Goal: Task Accomplishment & Management: Manage account settings

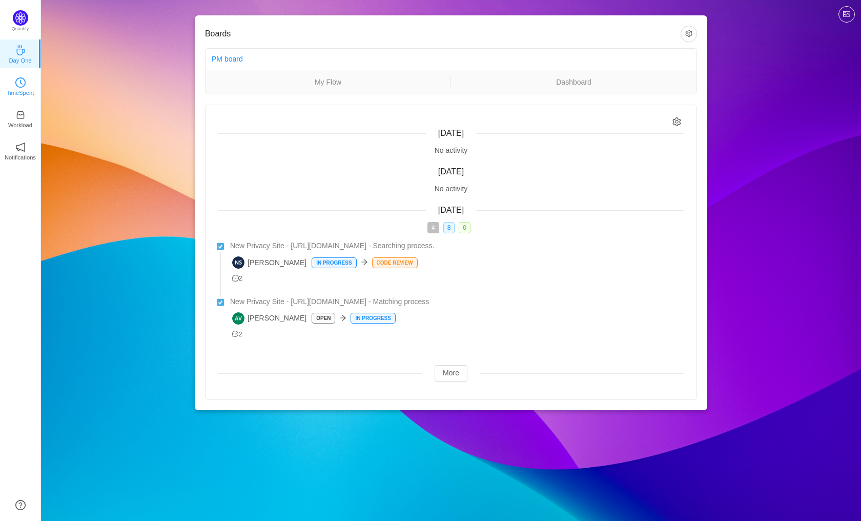
click at [24, 86] on icon "icon: clock-circle" at bounding box center [20, 82] width 10 height 10
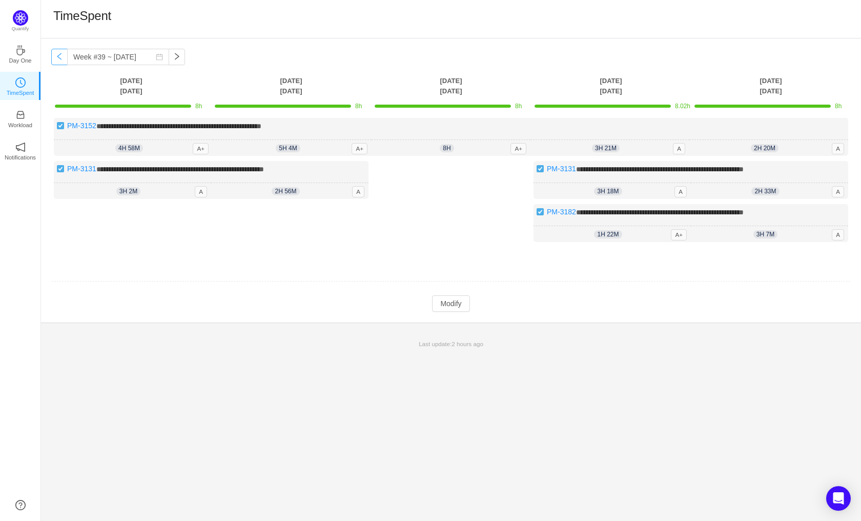
click at [55, 59] on button "button" at bounding box center [59, 57] width 16 height 16
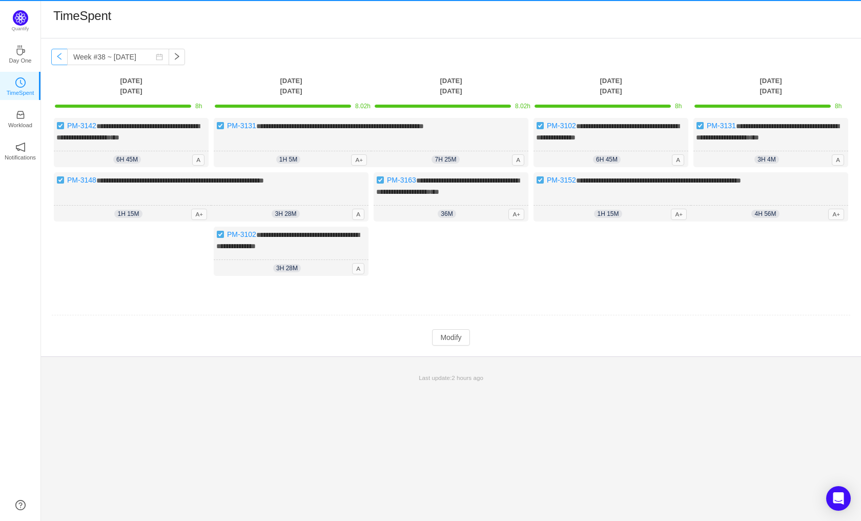
click at [55, 59] on button "button" at bounding box center [59, 57] width 16 height 16
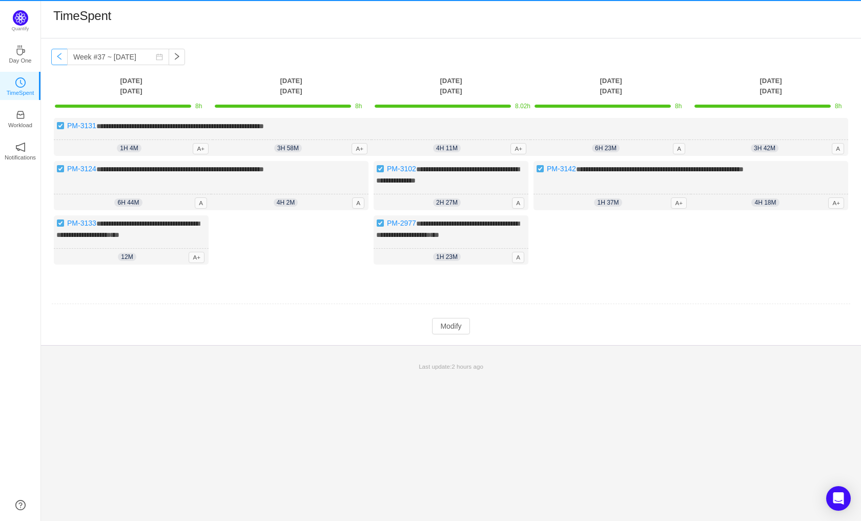
click at [55, 59] on button "button" at bounding box center [59, 57] width 16 height 16
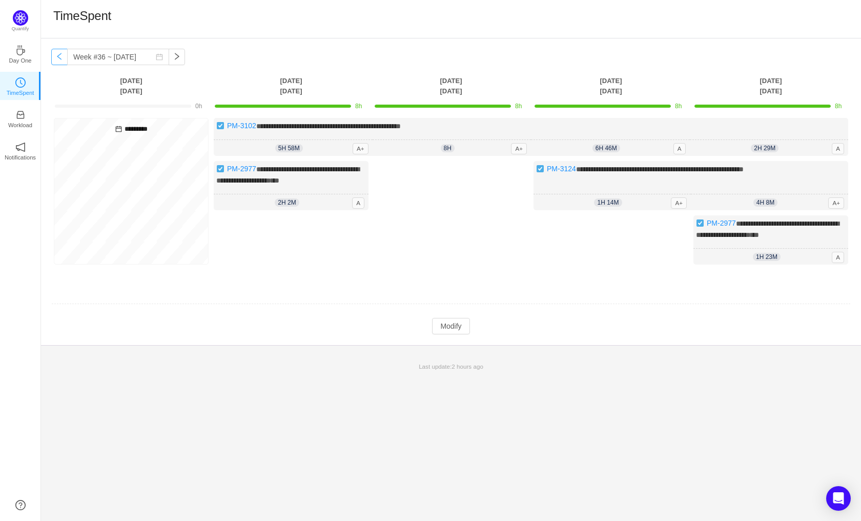
click at [55, 59] on button "button" at bounding box center [59, 57] width 16 height 16
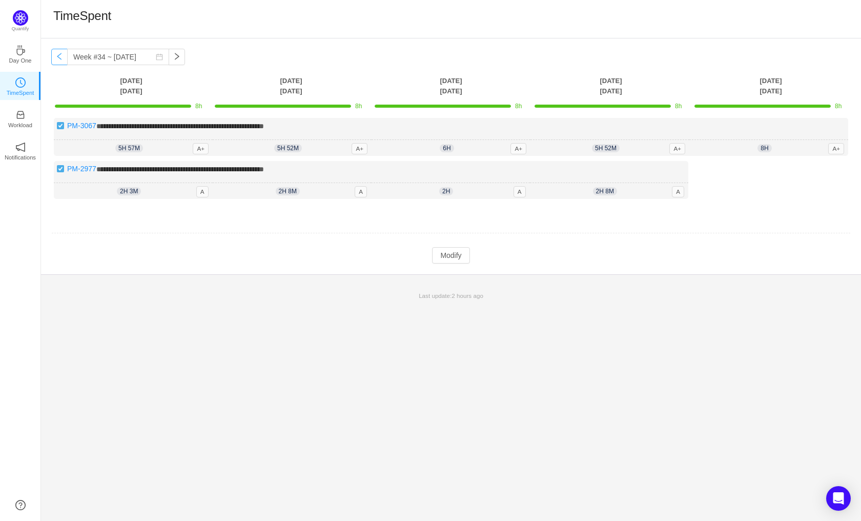
click at [55, 59] on button "button" at bounding box center [59, 57] width 16 height 16
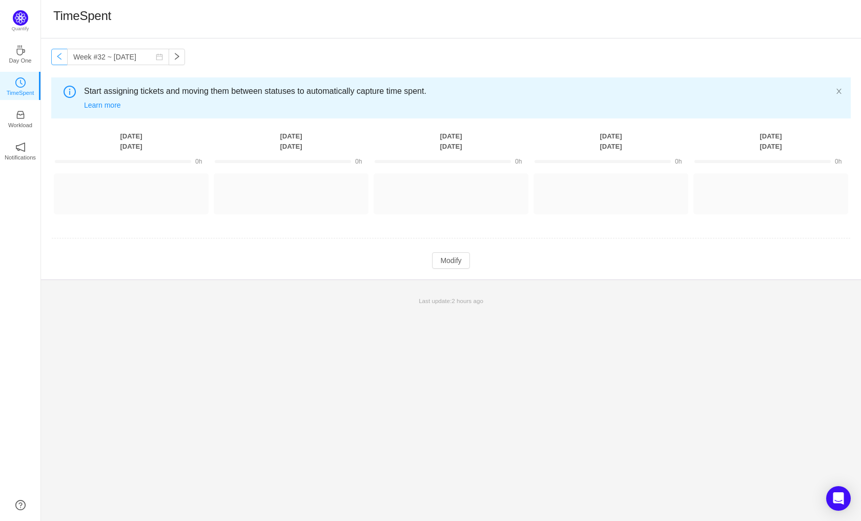
click at [55, 59] on button "button" at bounding box center [59, 57] width 16 height 16
type input "Week #31 ~ [DATE]"
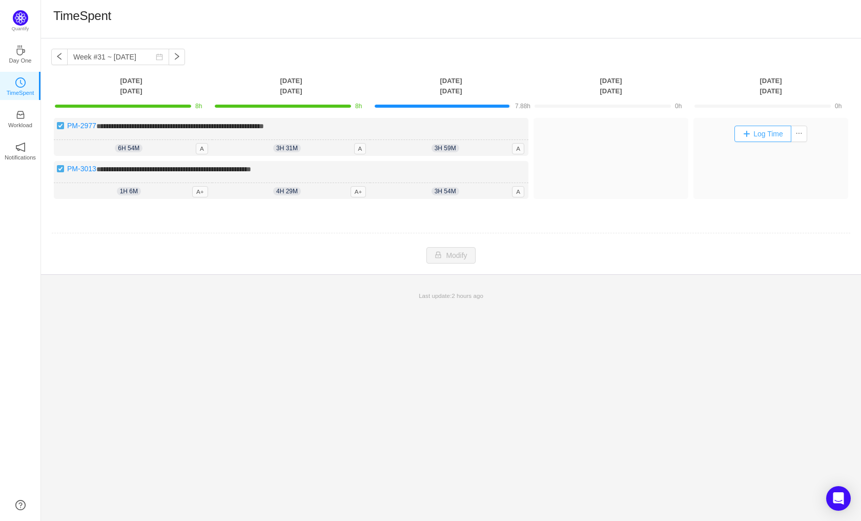
click at [758, 129] on button "Log Time" at bounding box center [763, 134] width 57 height 16
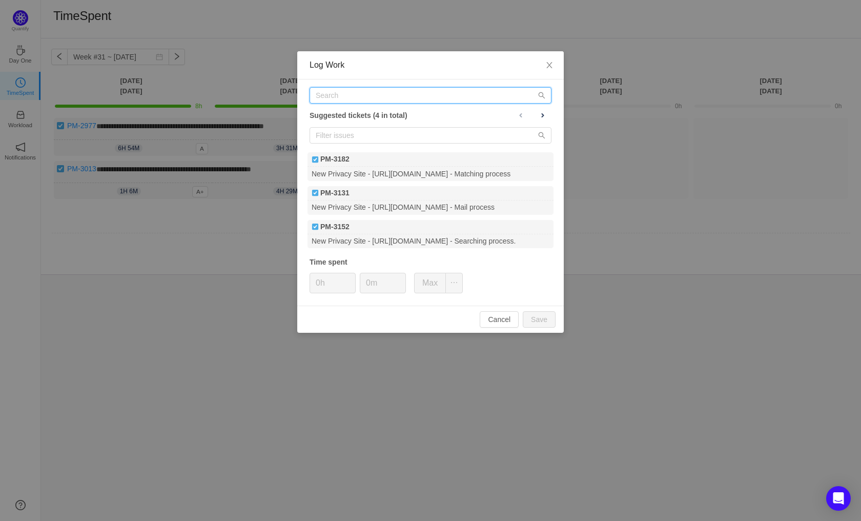
click at [357, 97] on input "text" at bounding box center [431, 95] width 242 height 16
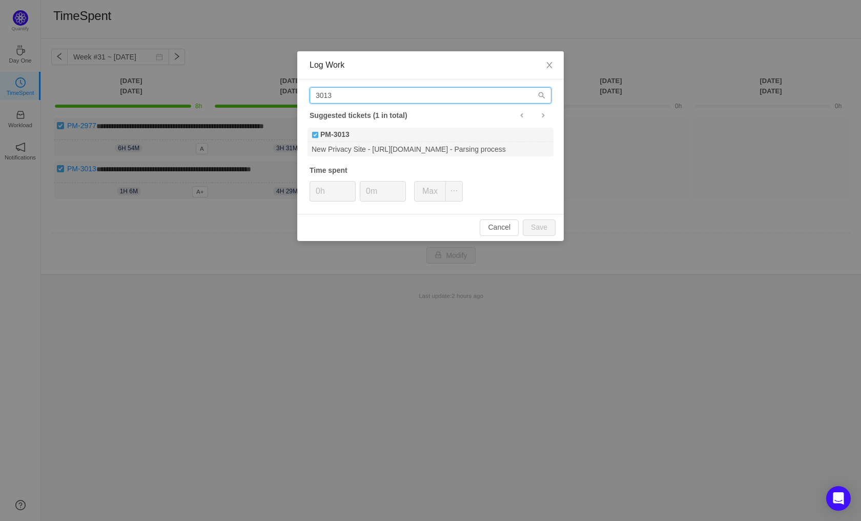
type input "3013"
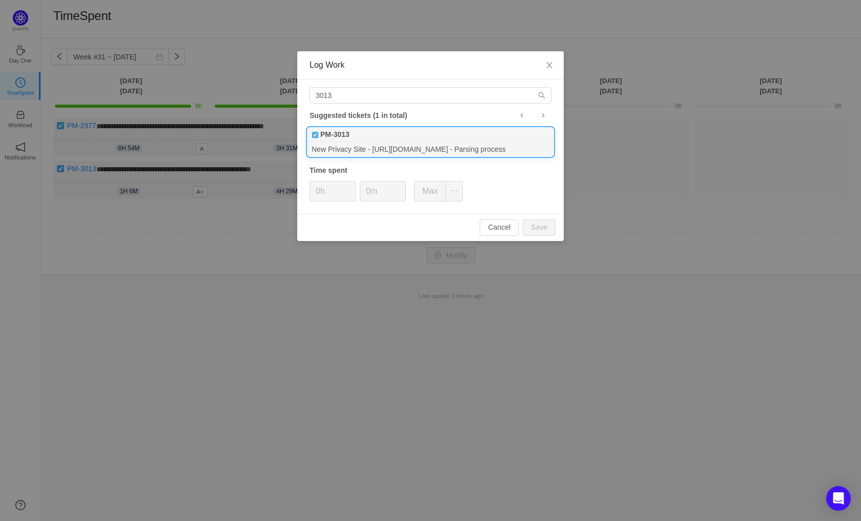
click at [334, 135] on b "PM-3013" at bounding box center [334, 134] width 29 height 11
click at [332, 193] on input "0h" at bounding box center [332, 190] width 45 height 19
drag, startPoint x: 332, startPoint y: 193, endPoint x: 251, endPoint y: 194, distance: 80.5
click at [251, 194] on div "Log Work 3013 Suggested tickets (1 in total) PM-3013 New Privacy Site - [URL][D…" at bounding box center [430, 260] width 861 height 521
click at [547, 228] on button "Save" at bounding box center [539, 227] width 33 height 16
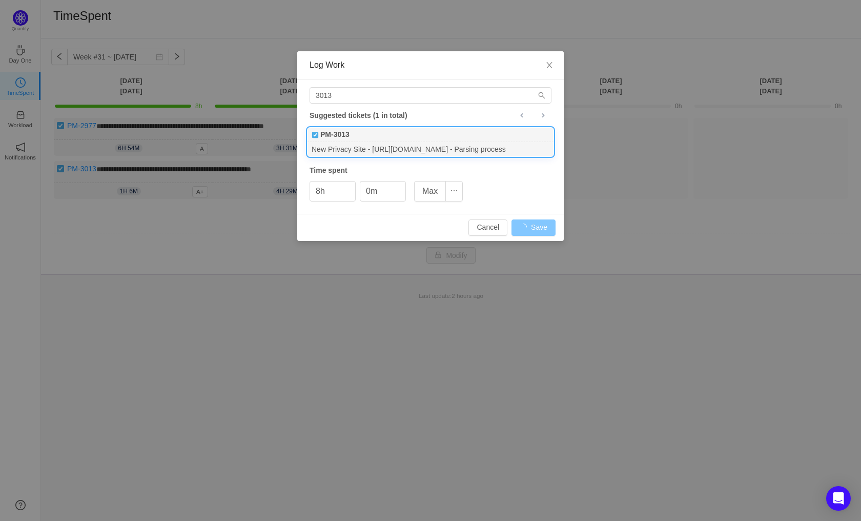
type input "0h"
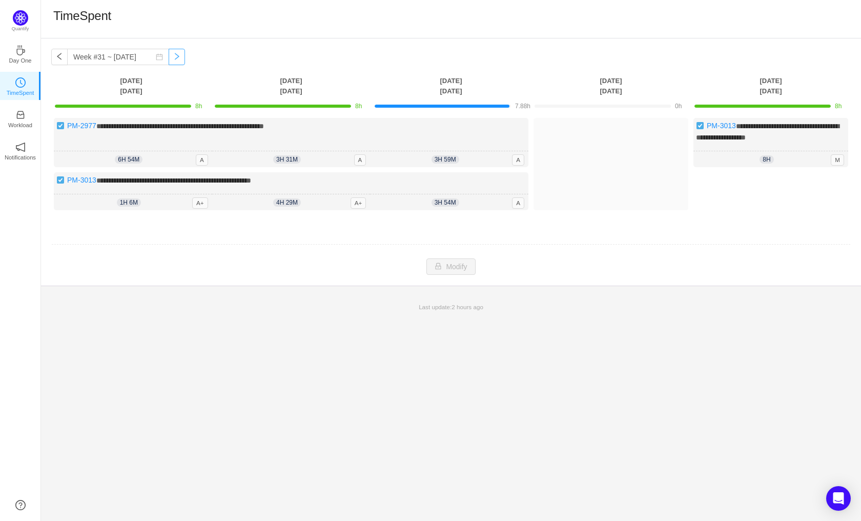
click at [169, 55] on button "button" at bounding box center [177, 57] width 16 height 16
type input "Week #32 ~ [DATE]"
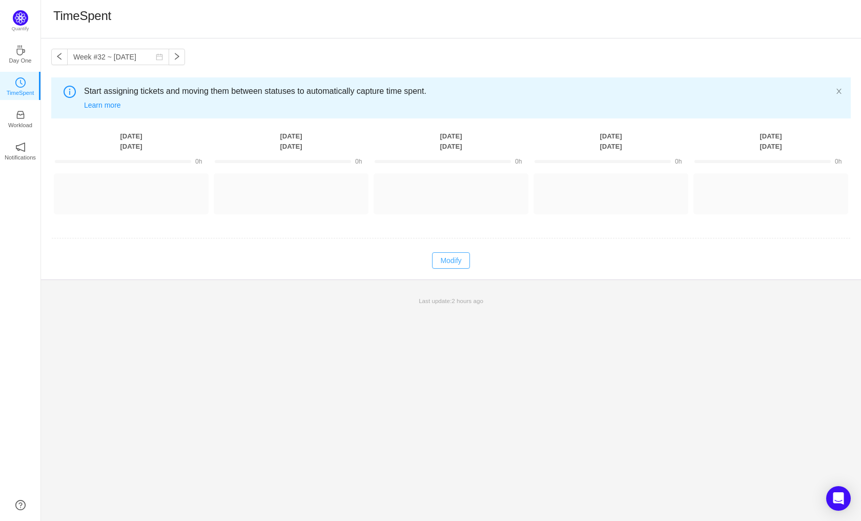
click at [452, 258] on button "Modify" at bounding box center [450, 260] width 37 height 16
click at [134, 188] on button "Log Time" at bounding box center [123, 189] width 57 height 16
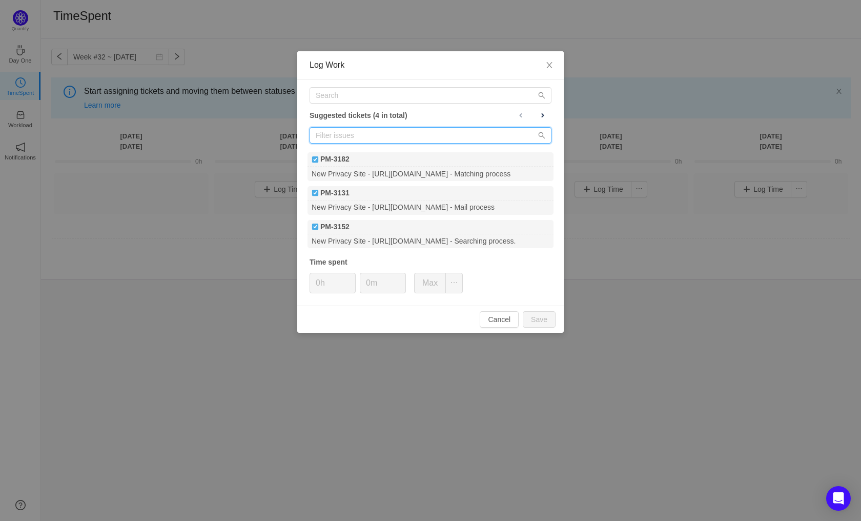
click at [401, 131] on input "text" at bounding box center [431, 135] width 242 height 16
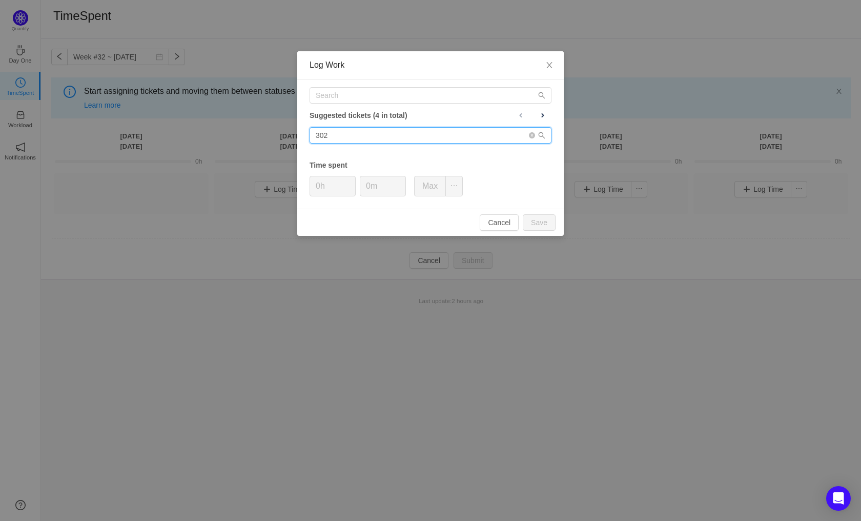
type input "3026"
drag, startPoint x: 399, startPoint y: 136, endPoint x: 253, endPoint y: 136, distance: 146.6
click at [253, 136] on div "Log Work Suggested tickets (4 in total) 3026 Time spent 0h 0m Max Cancel Save" at bounding box center [430, 260] width 861 height 521
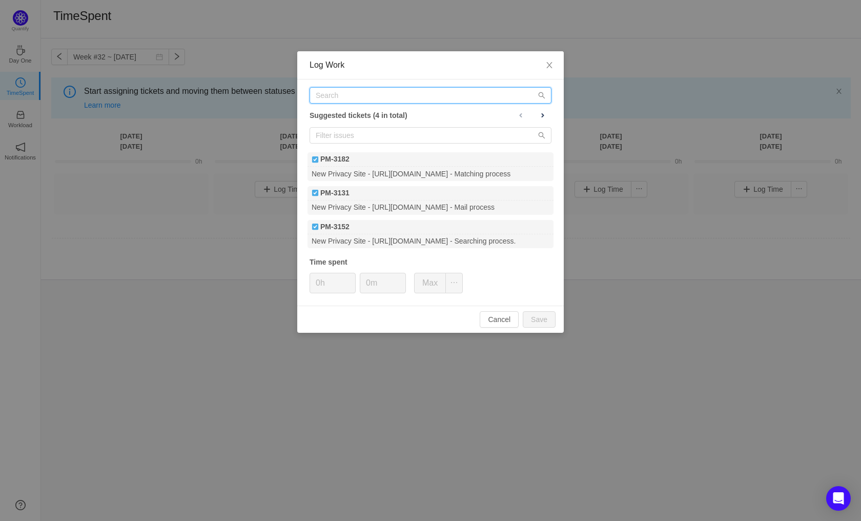
click at [343, 91] on input "text" at bounding box center [431, 95] width 242 height 16
type input "3026"
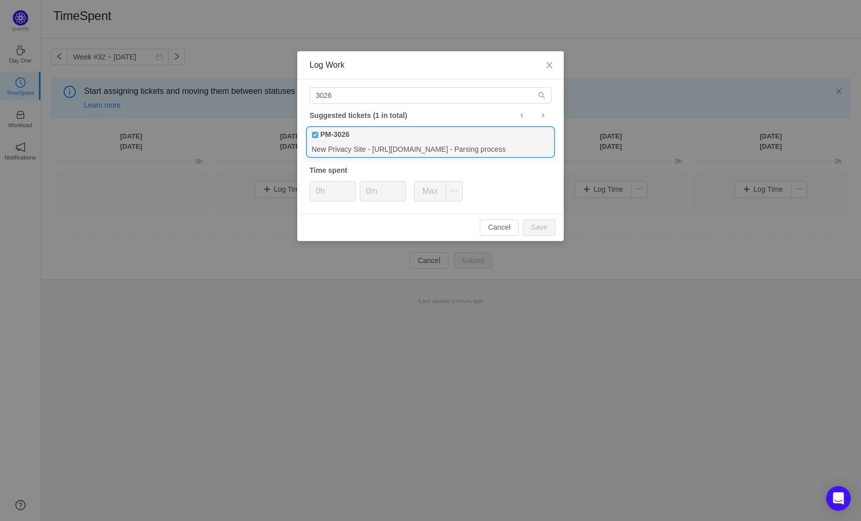
click at [417, 146] on div "New Privacy Site - [URL][DOMAIN_NAME] - Parsing process" at bounding box center [431, 149] width 246 height 14
click at [532, 229] on button "Save" at bounding box center [539, 227] width 33 height 16
type input "0h"
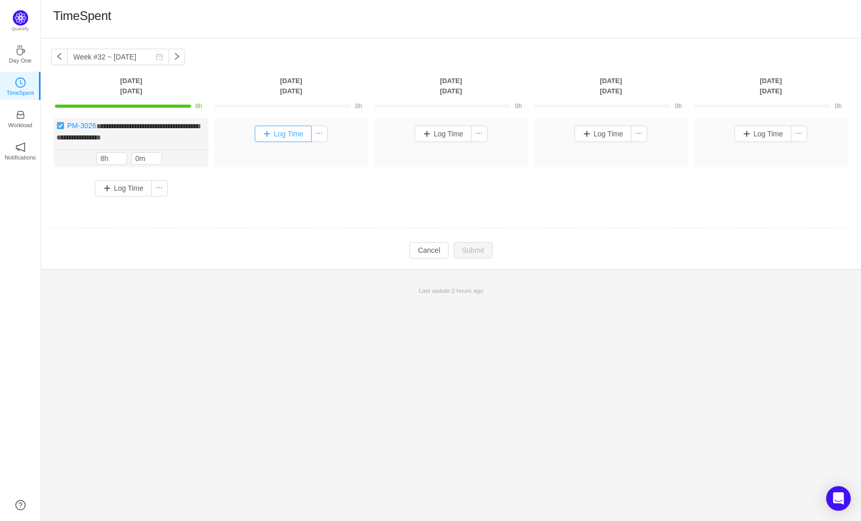
click at [281, 131] on button "Log Time" at bounding box center [283, 134] width 57 height 16
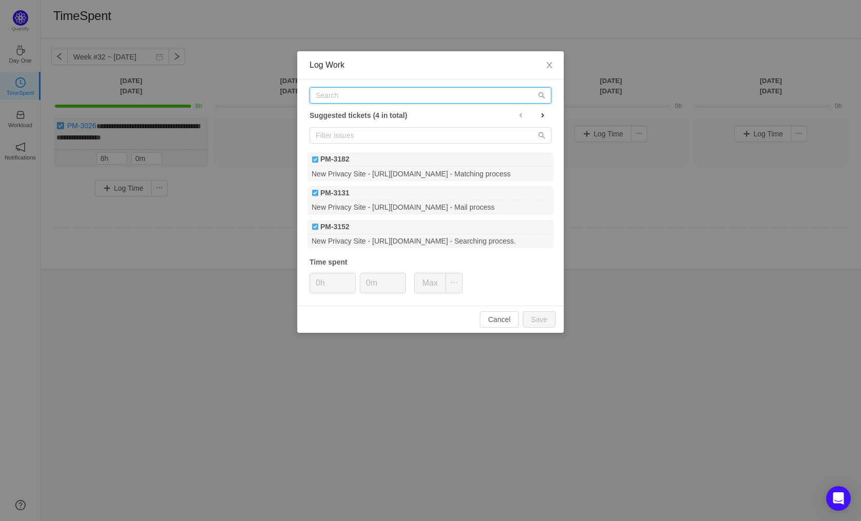
click at [365, 97] on input "text" at bounding box center [431, 95] width 242 height 16
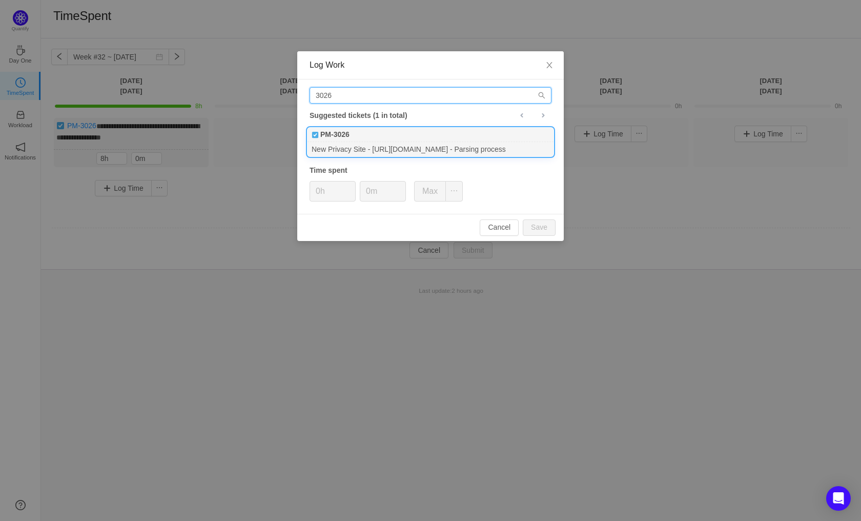
type input "3026"
click at [365, 141] on div "PM-3026" at bounding box center [431, 135] width 246 height 14
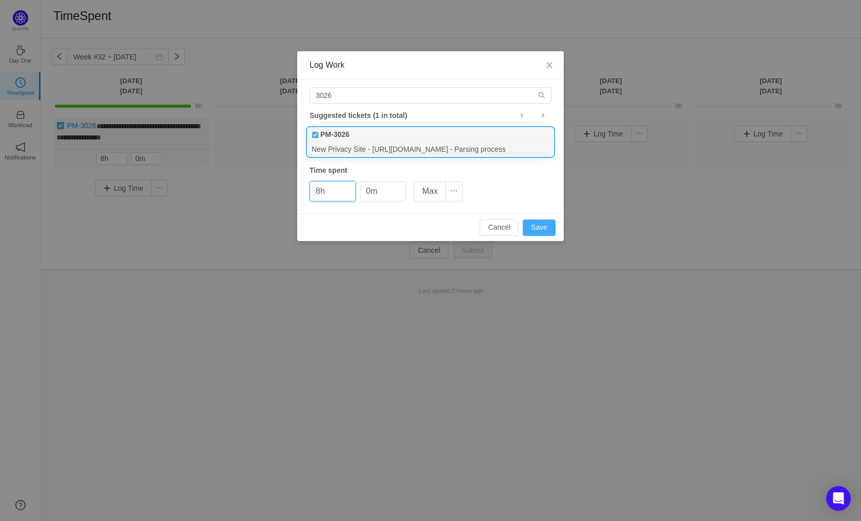
click at [549, 230] on button "Save" at bounding box center [539, 227] width 33 height 16
type input "0h"
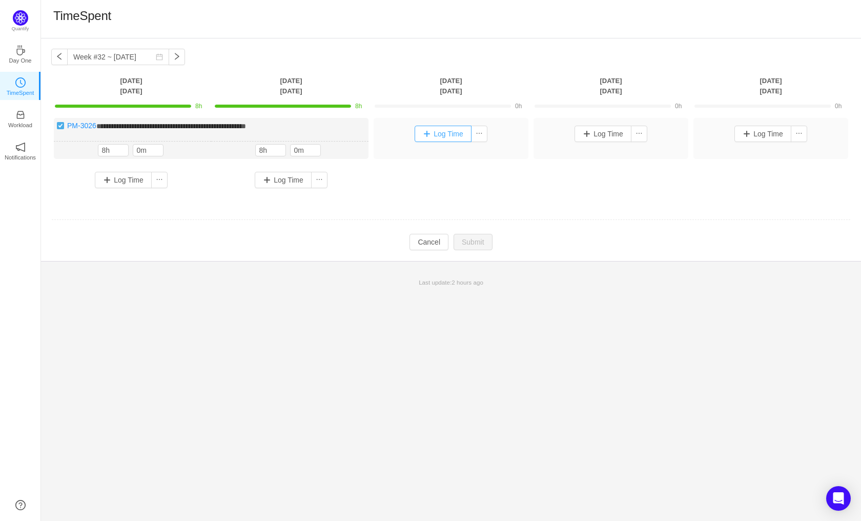
click at [449, 135] on button "Log Time" at bounding box center [443, 134] width 57 height 16
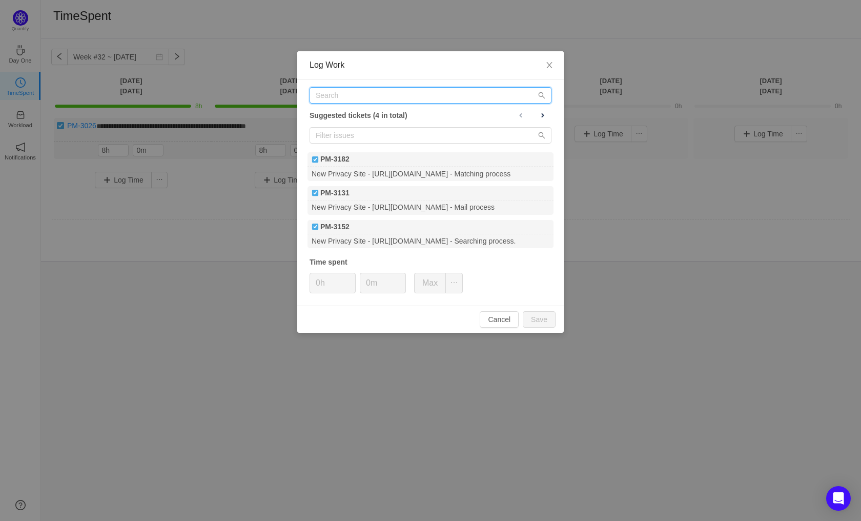
click at [325, 97] on input "text" at bounding box center [431, 95] width 242 height 16
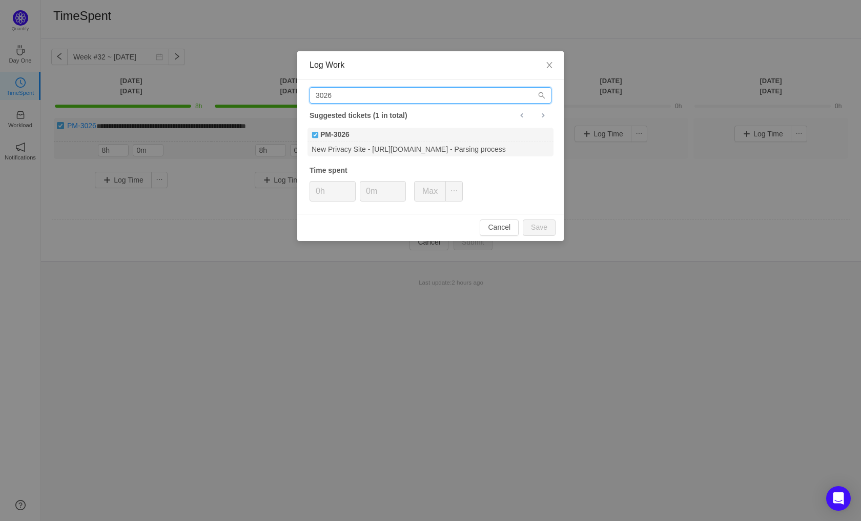
type input "3026"
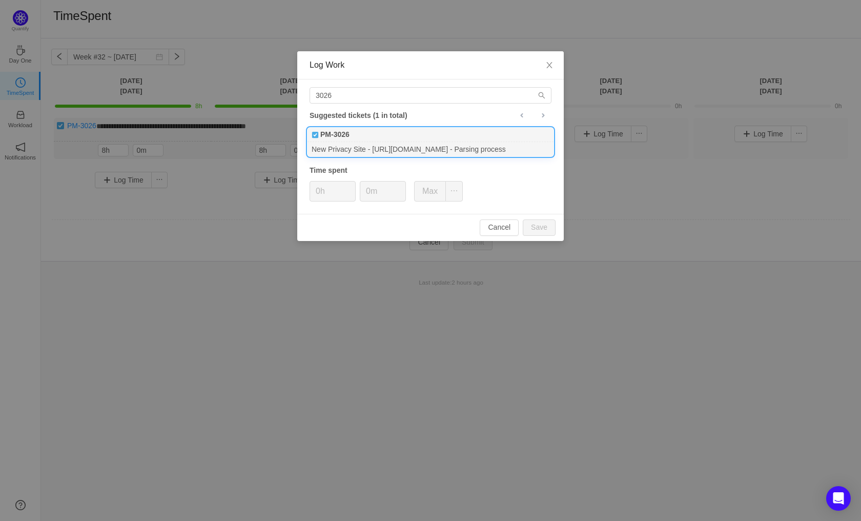
click at [387, 139] on div "PM-3026" at bounding box center [431, 135] width 246 height 14
click at [547, 228] on button "Save" at bounding box center [539, 227] width 33 height 16
type input "0h"
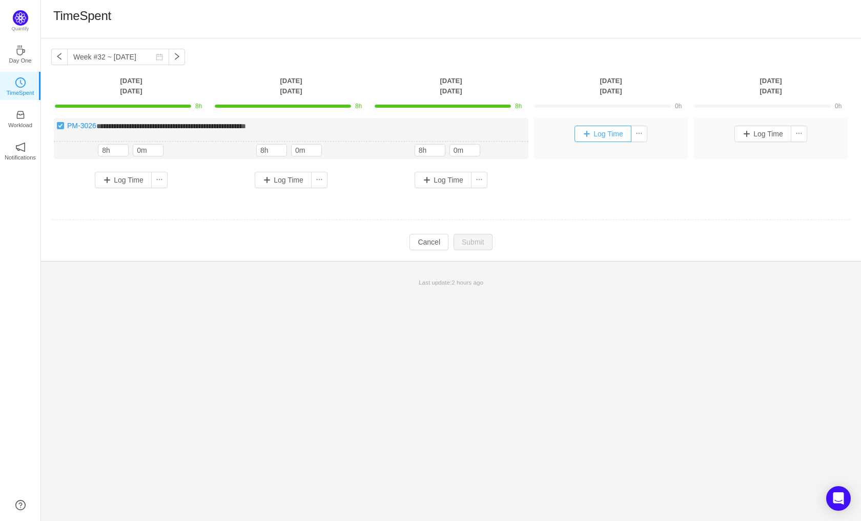
click at [605, 135] on button "Log Time" at bounding box center [603, 134] width 57 height 16
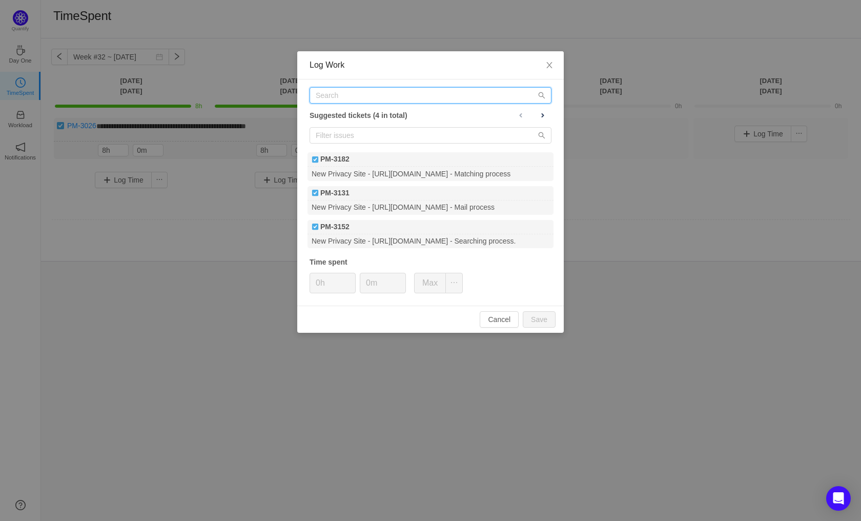
click at [338, 99] on input "text" at bounding box center [431, 95] width 242 height 16
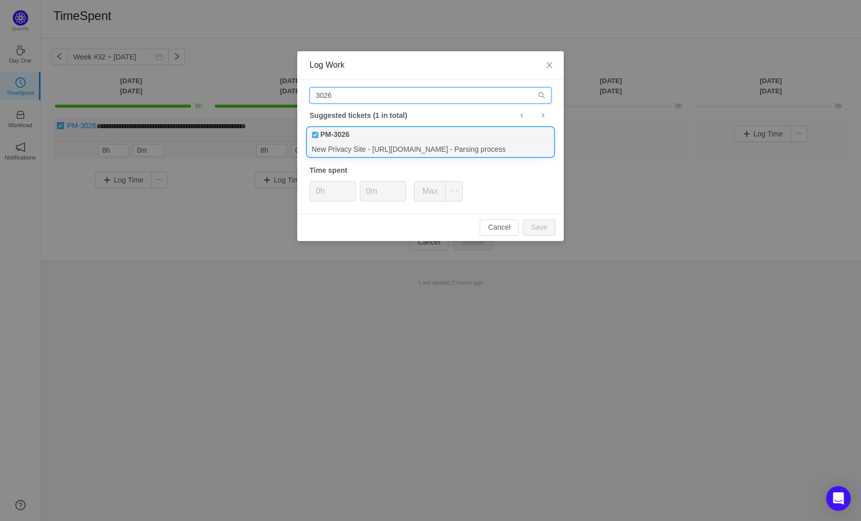
type input "3026"
click at [359, 135] on div "PM-3026" at bounding box center [431, 135] width 246 height 14
click at [537, 225] on button "Save" at bounding box center [539, 227] width 33 height 16
type input "0h"
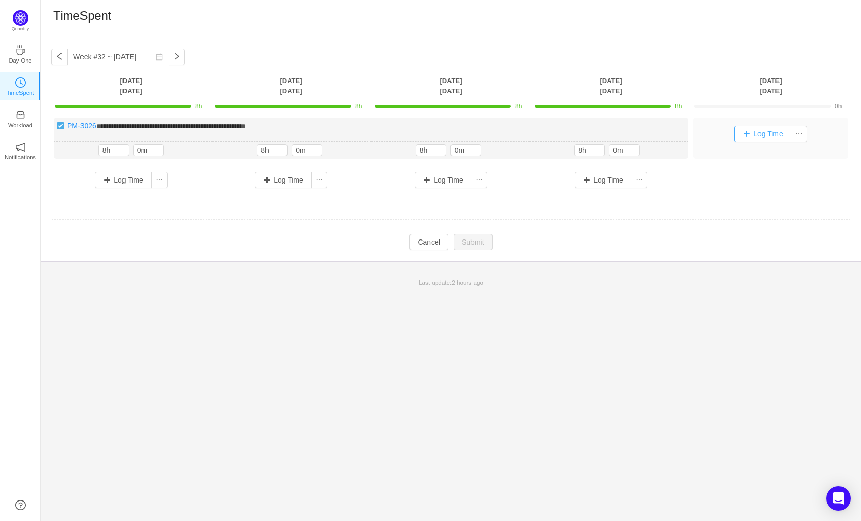
click at [775, 128] on button "Log Time" at bounding box center [763, 134] width 57 height 16
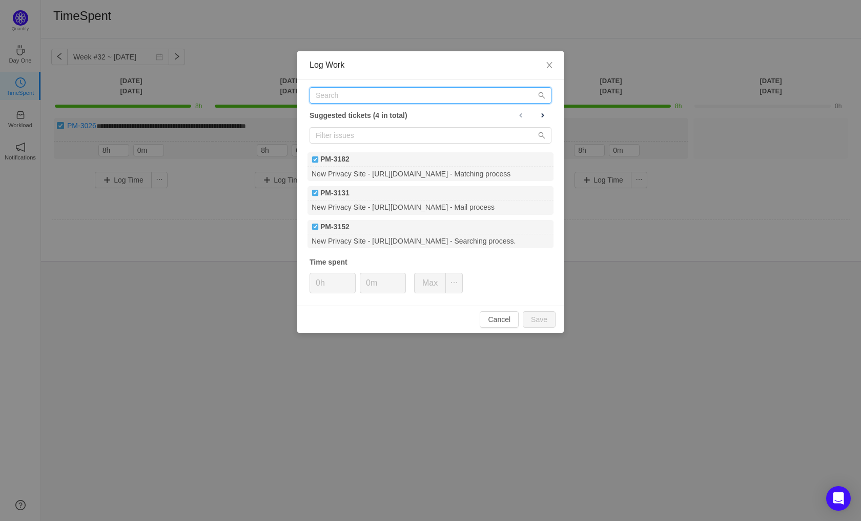
click at [335, 96] on input "text" at bounding box center [431, 95] width 242 height 16
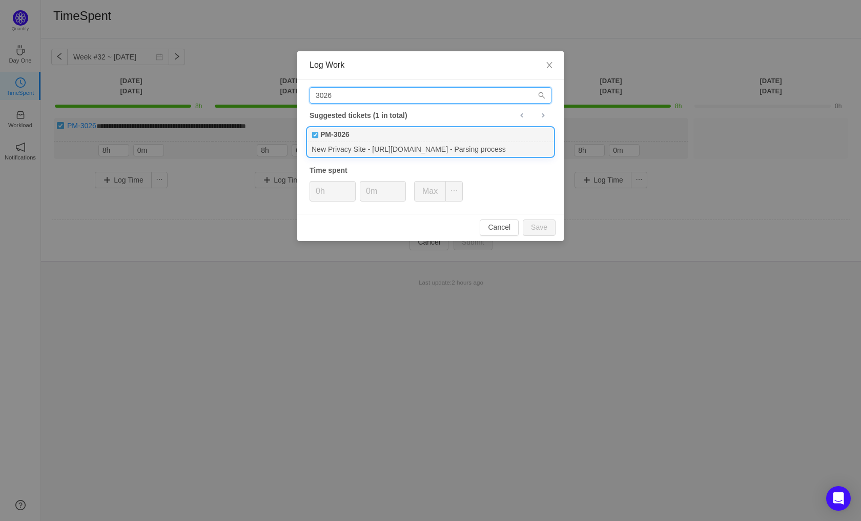
type input "3026"
click at [345, 151] on div "New Privacy Site - [URL][DOMAIN_NAME] - Parsing process" at bounding box center [431, 149] width 246 height 14
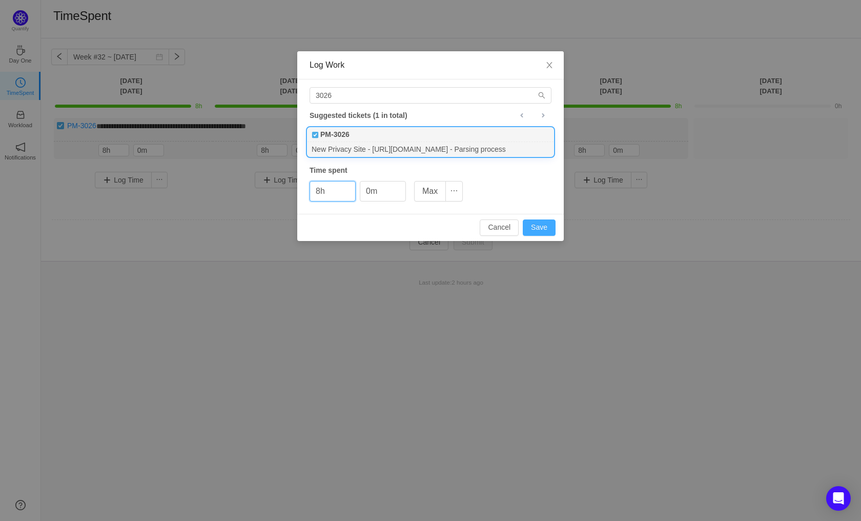
click at [541, 225] on button "Save" at bounding box center [539, 227] width 33 height 16
type input "0h"
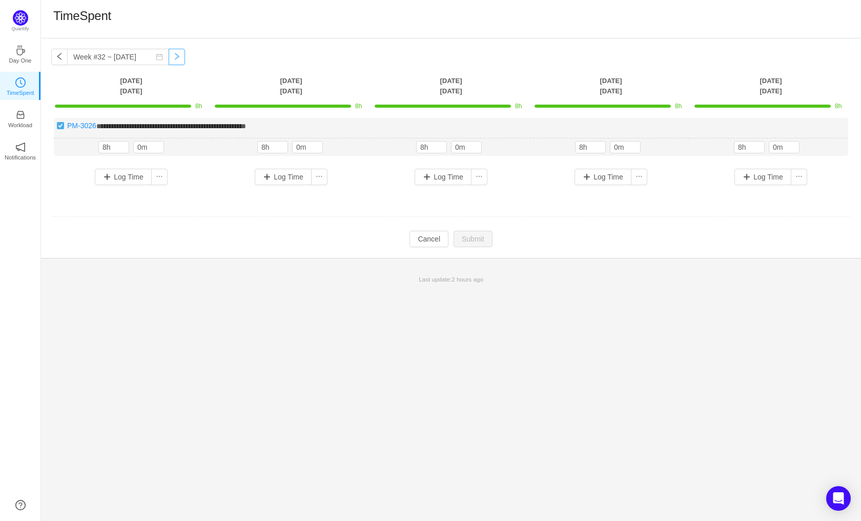
click at [169, 57] on button "button" at bounding box center [177, 57] width 16 height 16
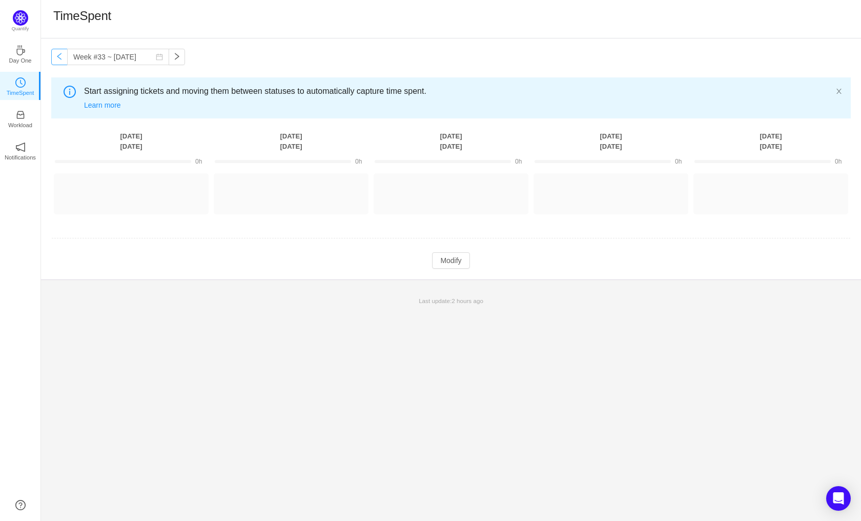
click at [57, 57] on button "button" at bounding box center [59, 57] width 16 height 16
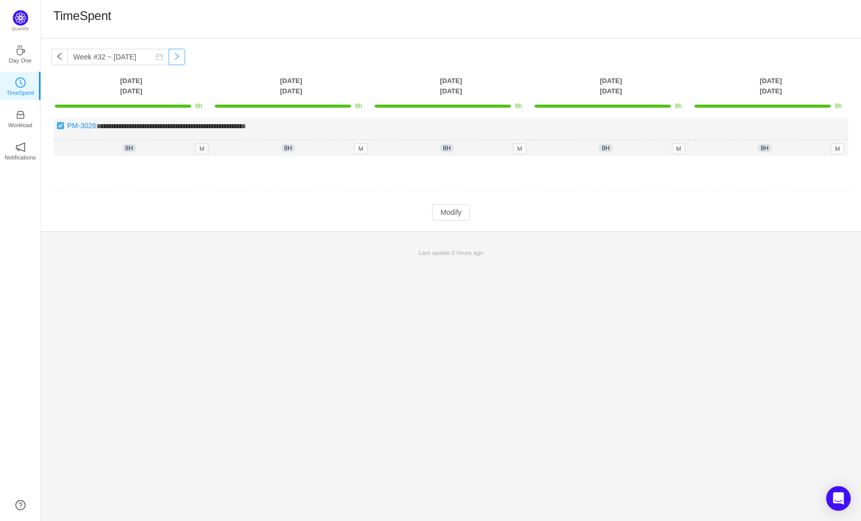
click at [169, 62] on button "button" at bounding box center [177, 57] width 16 height 16
type input "Week #33 ~ [DATE]"
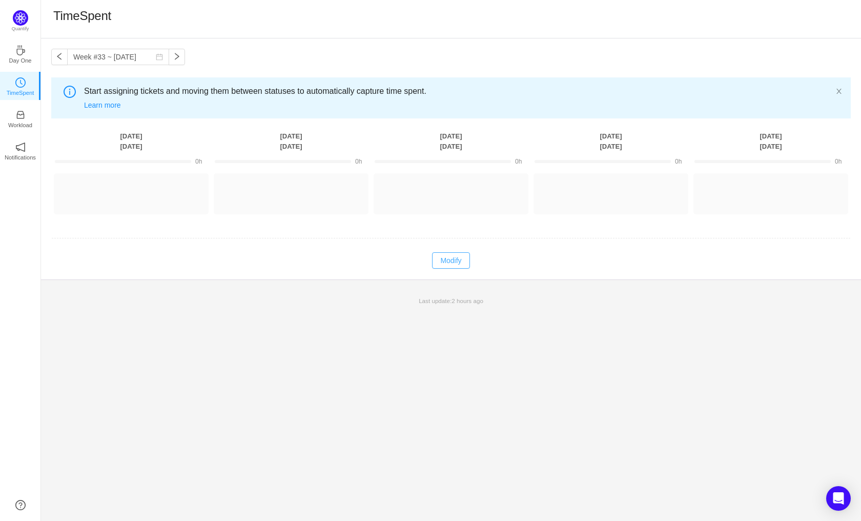
click at [441, 266] on button "Modify" at bounding box center [450, 260] width 37 height 16
click at [116, 183] on button "Log Time" at bounding box center [123, 189] width 57 height 16
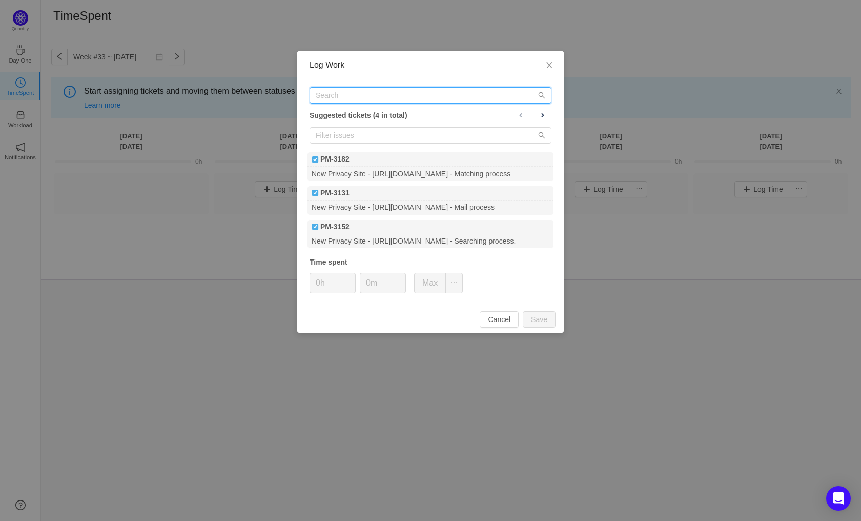
click at [370, 101] on input "text" at bounding box center [431, 95] width 242 height 16
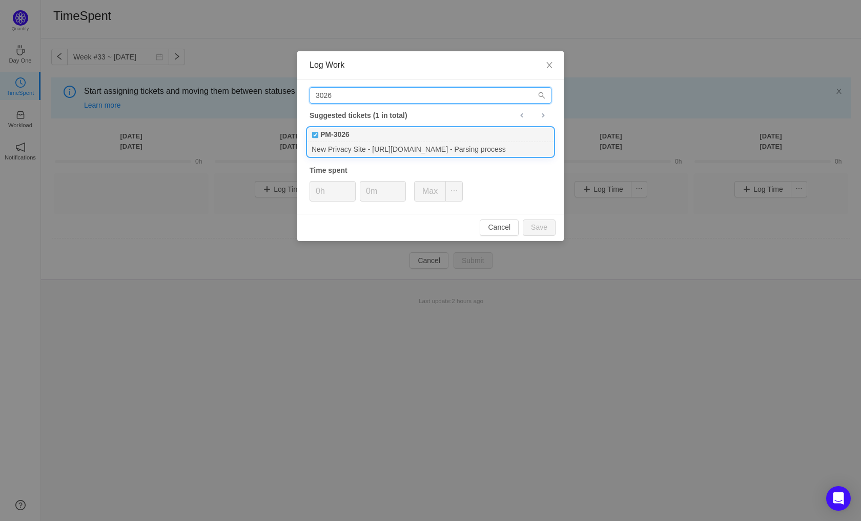
type input "3026"
click at [380, 140] on div "PM-3026" at bounding box center [431, 135] width 246 height 14
click at [549, 229] on button "Save" at bounding box center [539, 227] width 33 height 16
type input "0h"
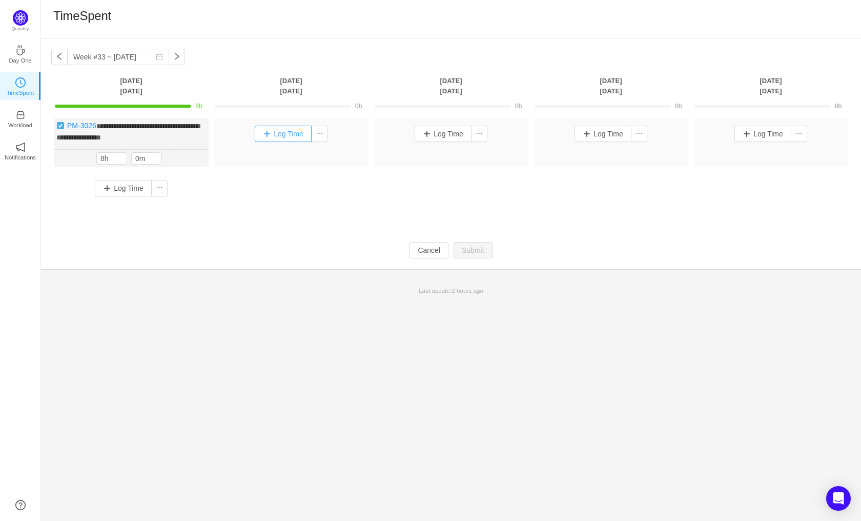
click at [285, 133] on button "Log Time" at bounding box center [283, 134] width 57 height 16
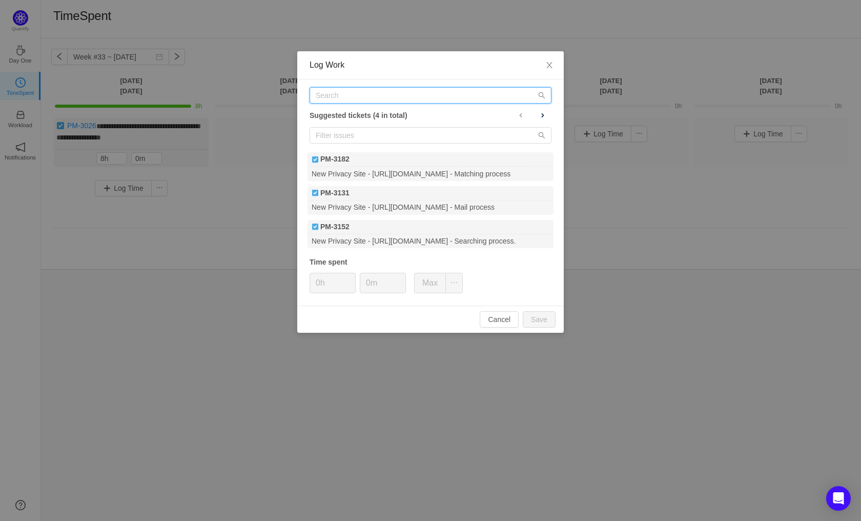
click at [400, 97] on input "text" at bounding box center [431, 95] width 242 height 16
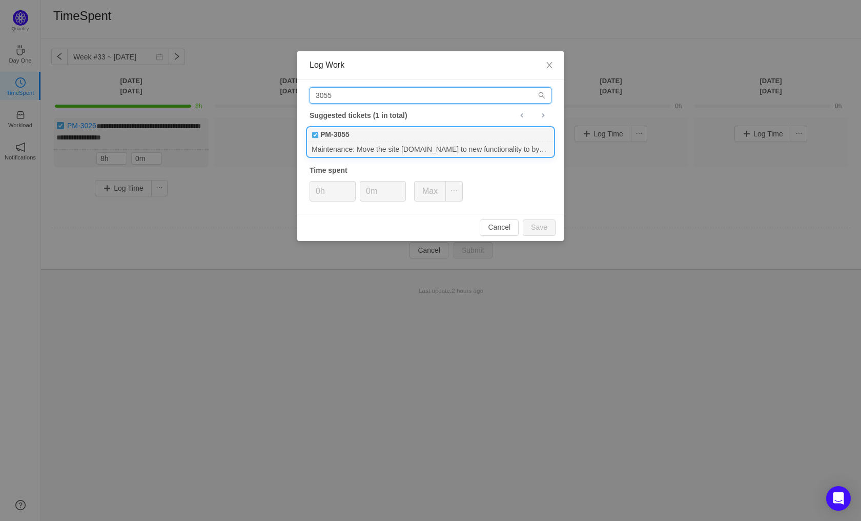
type input "3055"
click at [390, 136] on div "PM-3055" at bounding box center [431, 135] width 246 height 14
click at [545, 234] on button "Save" at bounding box center [539, 227] width 33 height 16
type input "0h"
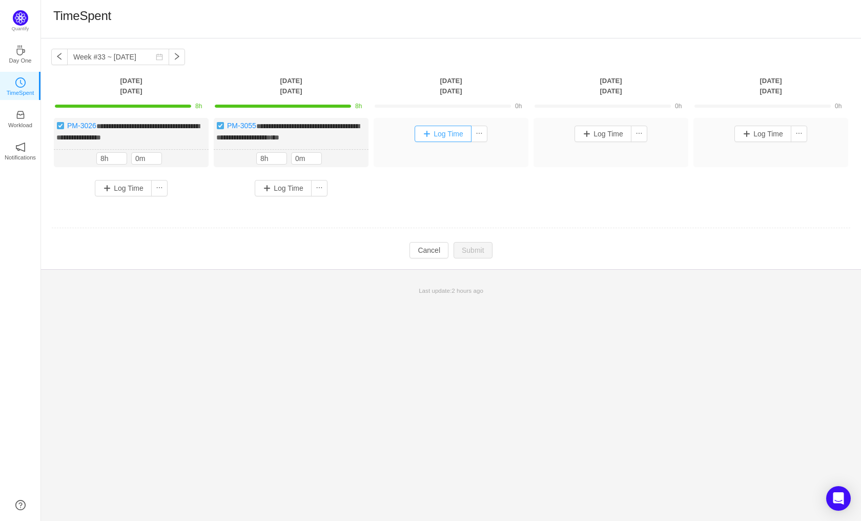
click at [457, 127] on button "Log Time" at bounding box center [443, 134] width 57 height 16
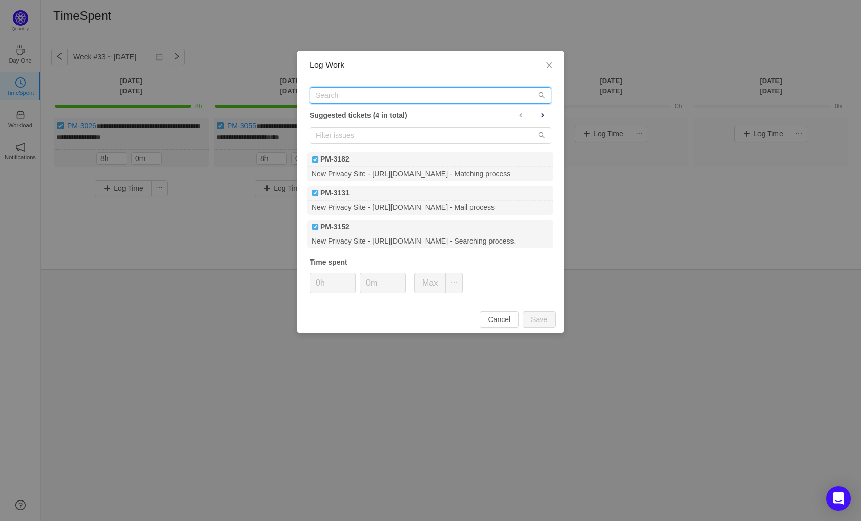
click at [368, 98] on input "text" at bounding box center [431, 95] width 242 height 16
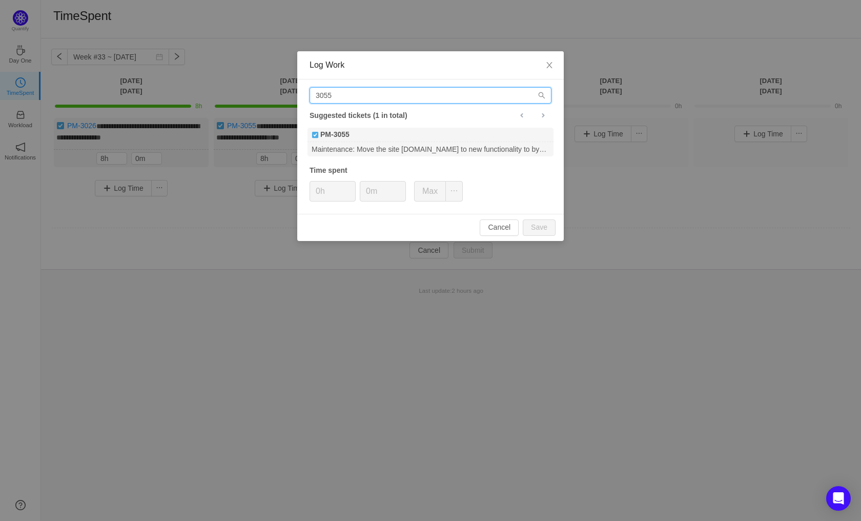
type input "3055"
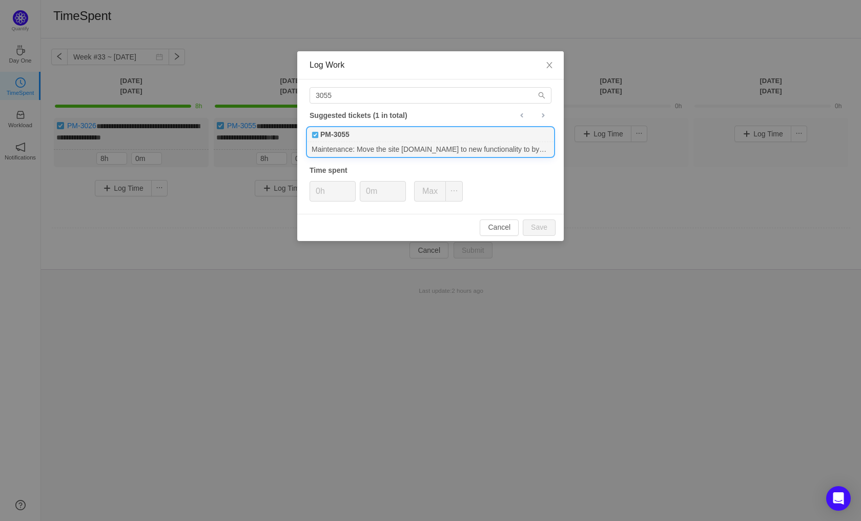
click at [334, 144] on div "Maintenance: Move the site [DOMAIN_NAME] to new functionality to bypass Cloudfl…" at bounding box center [431, 149] width 246 height 14
click at [539, 219] on button "Save" at bounding box center [539, 227] width 33 height 16
type input "0h"
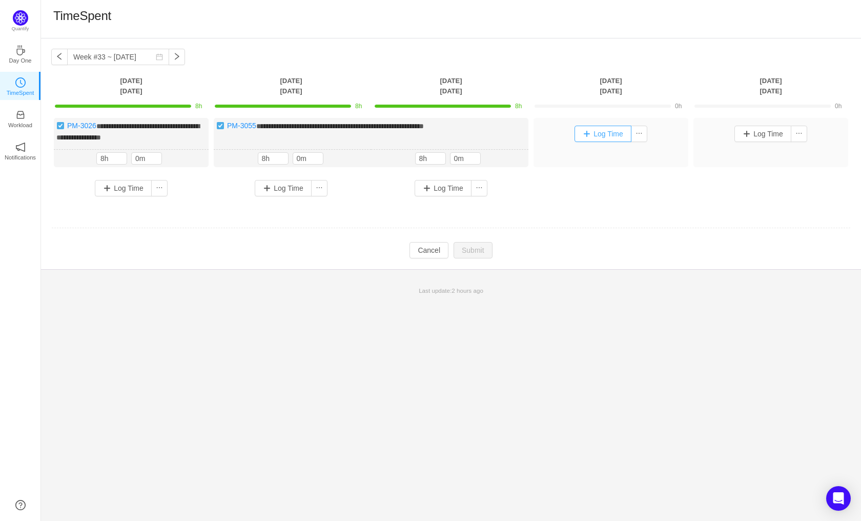
click at [602, 131] on button "Log Time" at bounding box center [603, 134] width 57 height 16
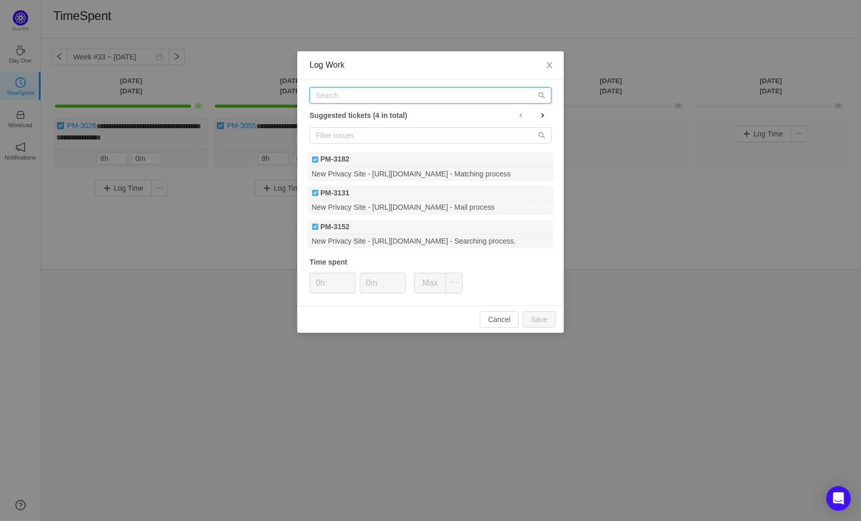
click at [353, 101] on input "text" at bounding box center [431, 95] width 242 height 16
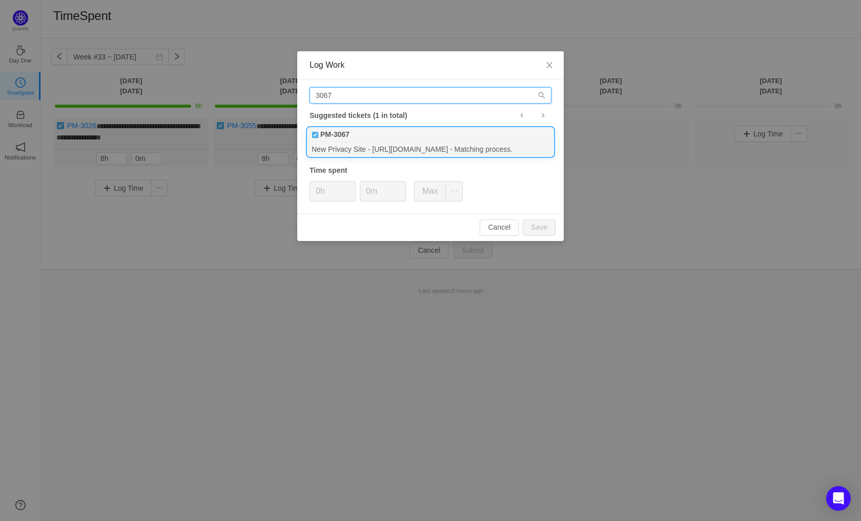
type input "3067"
click at [356, 130] on div "PM-3067" at bounding box center [431, 135] width 246 height 14
click at [338, 184] on input "0h" at bounding box center [332, 190] width 45 height 19
drag, startPoint x: 334, startPoint y: 187, endPoint x: 290, endPoint y: 191, distance: 44.3
click at [290, 191] on div "Log Work 3067 Suggested tickets (1 in total) PM-3067 New Privacy Site - [URL][D…" at bounding box center [430, 260] width 861 height 521
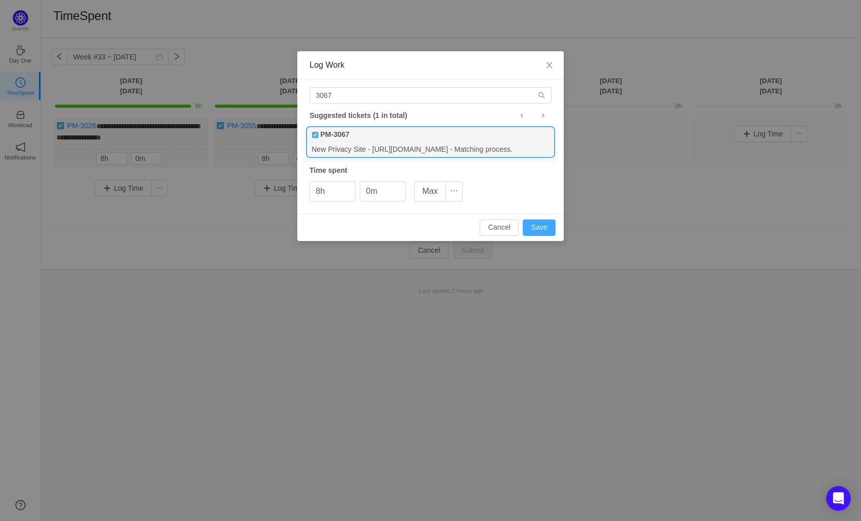
click at [530, 222] on button "Save" at bounding box center [539, 227] width 33 height 16
type input "0h"
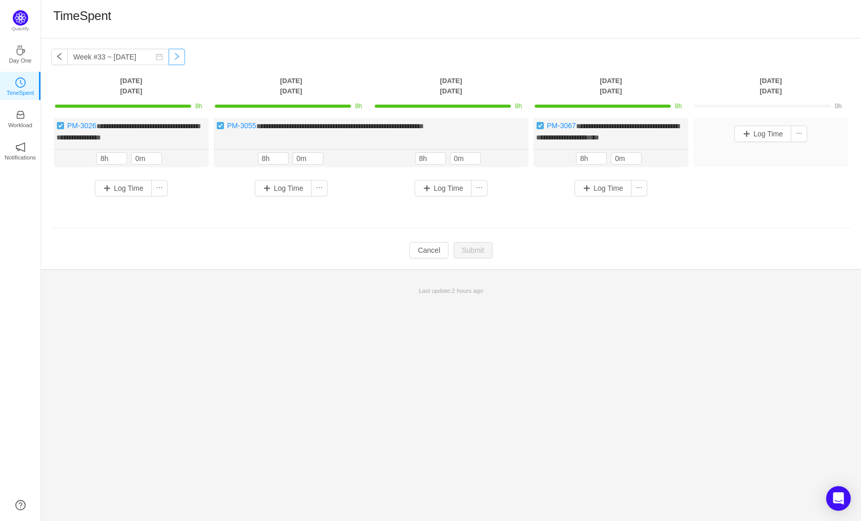
click at [171, 60] on button "button" at bounding box center [177, 57] width 16 height 16
type input "Week #34 ~ [DATE]"
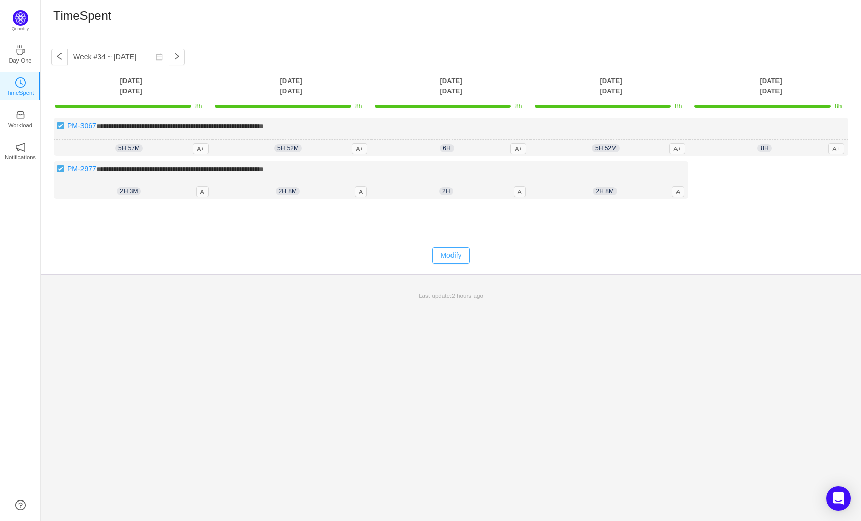
click at [457, 251] on button "Modify" at bounding box center [450, 255] width 37 height 16
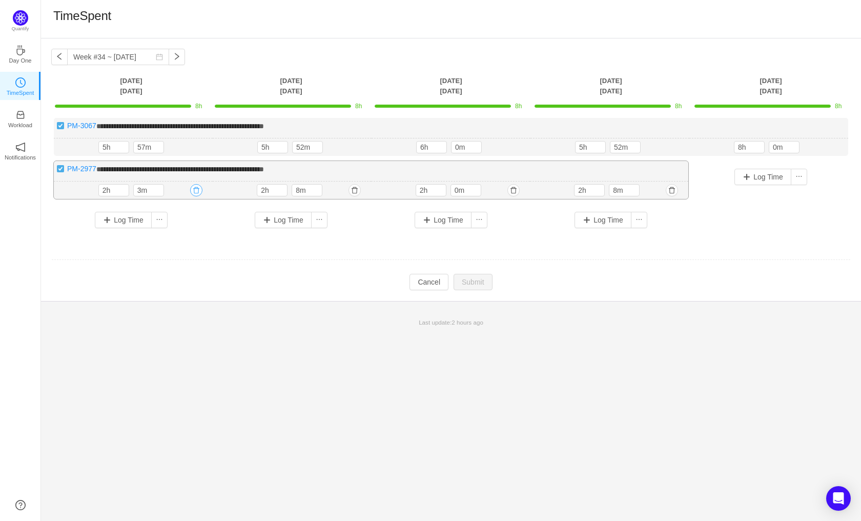
click at [193, 190] on button "button" at bounding box center [196, 190] width 12 height 12
click at [180, 234] on button "Yes" at bounding box center [184, 234] width 20 height 12
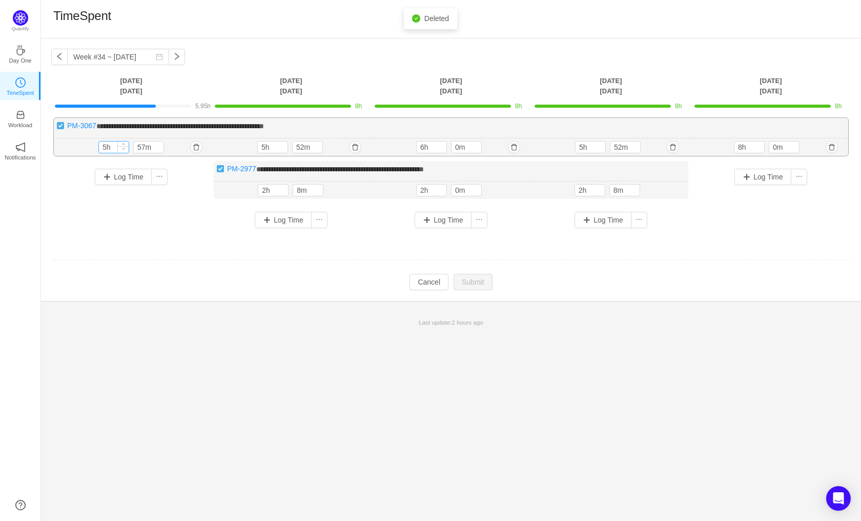
click at [117, 147] on div at bounding box center [122, 146] width 11 height 11
click at [108, 149] on input "5h" at bounding box center [114, 146] width 30 height 11
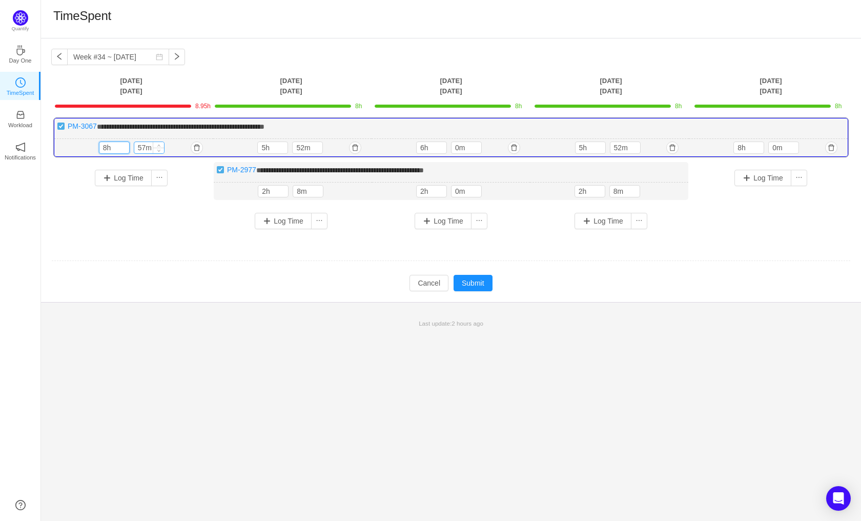
type input "8h"
drag, startPoint x: 148, startPoint y: 148, endPoint x: 126, endPoint y: 150, distance: 22.1
click at [126, 150] on div "8h 57m" at bounding box center [134, 147] width 70 height 12
type input "0m"
click at [466, 278] on button "Submit" at bounding box center [473, 283] width 39 height 16
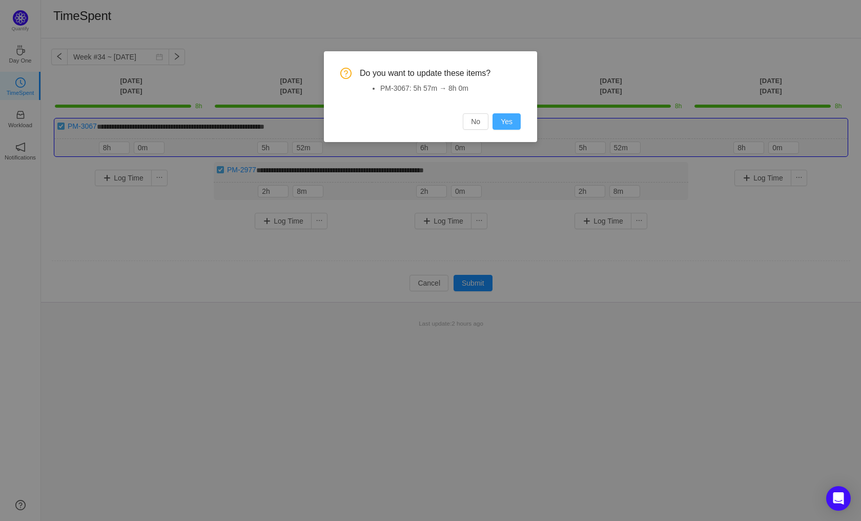
click at [512, 129] on button "Yes" at bounding box center [507, 121] width 28 height 16
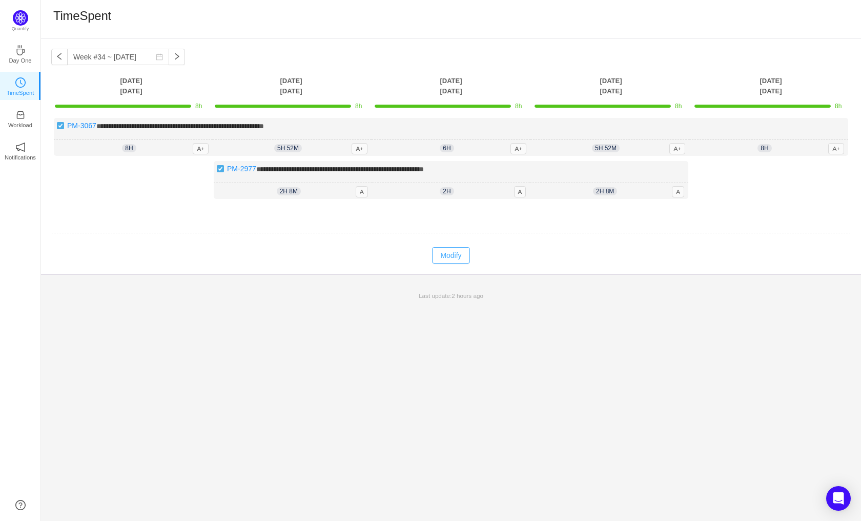
click at [445, 250] on button "Modify" at bounding box center [450, 255] width 37 height 16
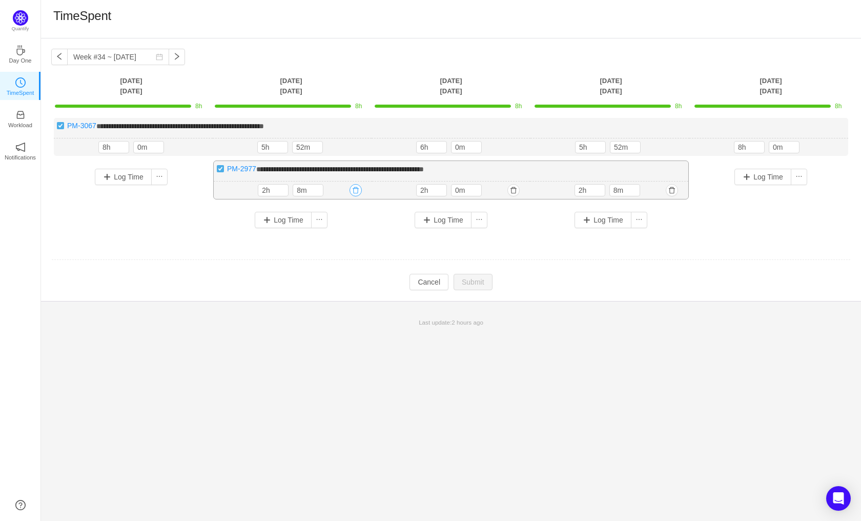
click at [355, 188] on button "button" at bounding box center [356, 190] width 12 height 12
click at [342, 238] on button "Yes" at bounding box center [344, 234] width 20 height 12
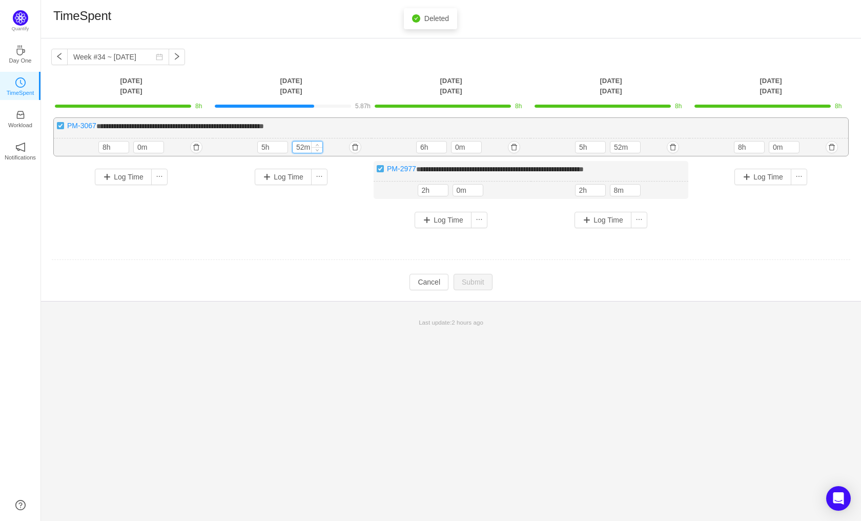
click at [309, 147] on input "52m" at bounding box center [308, 146] width 30 height 11
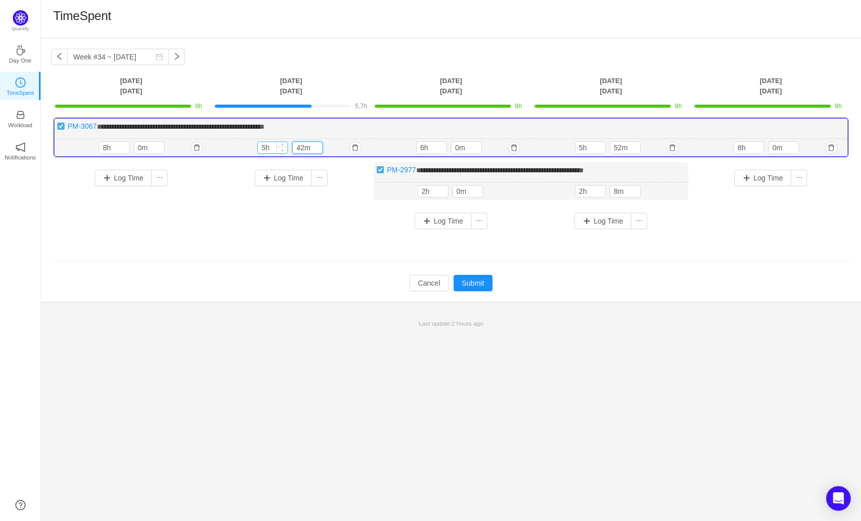
drag, startPoint x: 310, startPoint y: 148, endPoint x: 288, endPoint y: 149, distance: 22.1
click at [288, 149] on div "5h 42m" at bounding box center [292, 147] width 70 height 12
type input "0m"
click at [278, 148] on span "Decrease Value" at bounding box center [282, 150] width 11 height 7
type input "8h"
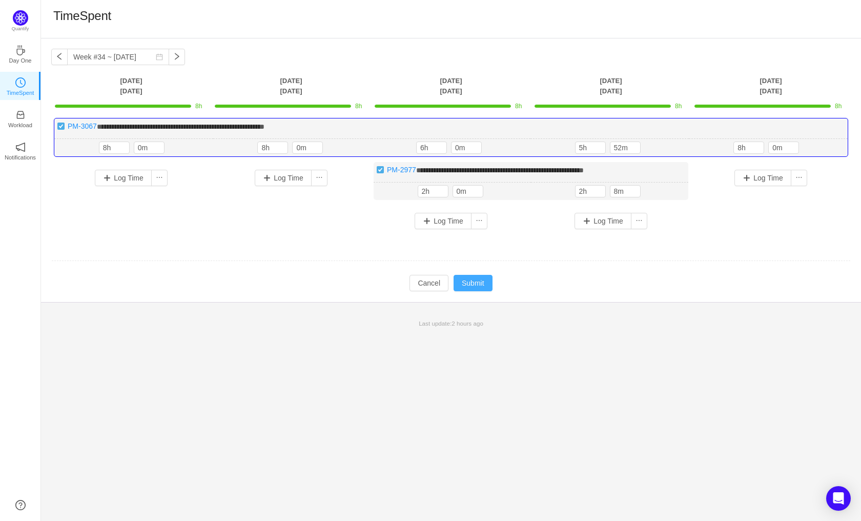
click at [479, 282] on button "Submit" at bounding box center [473, 283] width 39 height 16
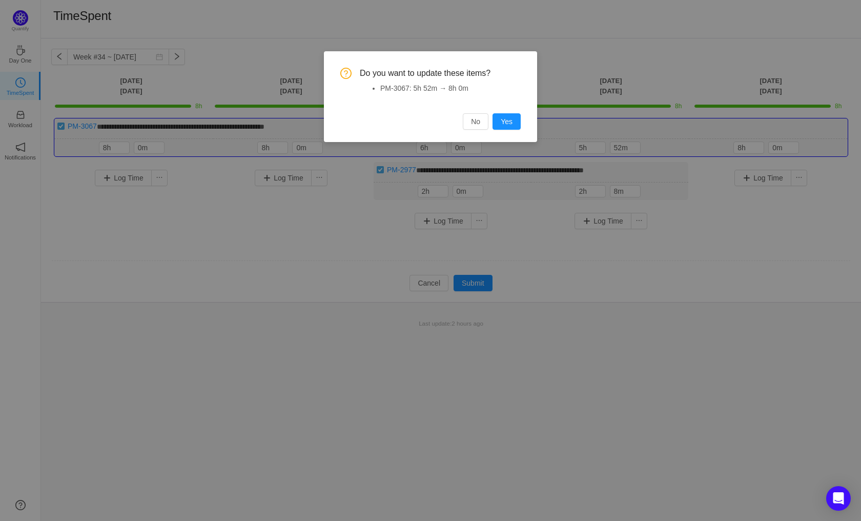
click at [504, 392] on div "Do you want to update these items? PM-3067: 5h 52m → 8h 0m No Yes" at bounding box center [430, 260] width 861 height 521
click at [485, 122] on button "No" at bounding box center [476, 121] width 26 height 16
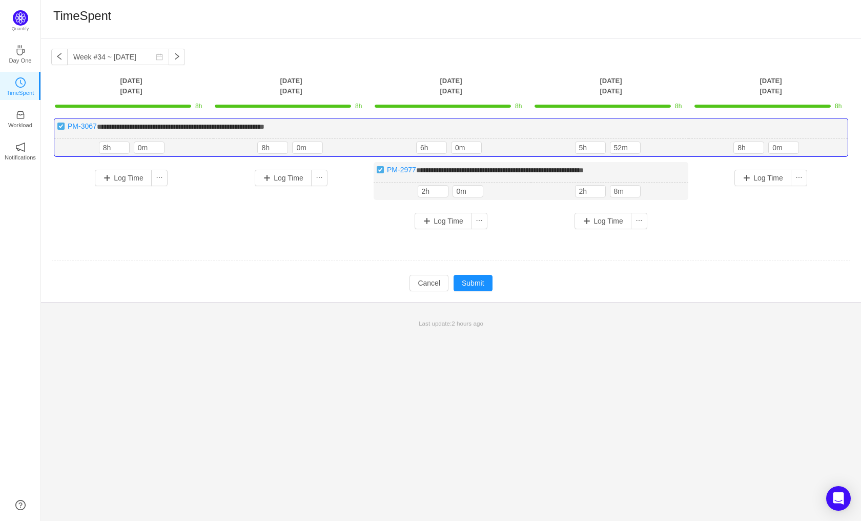
click at [309, 245] on td "**********" at bounding box center [451, 181] width 800 height 134
click at [513, 192] on button "button" at bounding box center [515, 191] width 12 height 12
click at [497, 235] on button "Yes" at bounding box center [503, 235] width 20 height 12
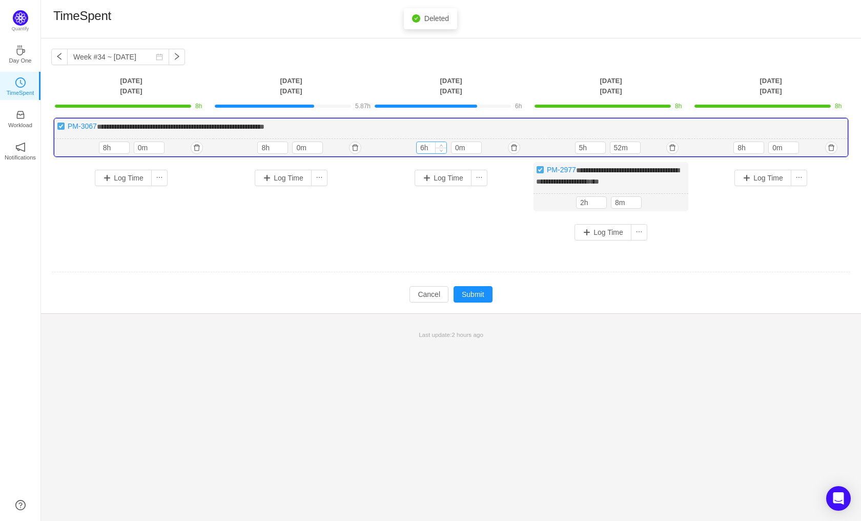
click at [432, 148] on input "6h" at bounding box center [432, 147] width 30 height 11
type input "8h"
click at [591, 148] on input "5h" at bounding box center [591, 147] width 30 height 11
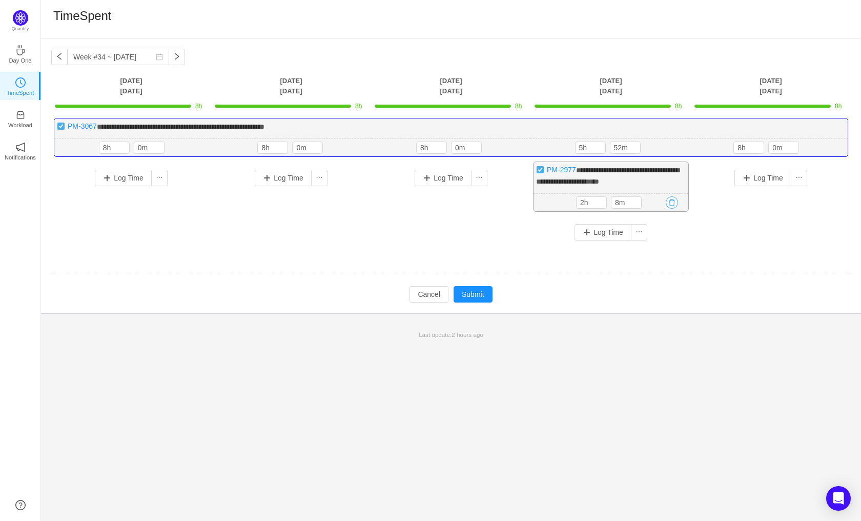
click at [670, 204] on button "button" at bounding box center [672, 202] width 12 height 12
click at [659, 244] on button "Yes" at bounding box center [661, 245] width 20 height 12
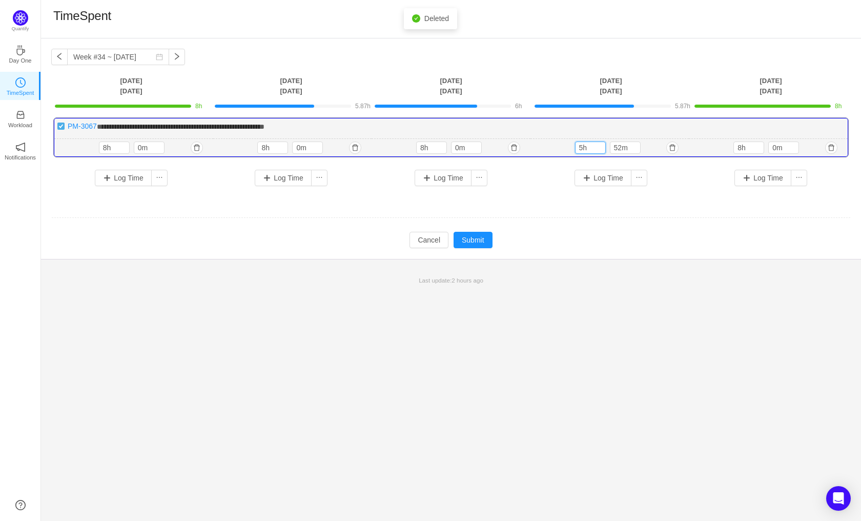
drag, startPoint x: 590, startPoint y: 146, endPoint x: 559, endPoint y: 147, distance: 30.8
click at [559, 147] on div "5h 52m 5h 52m" at bounding box center [610, 148] width 159 height 18
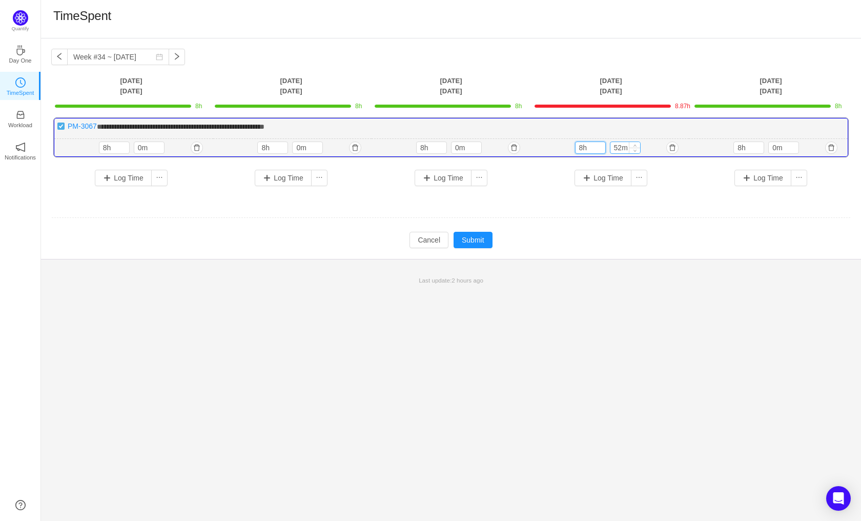
type input "8h"
drag, startPoint x: 628, startPoint y: 144, endPoint x: 586, endPoint y: 145, distance: 41.5
click at [586, 145] on div "8h 52m" at bounding box center [610, 147] width 70 height 12
type input "0m"
click at [750, 147] on input "8h" at bounding box center [749, 147] width 30 height 11
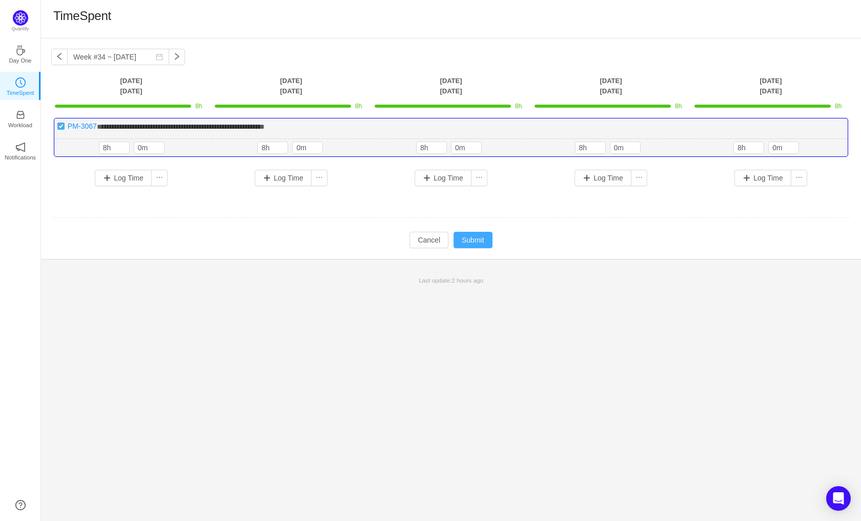
click at [468, 240] on button "Submit" at bounding box center [473, 240] width 39 height 16
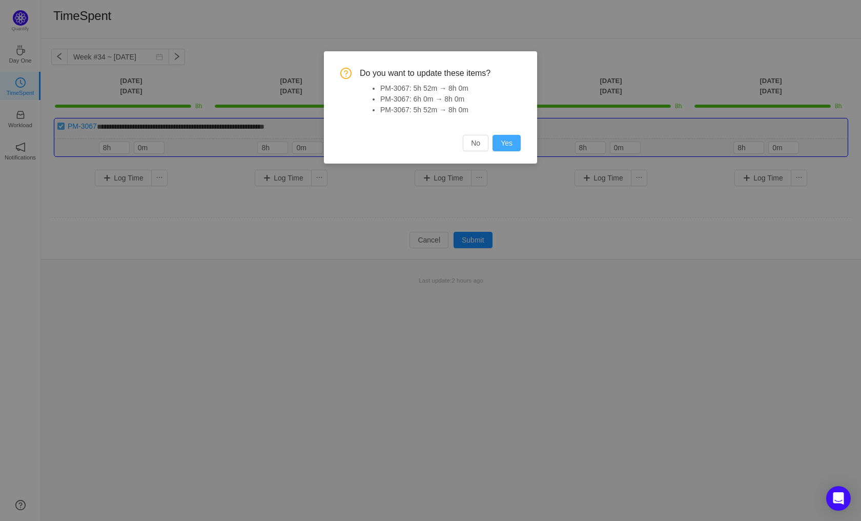
click at [499, 147] on button "Yes" at bounding box center [507, 143] width 28 height 16
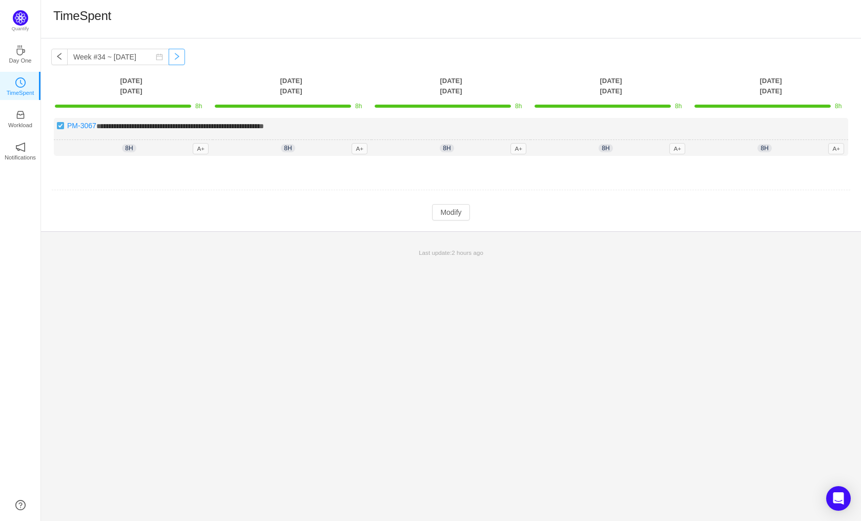
click at [172, 52] on button "button" at bounding box center [177, 57] width 16 height 16
type input "Week #35 ~ [DATE]"
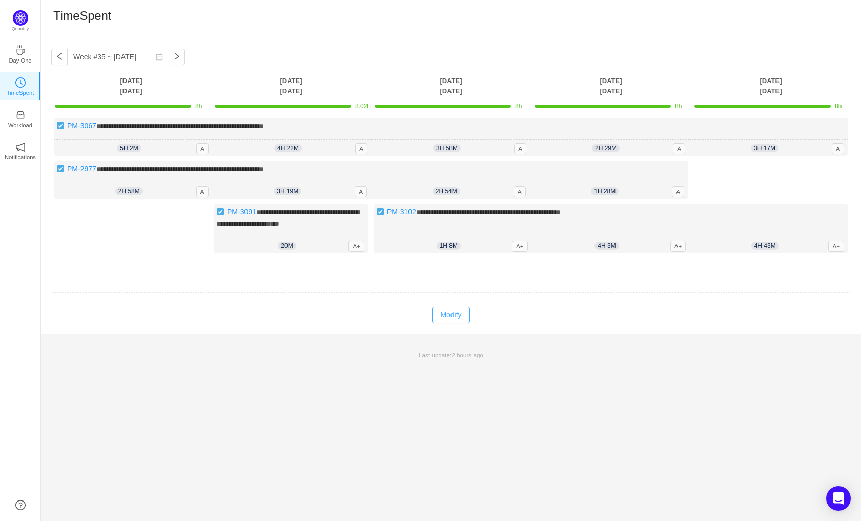
click at [455, 307] on button "Modify" at bounding box center [450, 315] width 37 height 16
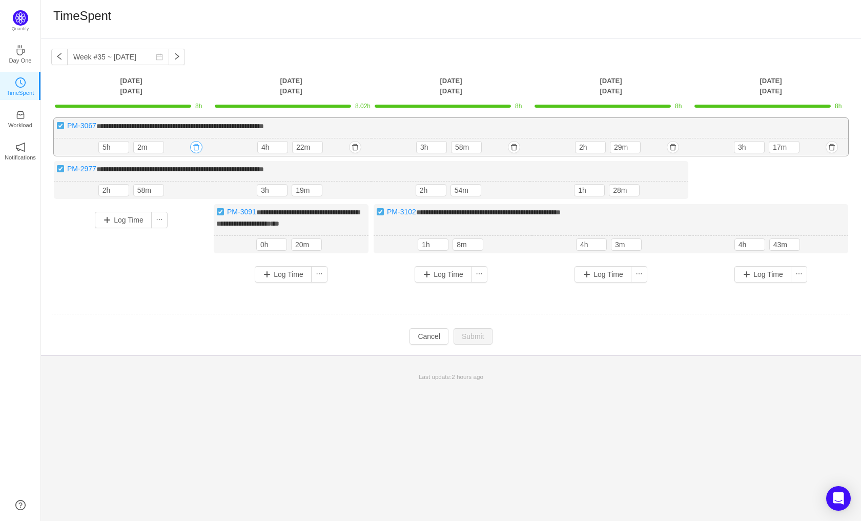
click at [198, 146] on button "button" at bounding box center [196, 147] width 12 height 12
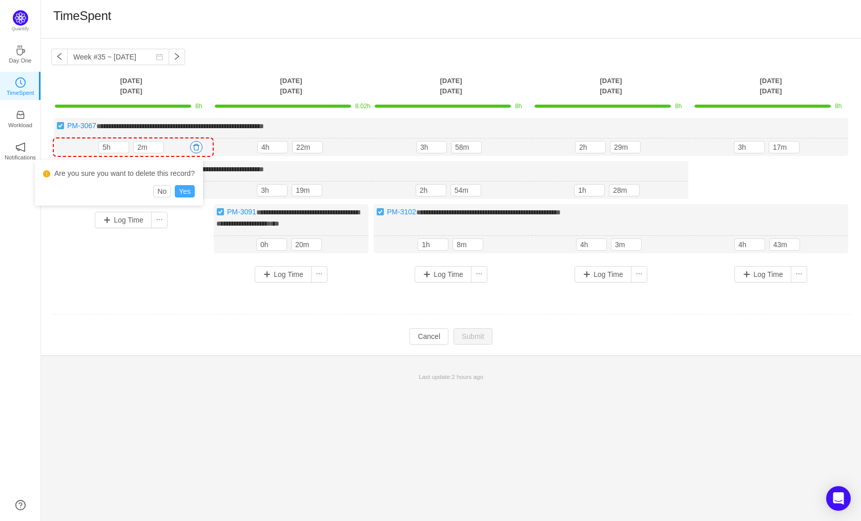
click at [184, 192] on button "Yes" at bounding box center [185, 191] width 20 height 12
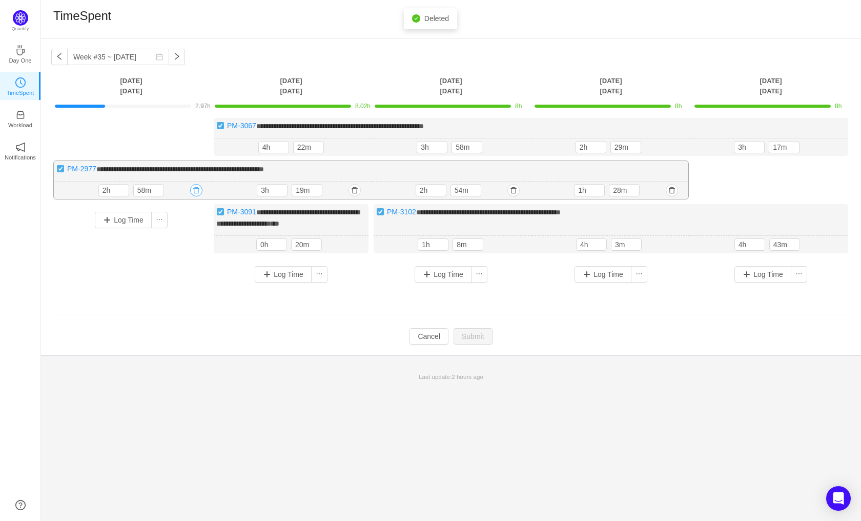
click at [198, 188] on button "button" at bounding box center [196, 190] width 12 height 12
click at [187, 233] on button "Yes" at bounding box center [184, 234] width 20 height 12
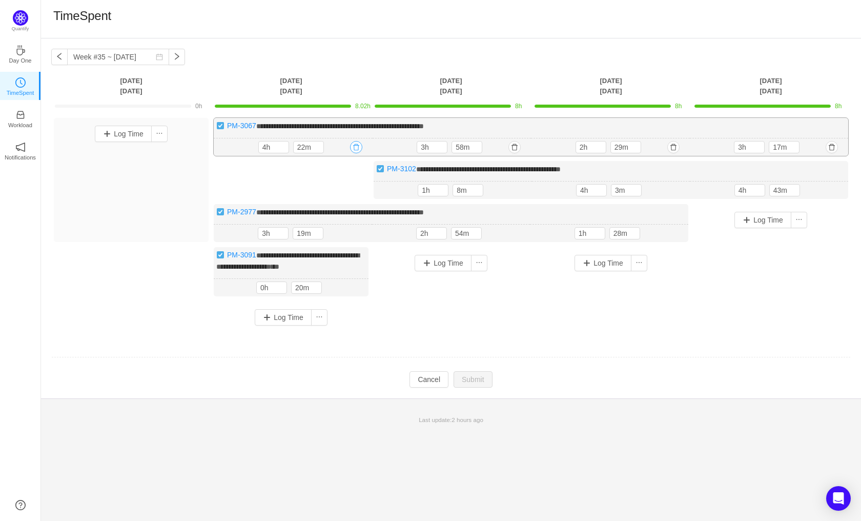
click at [356, 145] on button "button" at bounding box center [356, 147] width 12 height 12
click at [341, 190] on button "Yes" at bounding box center [344, 191] width 20 height 12
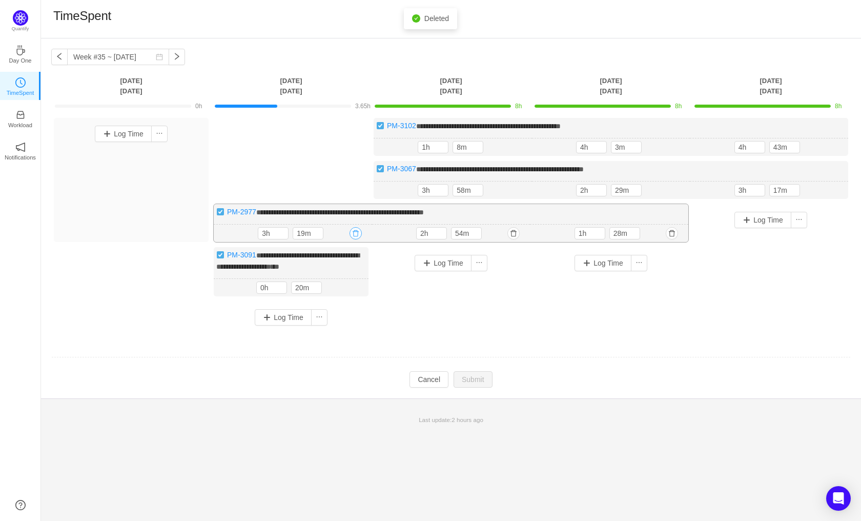
click at [354, 231] on button "button" at bounding box center [356, 233] width 12 height 12
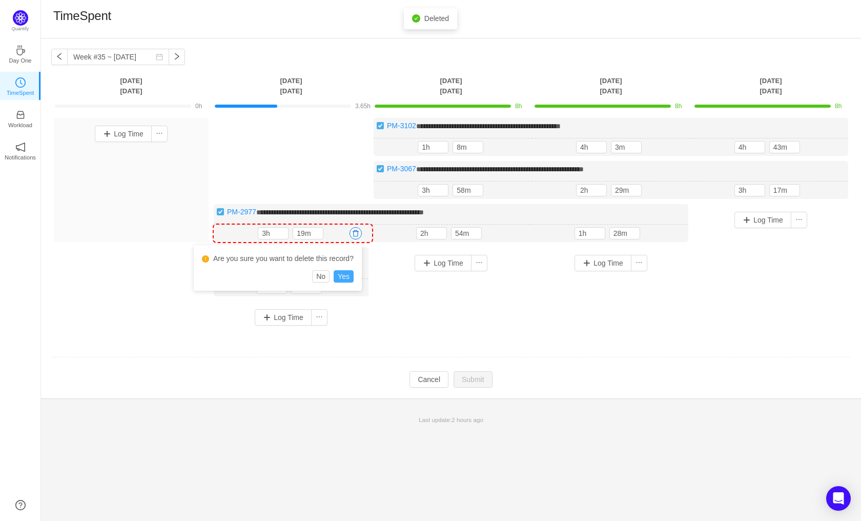
click at [344, 274] on button "Yes" at bounding box center [344, 276] width 20 height 12
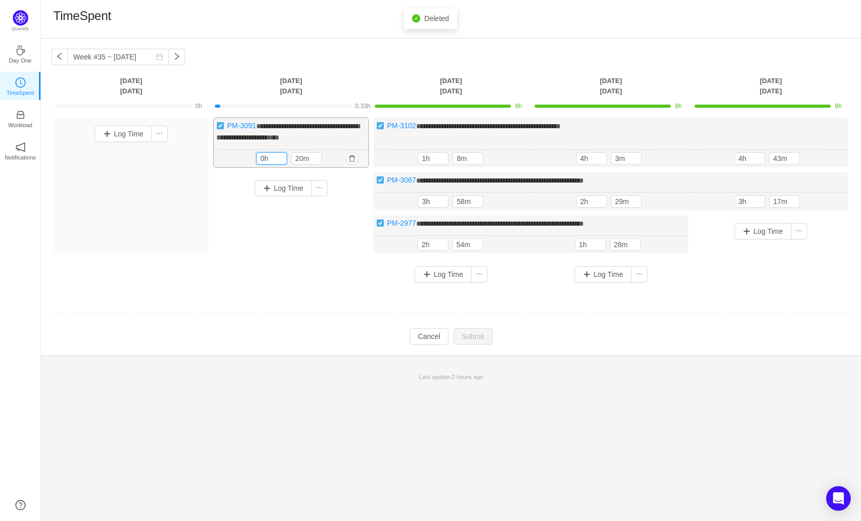
drag, startPoint x: 268, startPoint y: 158, endPoint x: 227, endPoint y: 157, distance: 41.5
click at [227, 157] on div "20m 0h 20m" at bounding box center [291, 159] width 155 height 18
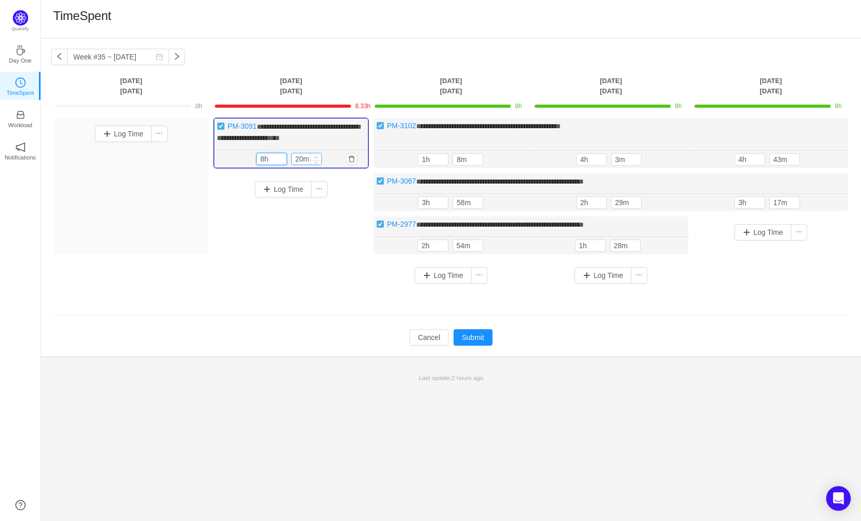
type input "8h"
drag, startPoint x: 313, startPoint y: 154, endPoint x: 285, endPoint y: 163, distance: 29.0
click at [285, 163] on div "8h 30m" at bounding box center [291, 159] width 70 height 12
type input "0m"
click at [316, 249] on div "Log Time" at bounding box center [291, 219] width 155 height 93
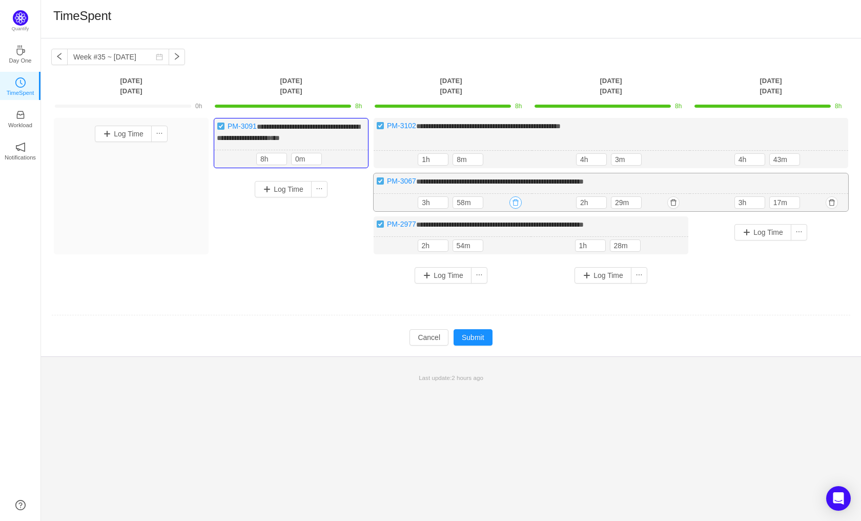
click at [513, 200] on button "button" at bounding box center [516, 202] width 12 height 12
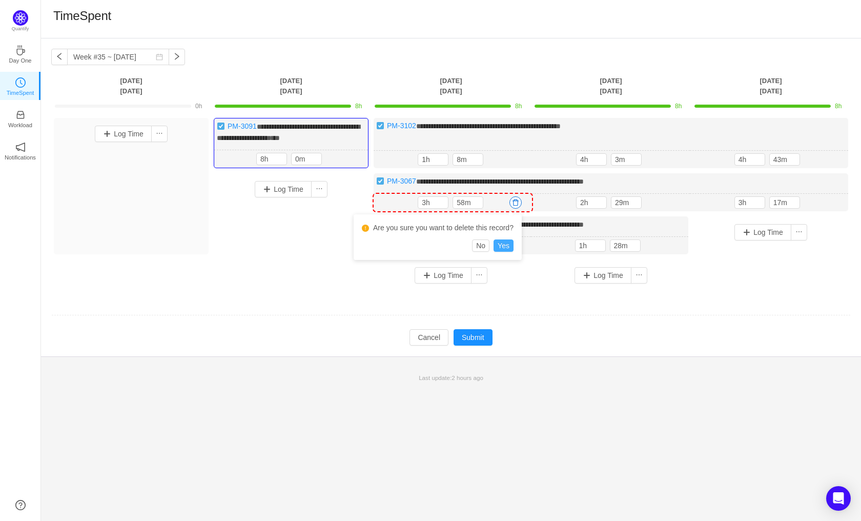
click at [507, 244] on button "Yes" at bounding box center [504, 245] width 20 height 12
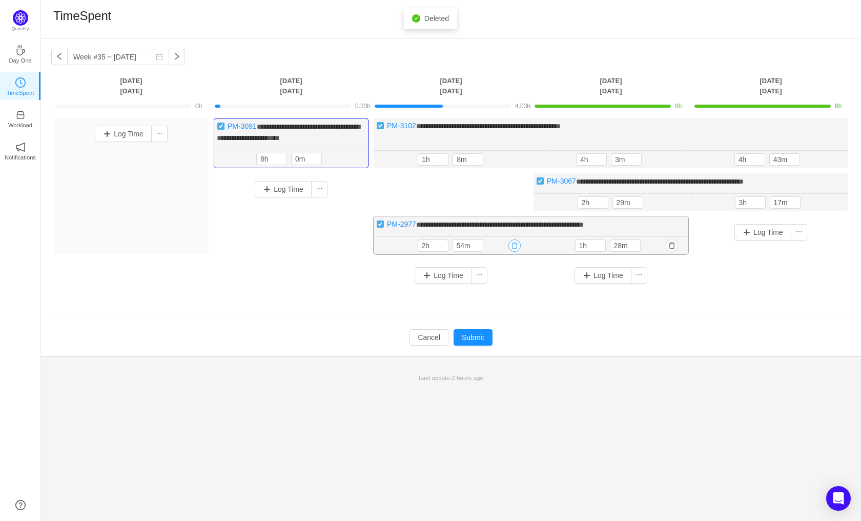
click at [517, 245] on button "button" at bounding box center [515, 245] width 12 height 12
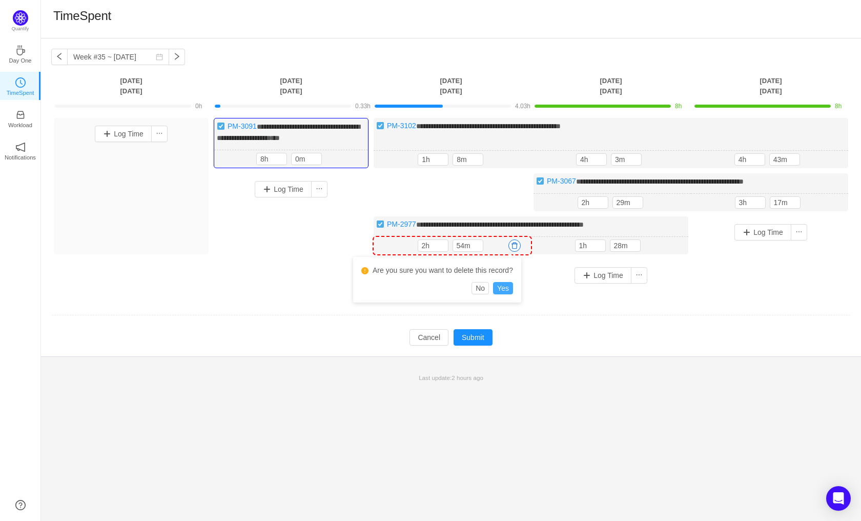
click at [502, 289] on button "Yes" at bounding box center [503, 288] width 20 height 12
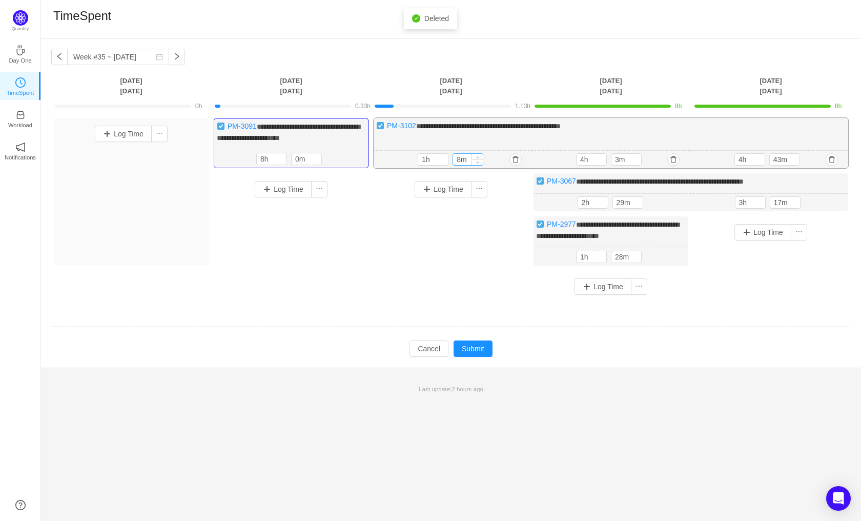
click at [468, 159] on input "8m" at bounding box center [468, 159] width 30 height 11
drag, startPoint x: 468, startPoint y: 159, endPoint x: 437, endPoint y: 159, distance: 30.8
click at [437, 159] on div "1h 8m" at bounding box center [453, 159] width 70 height 12
type input "0m"
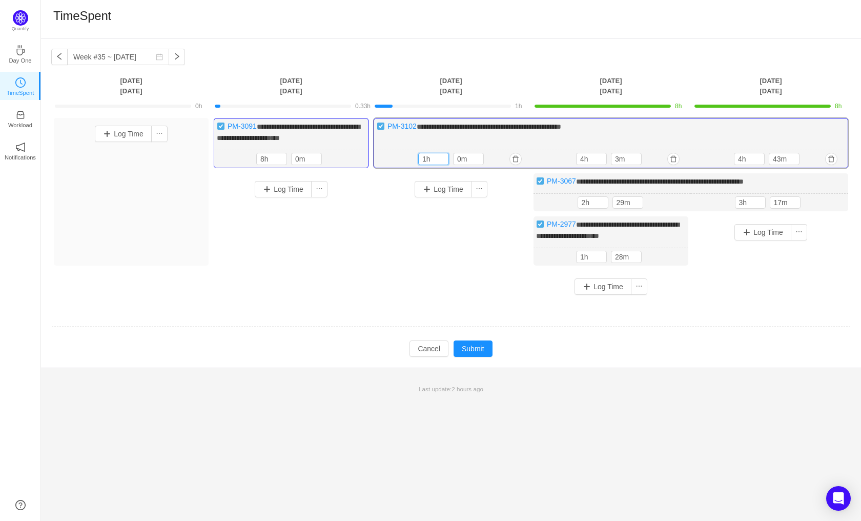
drag, startPoint x: 436, startPoint y: 159, endPoint x: 417, endPoint y: 163, distance: 19.3
click at [417, 163] on div "1h 1h 0m" at bounding box center [453, 159] width 158 height 18
type input "8h"
click at [676, 204] on button "button" at bounding box center [675, 202] width 12 height 12
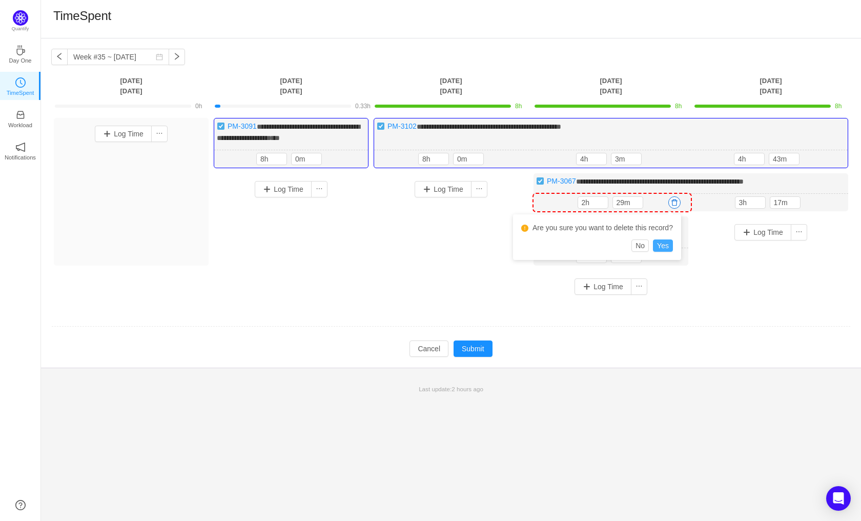
click at [658, 248] on button "Yes" at bounding box center [663, 245] width 20 height 12
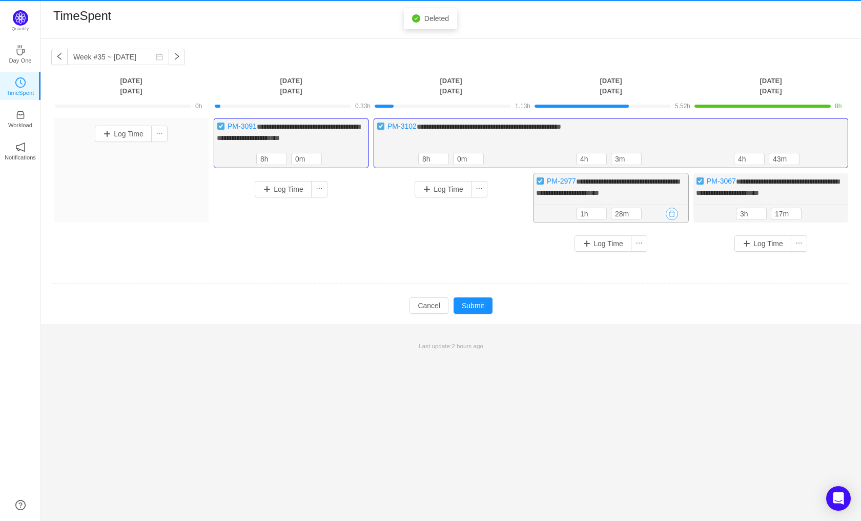
click at [670, 252] on div "Log Time" at bounding box center [611, 243] width 150 height 16
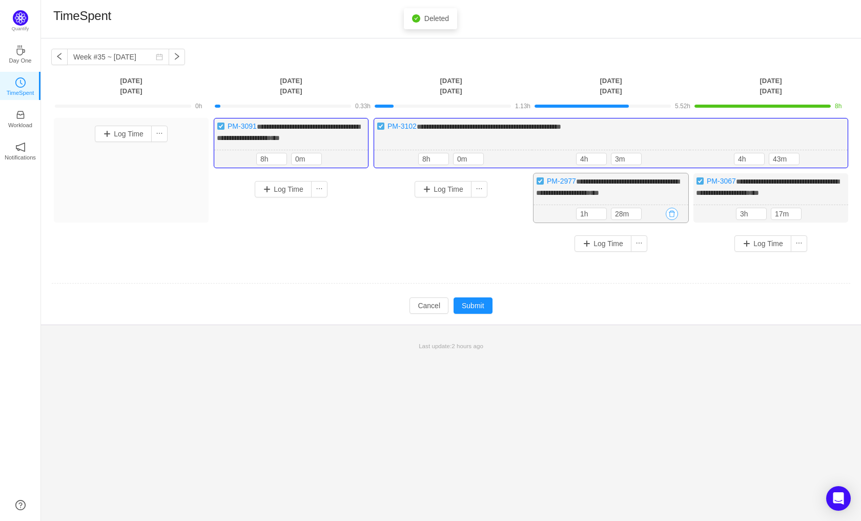
click at [669, 220] on button "button" at bounding box center [672, 214] width 12 height 12
click at [657, 266] on button "Yes" at bounding box center [661, 267] width 20 height 12
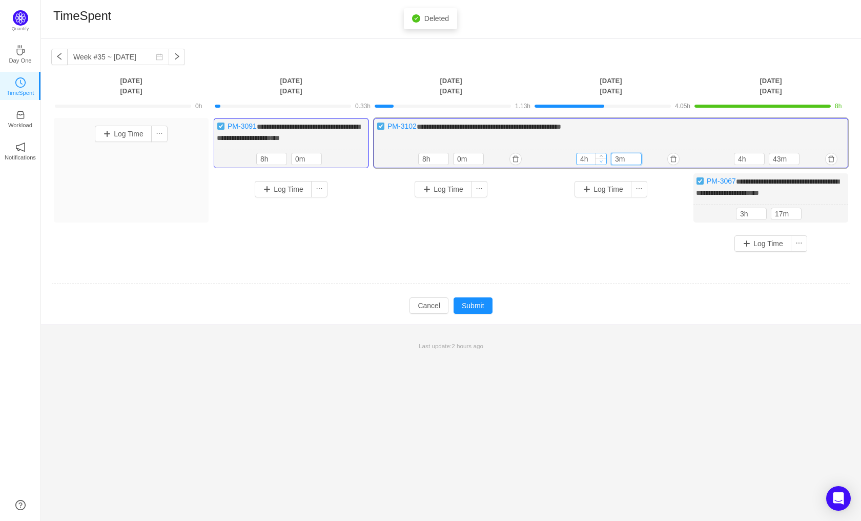
drag, startPoint x: 624, startPoint y: 158, endPoint x: 603, endPoint y: 160, distance: 20.6
click at [603, 160] on div "4h 3m" at bounding box center [611, 159] width 70 height 12
type input "0m"
drag, startPoint x: 588, startPoint y: 160, endPoint x: 566, endPoint y: 163, distance: 22.3
click at [566, 163] on div "4h 4h 0m" at bounding box center [611, 159] width 158 height 18
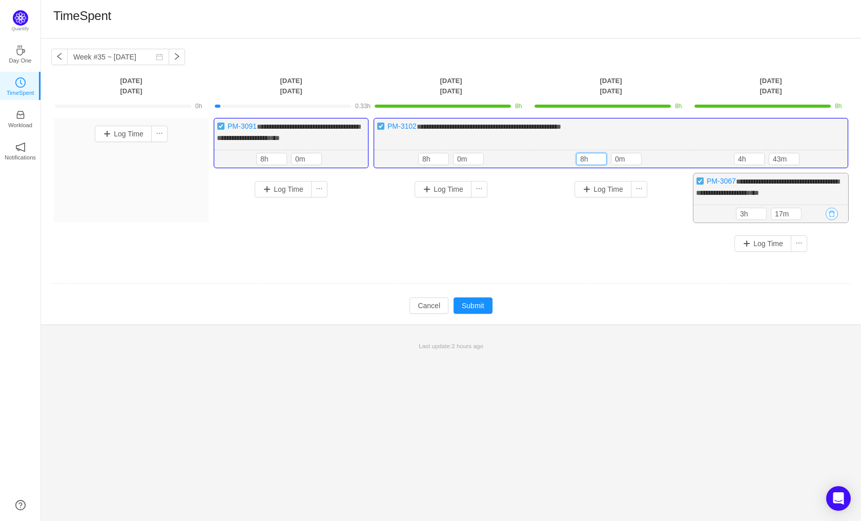
type input "8h"
click at [833, 220] on button "button" at bounding box center [832, 214] width 12 height 12
click at [827, 267] on button "Yes" at bounding box center [821, 267] width 20 height 12
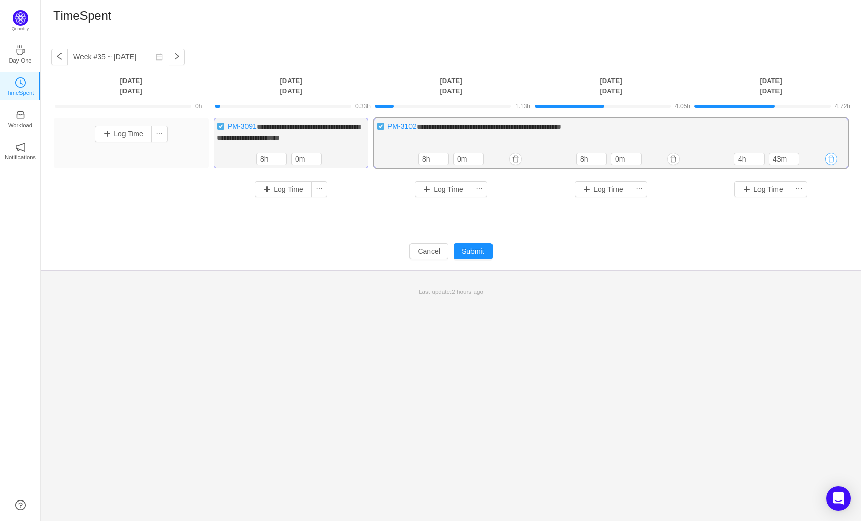
click at [832, 157] on button "button" at bounding box center [831, 159] width 12 height 12
click at [819, 205] on button "Yes" at bounding box center [820, 202] width 20 height 12
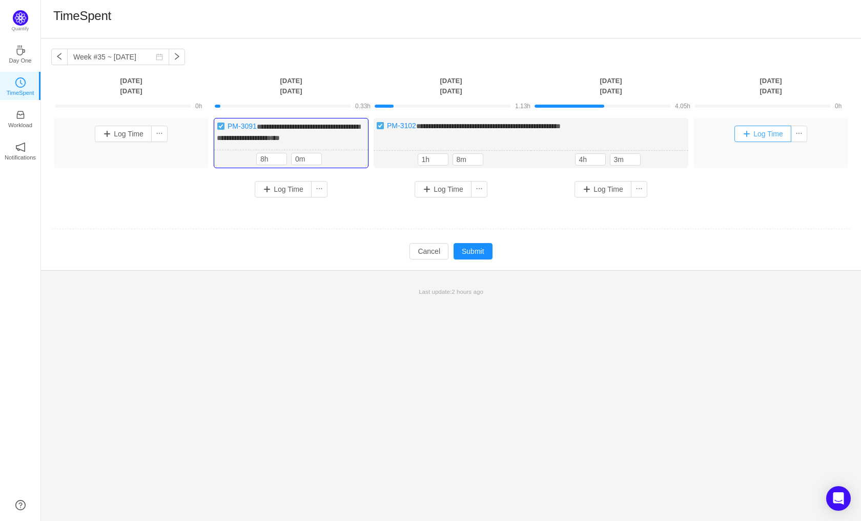
click at [756, 132] on button "Log Time" at bounding box center [763, 134] width 57 height 16
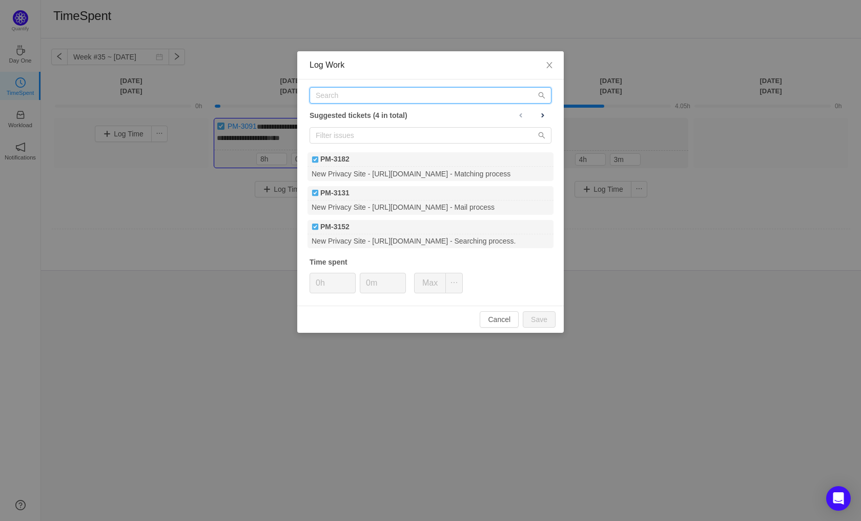
click at [345, 95] on input "text" at bounding box center [431, 95] width 242 height 16
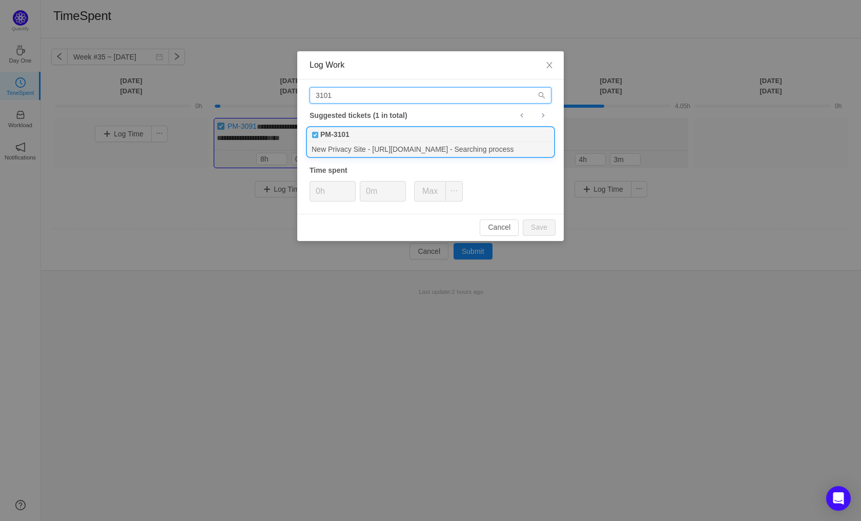
type input "3101"
click at [399, 142] on div "New Privacy Site - [URL][DOMAIN_NAME] - Searching process" at bounding box center [431, 149] width 246 height 14
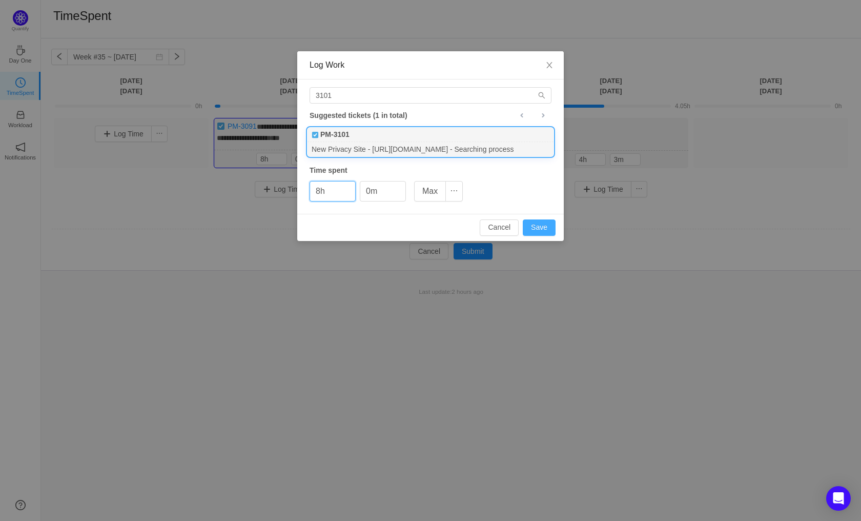
click at [533, 228] on button "Save" at bounding box center [539, 227] width 33 height 16
type input "0h"
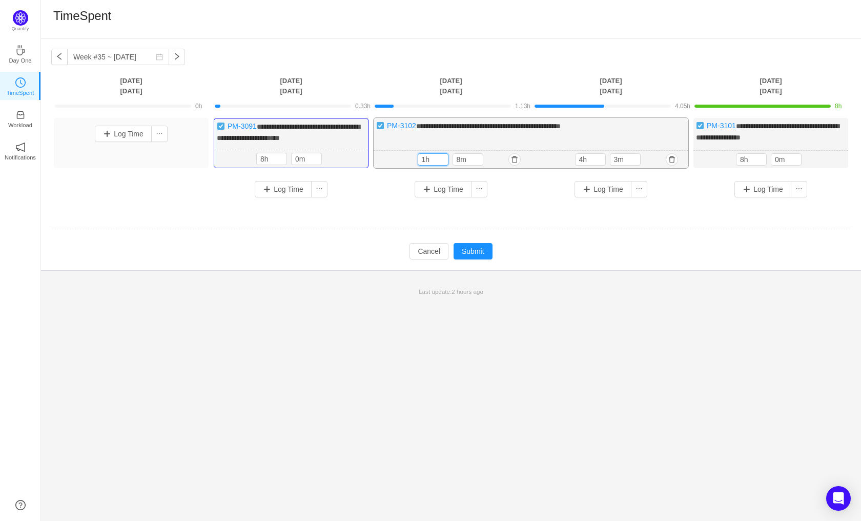
drag, startPoint x: 434, startPoint y: 158, endPoint x: 412, endPoint y: 159, distance: 21.6
click at [412, 159] on div "1h 8m 1h 8m" at bounding box center [452, 160] width 157 height 18
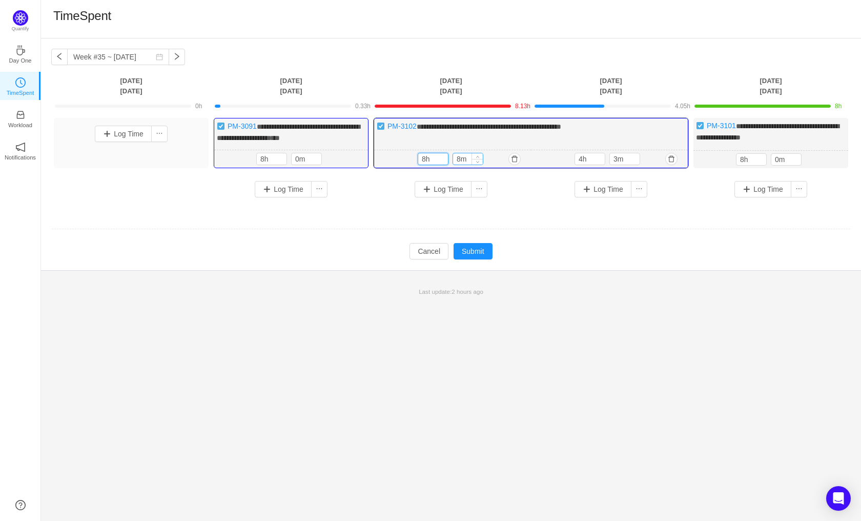
type input "8h"
drag, startPoint x: 470, startPoint y: 159, endPoint x: 446, endPoint y: 161, distance: 24.7
click at [446, 161] on div "8h 8m" at bounding box center [453, 159] width 70 height 12
type input "0m"
click at [554, 160] on div "5h 3m 5h 3m" at bounding box center [609, 159] width 157 height 18
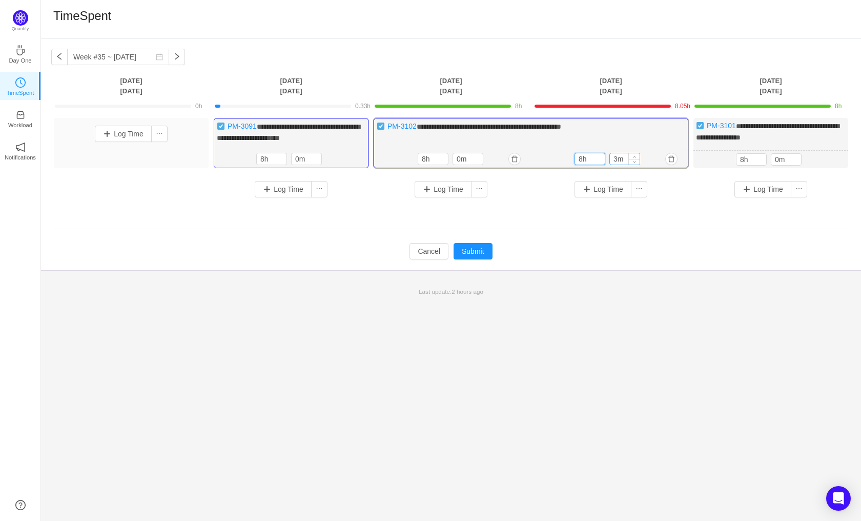
type input "8h"
drag, startPoint x: 623, startPoint y: 159, endPoint x: 612, endPoint y: 163, distance: 11.2
click at [612, 163] on input "3m" at bounding box center [625, 158] width 30 height 11
type input "0m"
click at [483, 253] on button "Submit" at bounding box center [473, 251] width 39 height 16
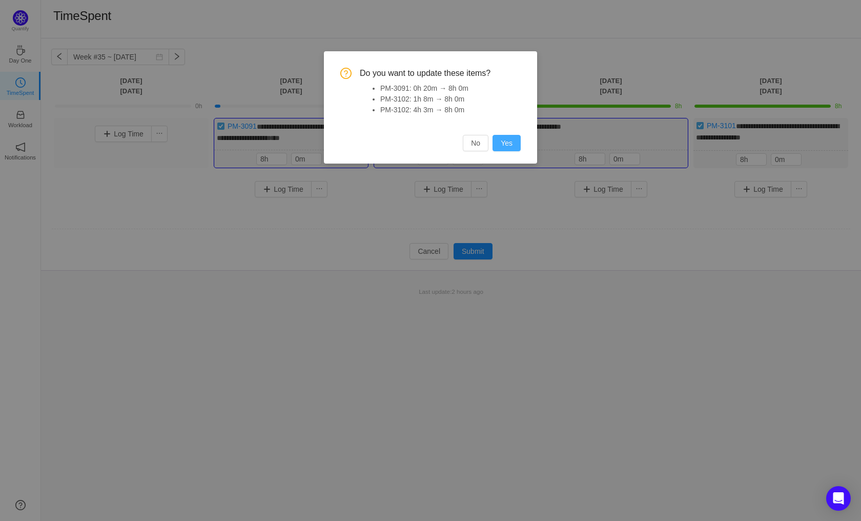
click at [499, 139] on button "Yes" at bounding box center [507, 143] width 28 height 16
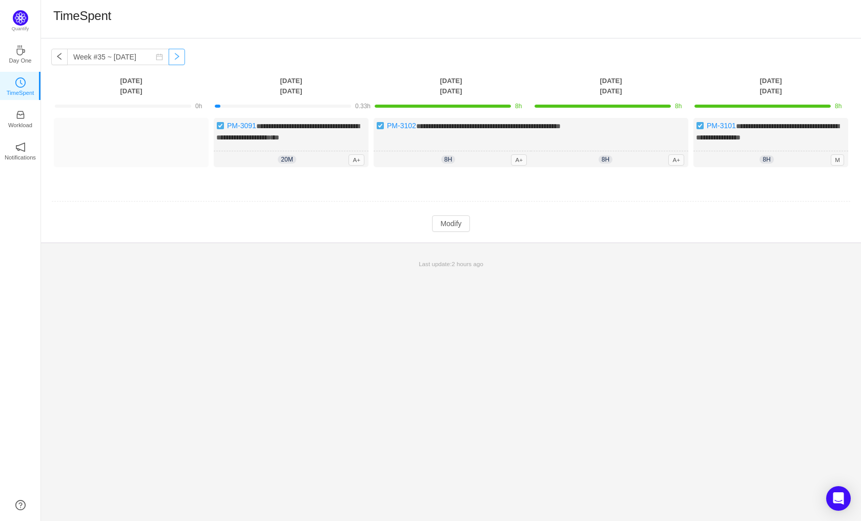
click at [171, 58] on button "button" at bounding box center [177, 57] width 16 height 16
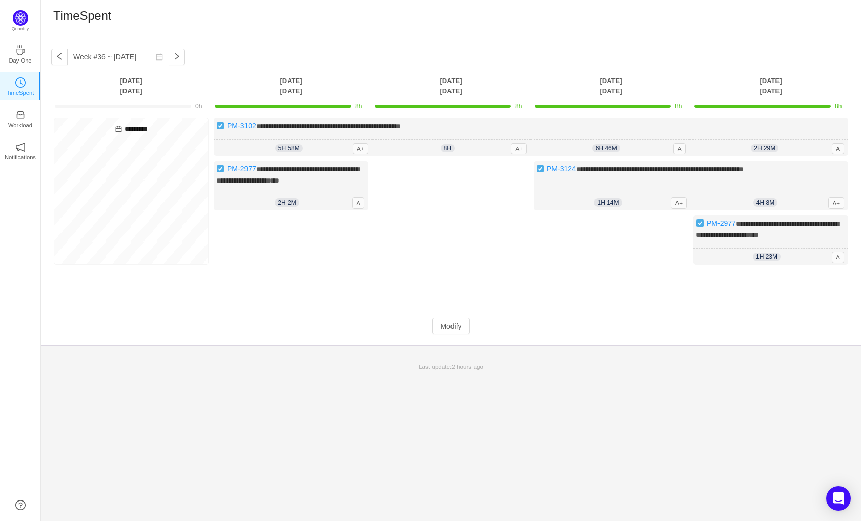
click at [49, 57] on div "**********" at bounding box center [451, 191] width 820 height 307
click at [56, 54] on button "button" at bounding box center [59, 57] width 16 height 16
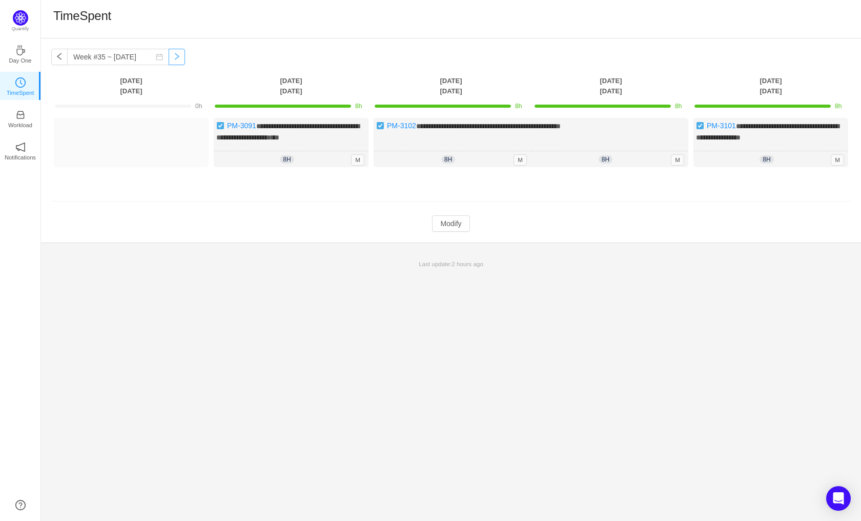
click at [169, 60] on button "button" at bounding box center [177, 57] width 16 height 16
type input "Week #36 ~ [DATE]"
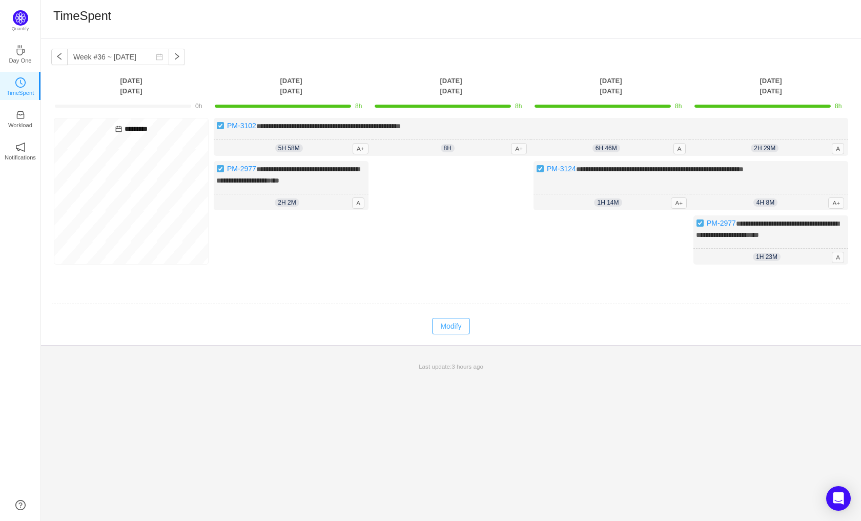
click at [455, 328] on button "Modify" at bounding box center [450, 326] width 37 height 16
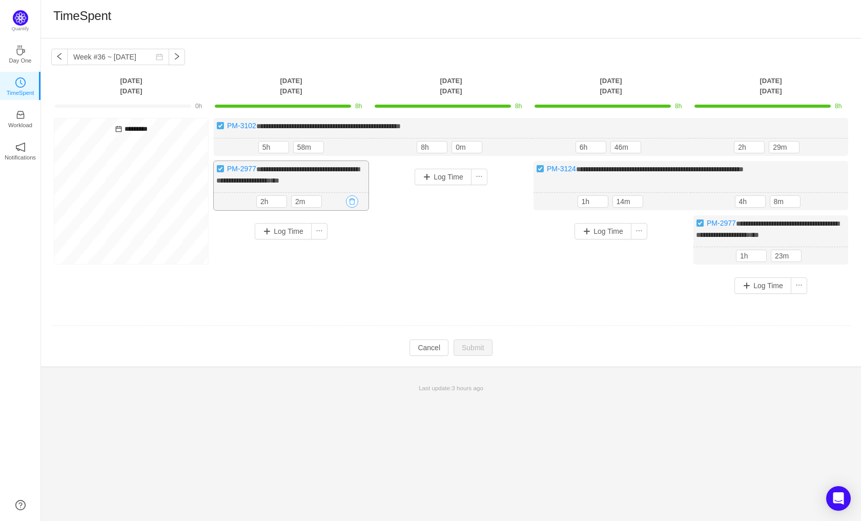
click at [351, 199] on button "button" at bounding box center [352, 201] width 12 height 12
click at [338, 245] on button "Yes" at bounding box center [341, 244] width 20 height 12
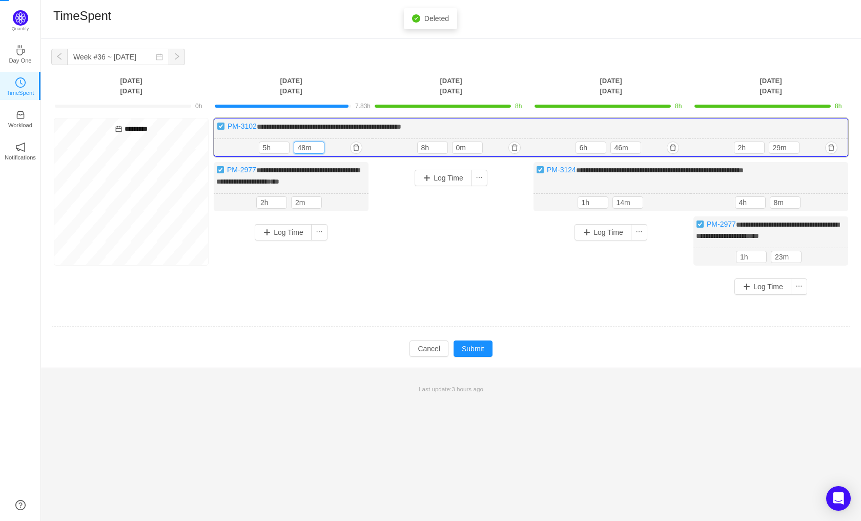
drag, startPoint x: 314, startPoint y: 147, endPoint x: 292, endPoint y: 150, distance: 21.8
click at [292, 150] on div "5h 48m" at bounding box center [294, 147] width 70 height 12
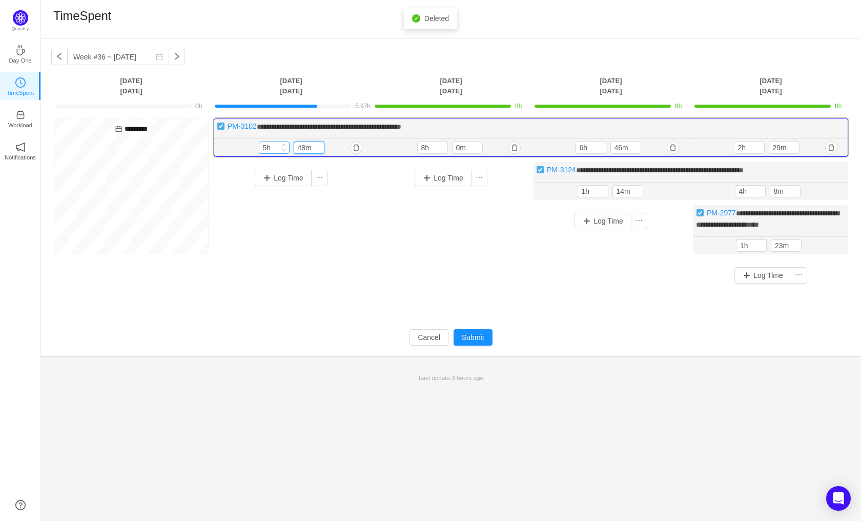
drag, startPoint x: 308, startPoint y: 149, endPoint x: 284, endPoint y: 149, distance: 24.6
click at [284, 149] on div "5h 48m" at bounding box center [294, 147] width 70 height 12
type input "0m"
click at [266, 145] on input "5h" at bounding box center [274, 147] width 30 height 11
type input "8h"
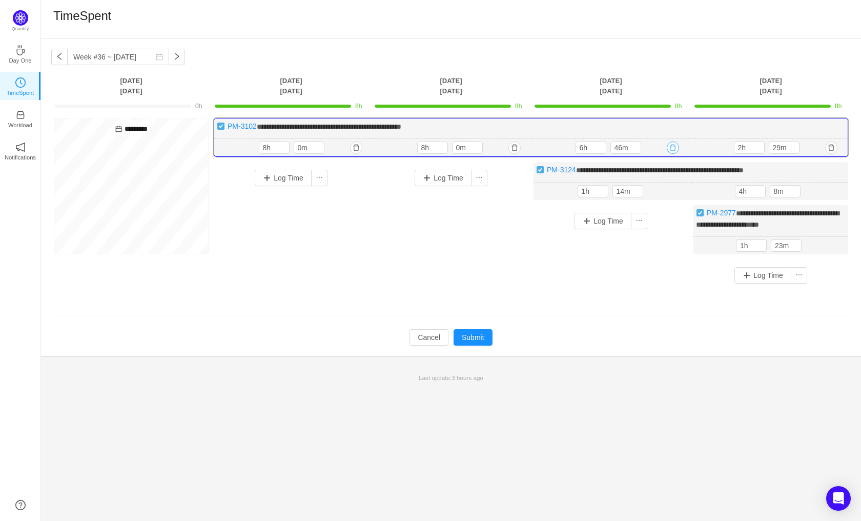
click at [674, 145] on button "button" at bounding box center [673, 147] width 12 height 12
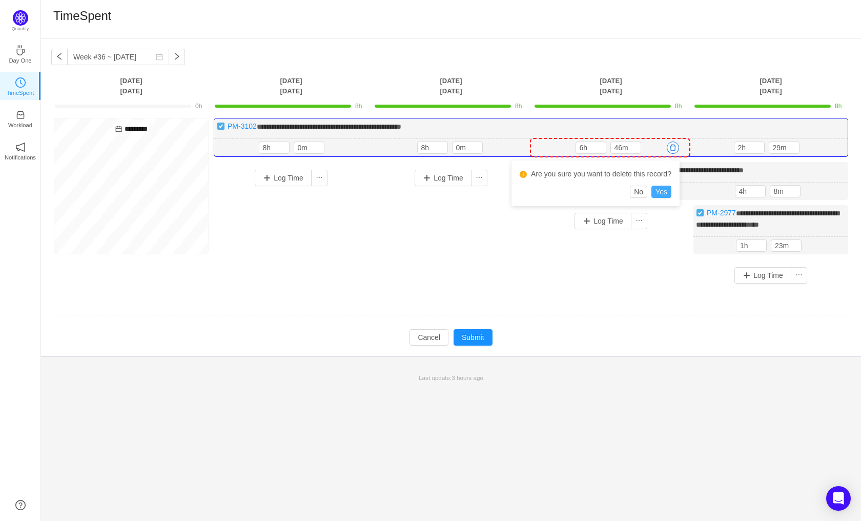
click at [662, 190] on button "Yes" at bounding box center [662, 192] width 20 height 12
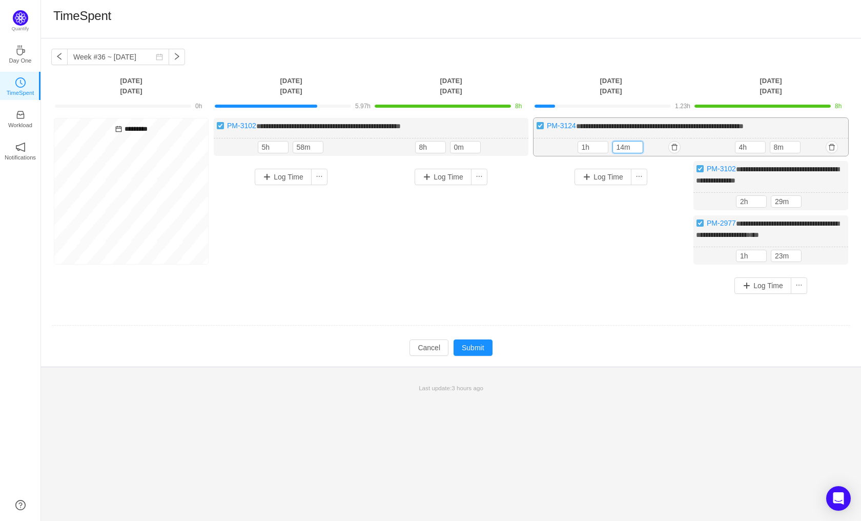
drag, startPoint x: 630, startPoint y: 148, endPoint x: 609, endPoint y: 152, distance: 20.8
click at [609, 152] on div "1h 14m" at bounding box center [613, 147] width 70 height 12
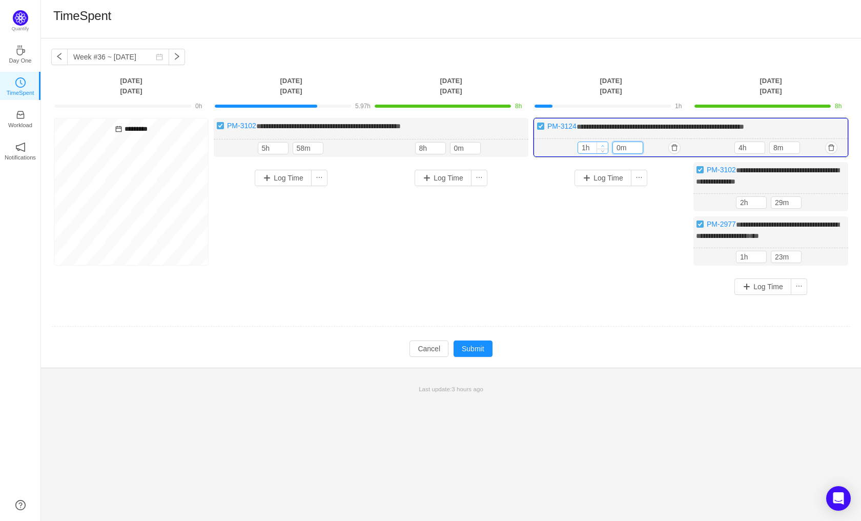
type input "0m"
drag, startPoint x: 598, startPoint y: 147, endPoint x: 573, endPoint y: 156, distance: 26.6
click at [573, 156] on div "**********" at bounding box center [691, 137] width 315 height 39
type input "8h"
drag, startPoint x: 308, startPoint y: 145, endPoint x: 277, endPoint y: 150, distance: 31.1
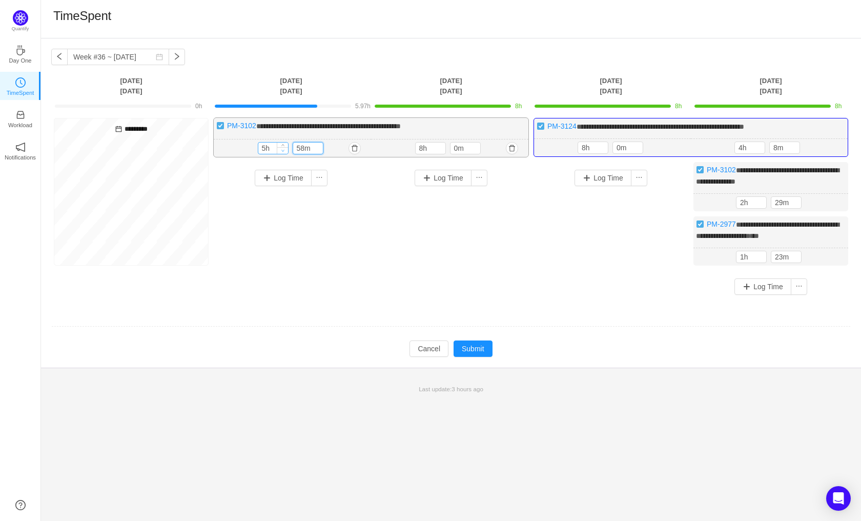
click at [277, 150] on div "5h 58m" at bounding box center [293, 148] width 70 height 12
type input "0m"
drag, startPoint x: 277, startPoint y: 146, endPoint x: 242, endPoint y: 142, distance: 34.5
click at [242, 142] on div "5h 5h 0m" at bounding box center [292, 148] width 157 height 18
drag, startPoint x: 272, startPoint y: 145, endPoint x: 242, endPoint y: 144, distance: 29.8
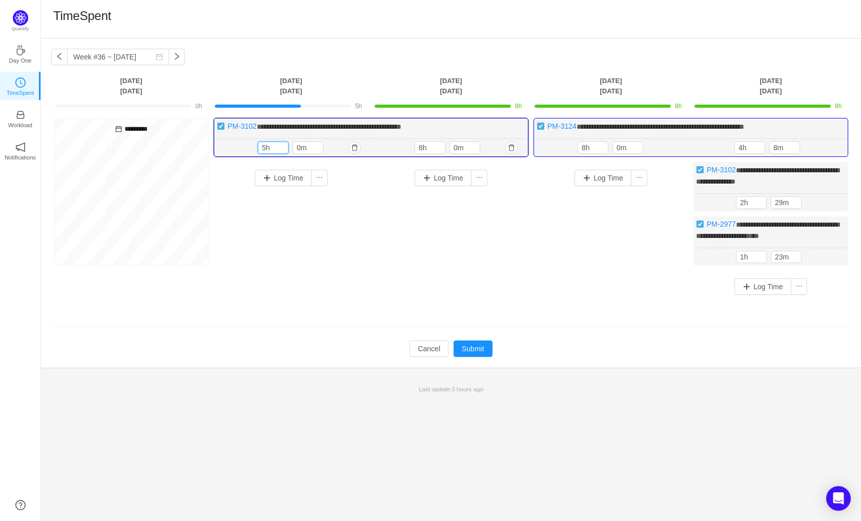
click at [247, 150] on div "5h 5h 0m" at bounding box center [292, 148] width 157 height 18
type input "8h"
click at [835, 205] on button "button" at bounding box center [832, 202] width 12 height 12
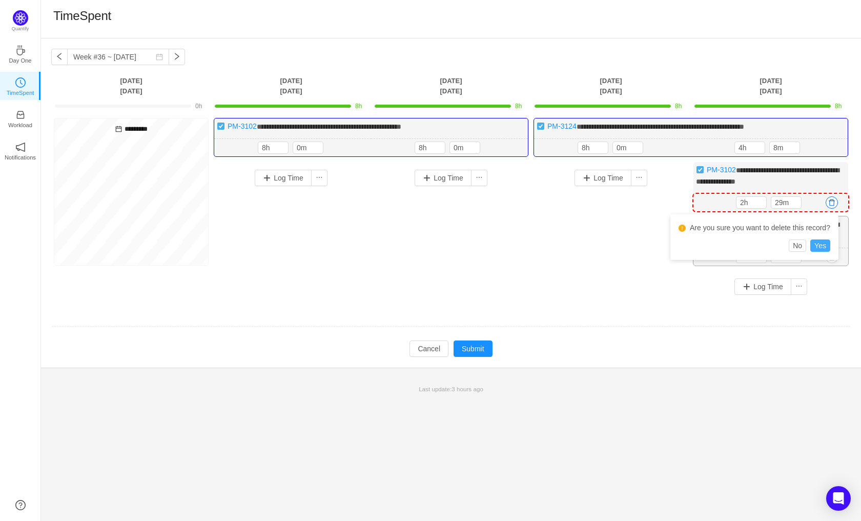
click at [825, 244] on button "Yes" at bounding box center [821, 245] width 20 height 12
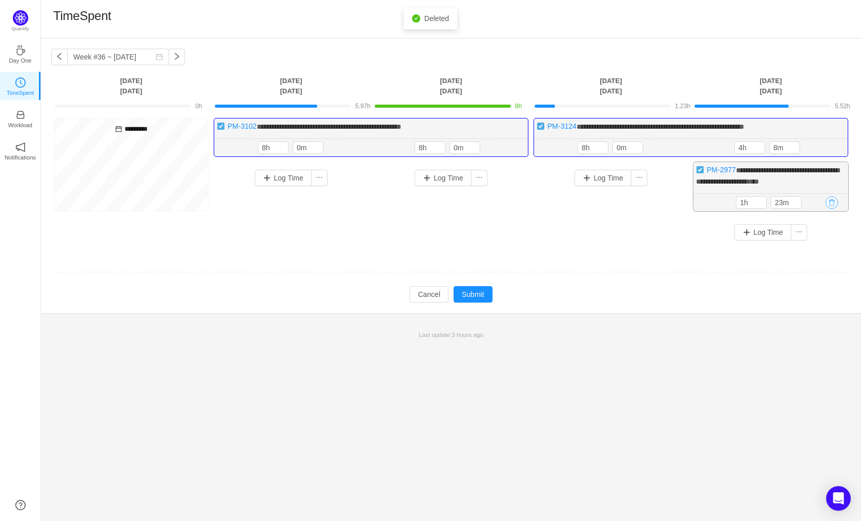
click at [834, 203] on button "button" at bounding box center [832, 202] width 12 height 12
click at [823, 248] on button "Yes" at bounding box center [821, 245] width 20 height 12
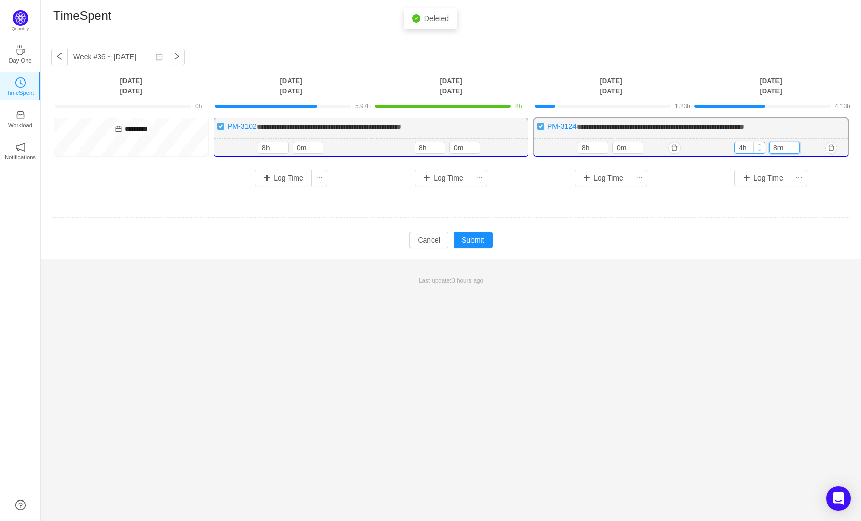
drag, startPoint x: 772, startPoint y: 148, endPoint x: 761, endPoint y: 149, distance: 10.8
click at [761, 149] on div "4h 8m" at bounding box center [770, 147] width 70 height 12
type input "0m"
drag, startPoint x: 746, startPoint y: 149, endPoint x: 706, endPoint y: 149, distance: 40.5
click at [706, 149] on div "4h 4h 0m" at bounding box center [769, 148] width 157 height 18
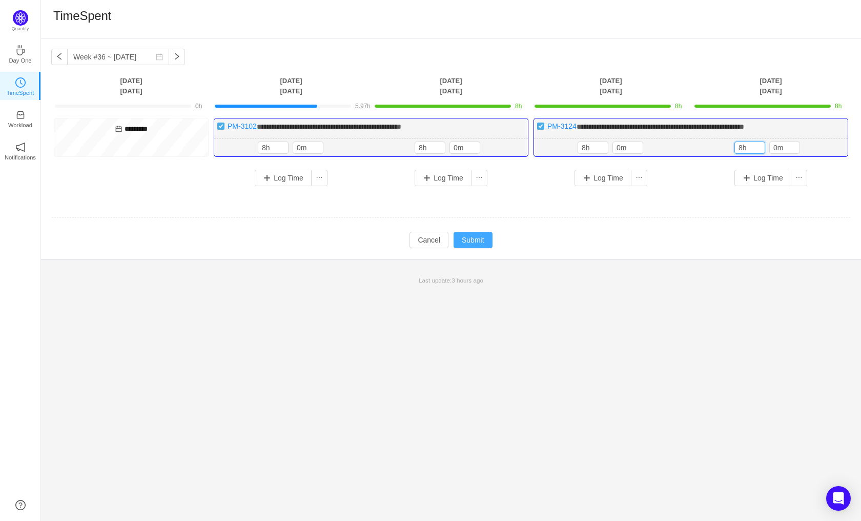
type input "8h"
click at [467, 237] on button "Submit" at bounding box center [473, 240] width 39 height 16
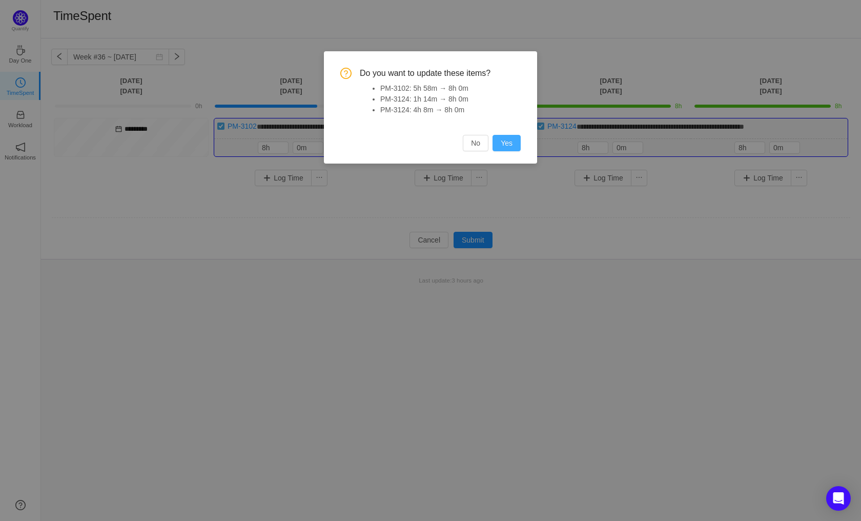
click at [511, 142] on button "Yes" at bounding box center [507, 143] width 28 height 16
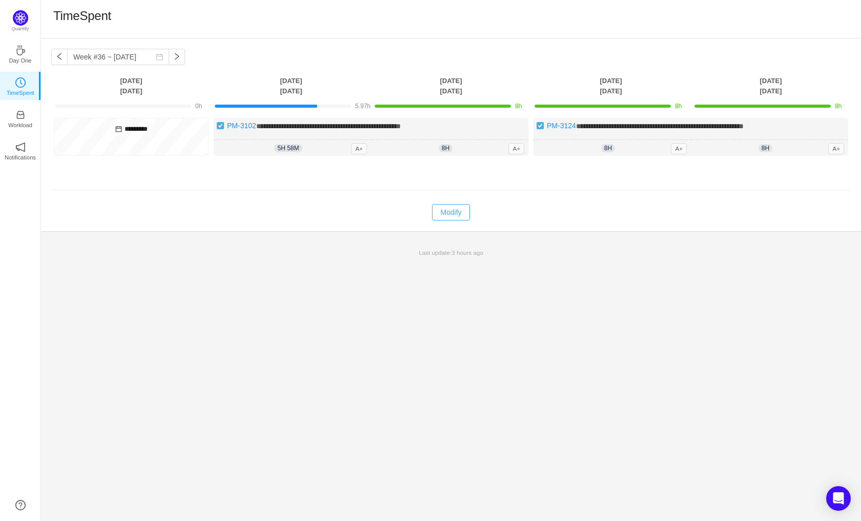
click at [446, 214] on button "Modify" at bounding box center [450, 212] width 37 height 16
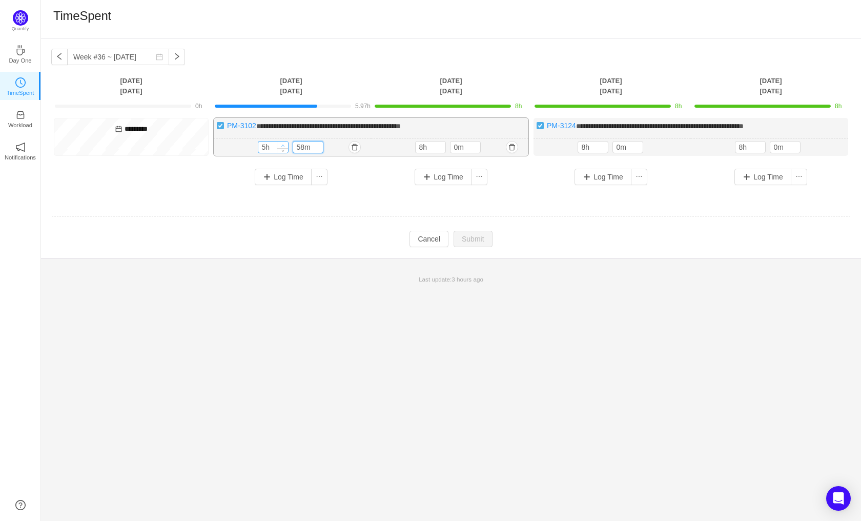
drag, startPoint x: 309, startPoint y: 146, endPoint x: 280, endPoint y: 146, distance: 28.7
click at [280, 146] on div "5h 58m" at bounding box center [293, 147] width 70 height 12
type input "0m"
drag, startPoint x: 272, startPoint y: 148, endPoint x: 239, endPoint y: 152, distance: 33.1
click at [239, 152] on div "5h 5h 0m" at bounding box center [292, 148] width 157 height 18
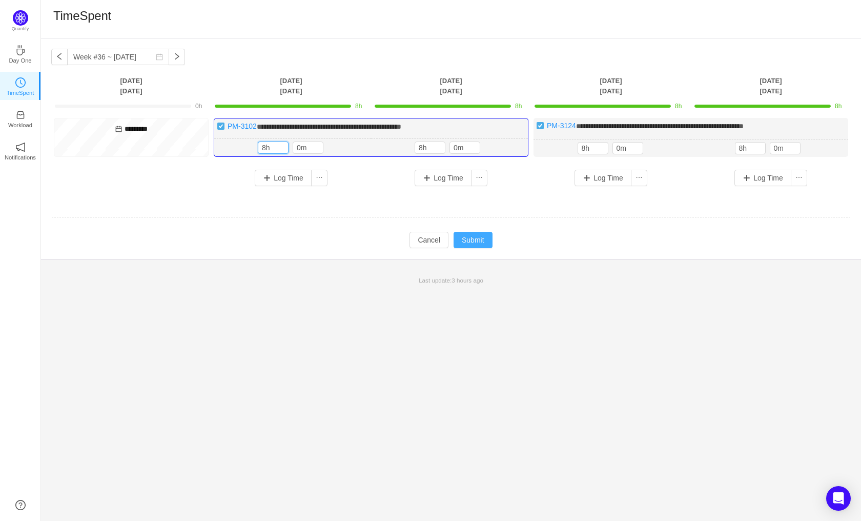
type input "8h"
click at [472, 239] on button "Submit" at bounding box center [473, 240] width 39 height 16
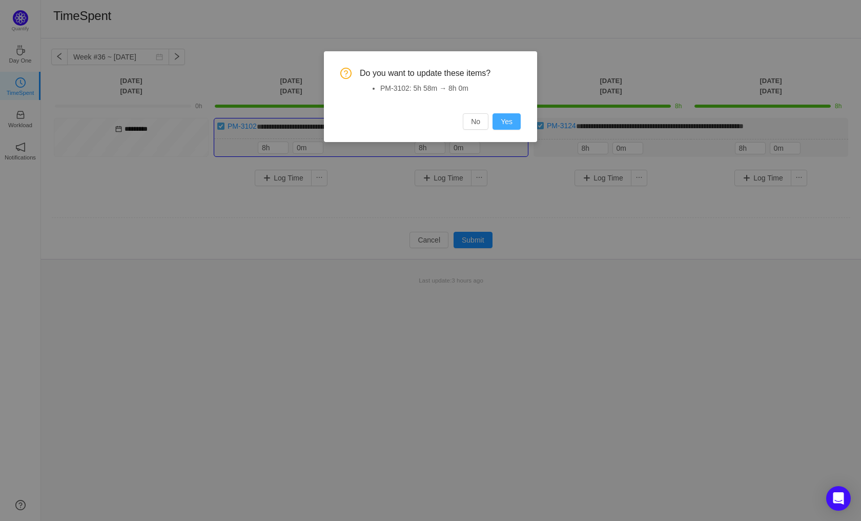
click at [508, 124] on button "Yes" at bounding box center [507, 121] width 28 height 16
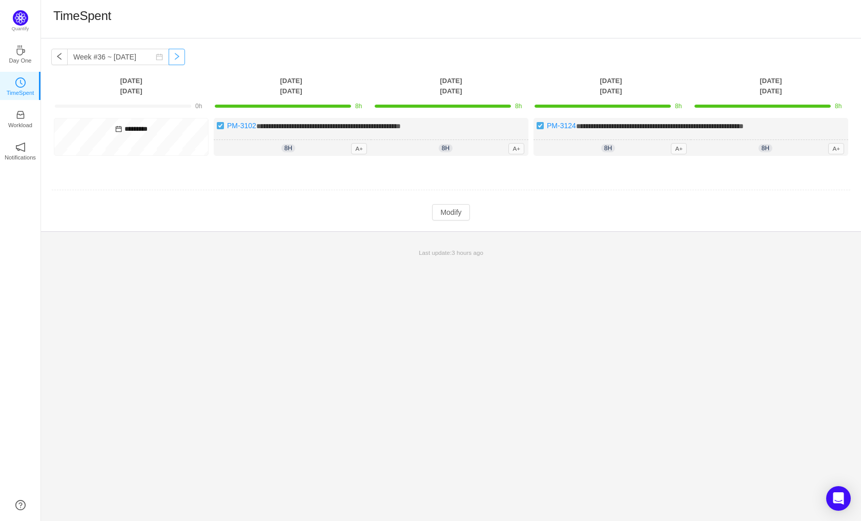
click at [169, 64] on button "button" at bounding box center [177, 57] width 16 height 16
type input "Week #37 ~ [DATE]"
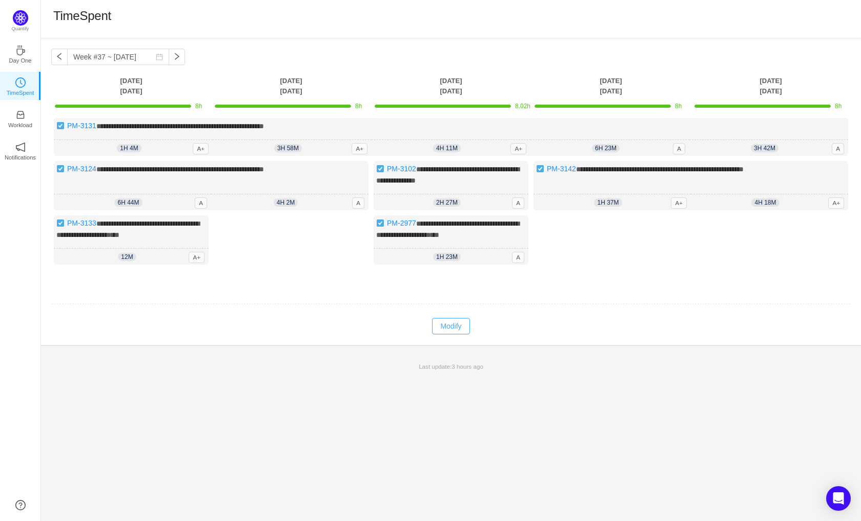
click at [448, 334] on button "Modify" at bounding box center [450, 326] width 37 height 16
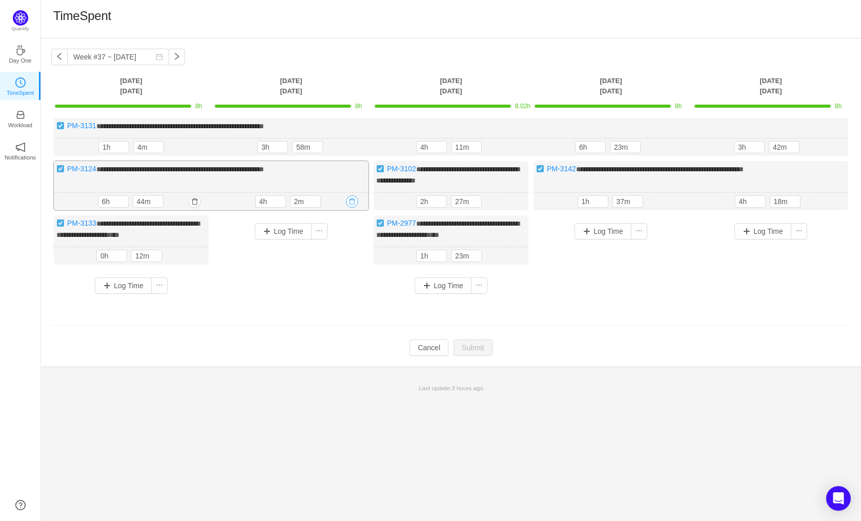
click at [354, 201] on button "button" at bounding box center [352, 201] width 12 height 12
click at [321, 247] on button "No" at bounding box center [317, 244] width 17 height 12
click at [194, 198] on button "button" at bounding box center [195, 201] width 12 height 12
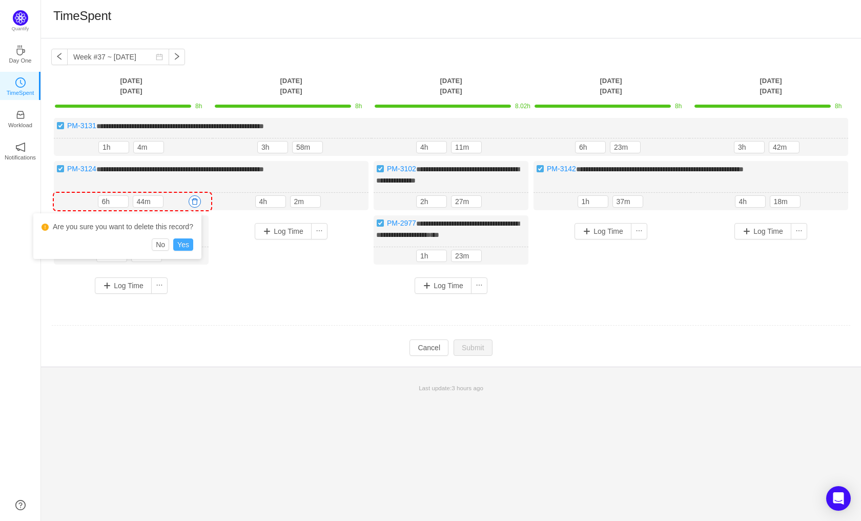
click at [183, 241] on button "Yes" at bounding box center [183, 244] width 20 height 12
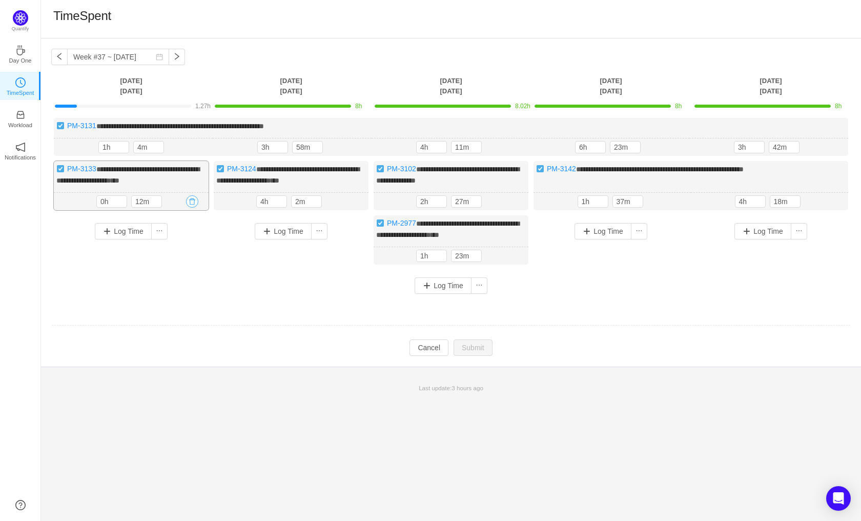
click at [192, 208] on button "button" at bounding box center [192, 201] width 12 height 12
click at [180, 258] on button "Yes" at bounding box center [181, 255] width 20 height 12
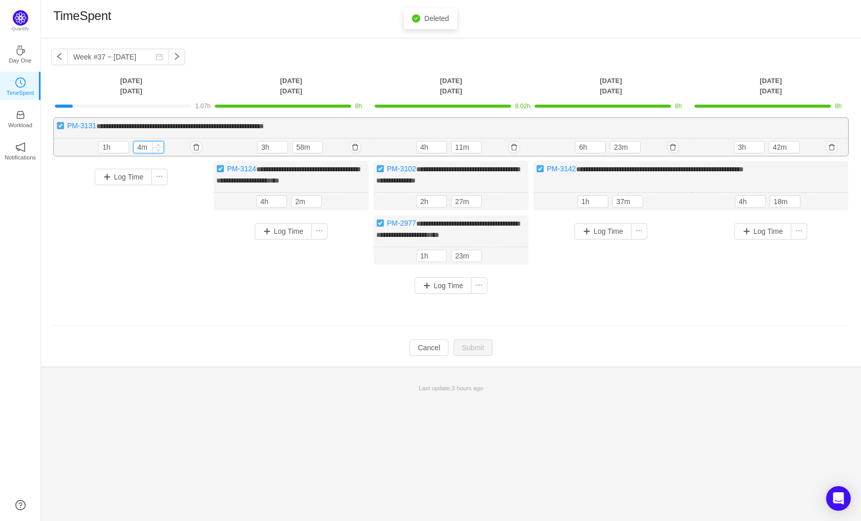
drag, startPoint x: 149, startPoint y: 147, endPoint x: 133, endPoint y: 148, distance: 15.9
click at [133, 148] on div "4m" at bounding box center [148, 147] width 31 height 12
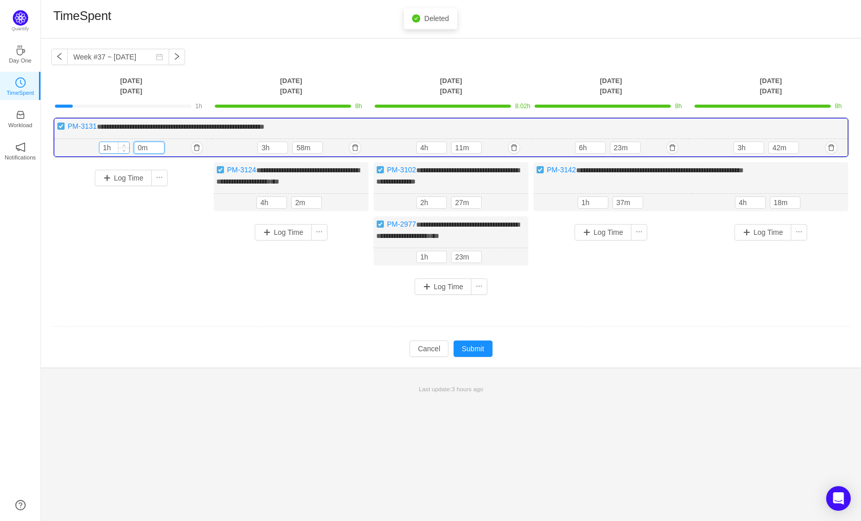
type input "0m"
drag, startPoint x: 111, startPoint y: 149, endPoint x: 59, endPoint y: 151, distance: 51.3
click at [59, 151] on div "1h 1h 0m" at bounding box center [133, 148] width 159 height 18
type input "8h"
click at [355, 209] on button "button" at bounding box center [352, 202] width 12 height 12
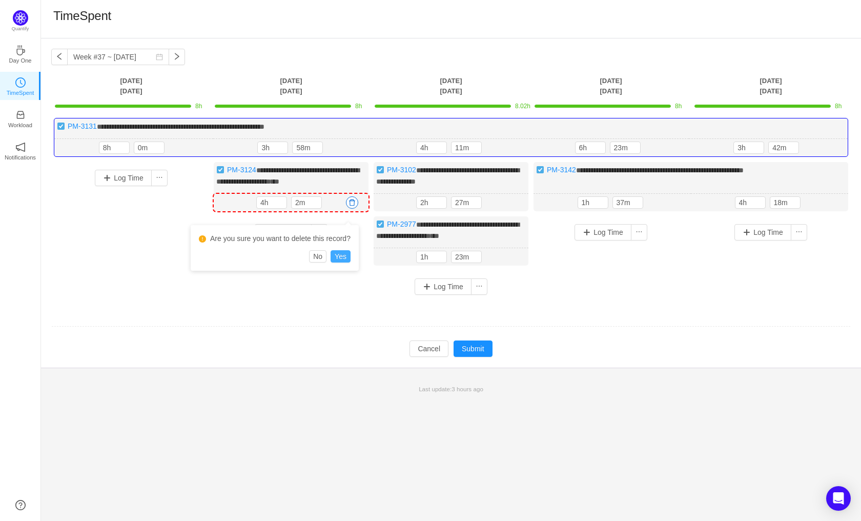
click at [334, 260] on button "Yes" at bounding box center [341, 256] width 20 height 12
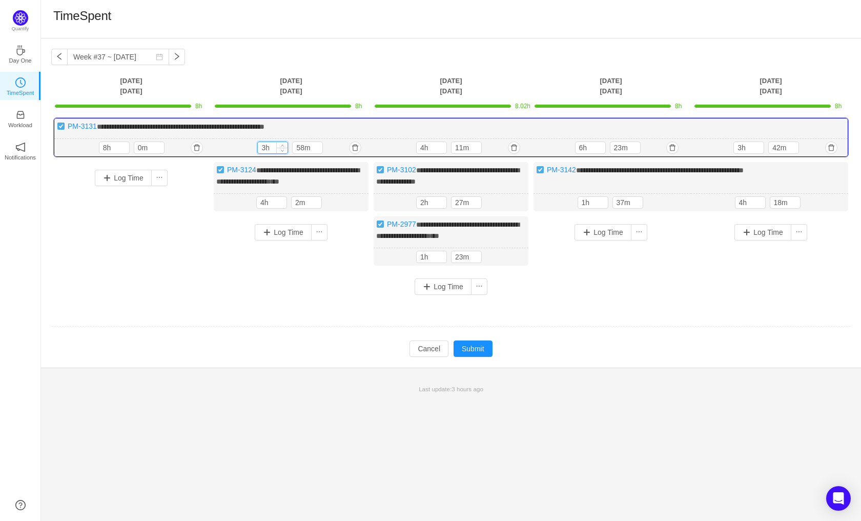
drag, startPoint x: 275, startPoint y: 147, endPoint x: 257, endPoint y: 149, distance: 18.1
click at [257, 149] on div "3h" at bounding box center [272, 147] width 31 height 12
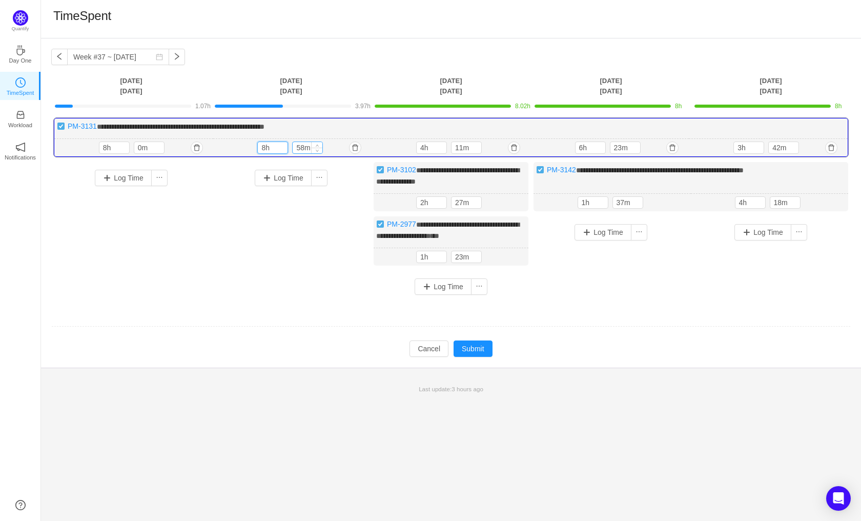
type input "8h"
drag, startPoint x: 310, startPoint y: 147, endPoint x: 273, endPoint y: 145, distance: 36.9
click at [273, 145] on div "8h 58m" at bounding box center [292, 147] width 70 height 12
type input "0m"
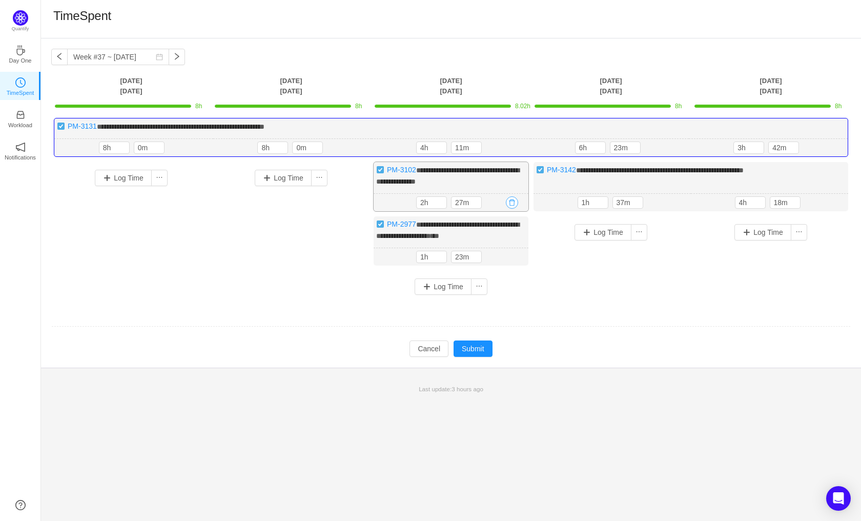
click at [511, 201] on button "button" at bounding box center [512, 202] width 12 height 12
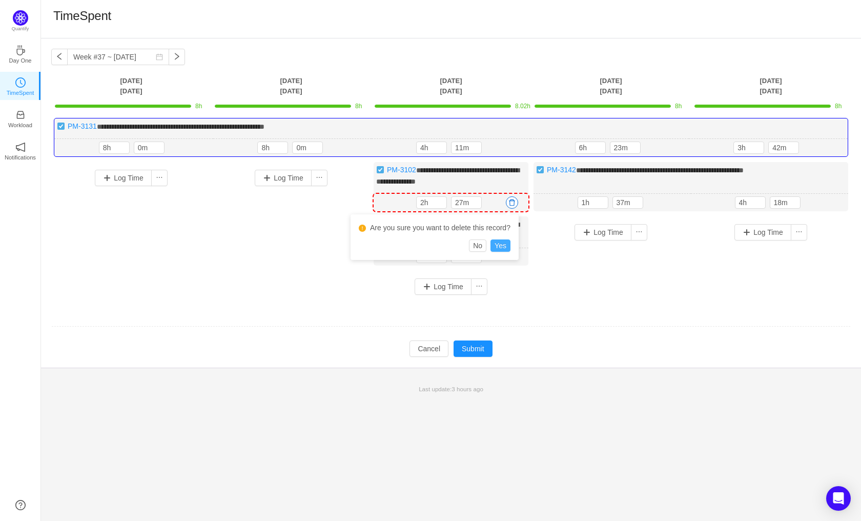
click at [504, 241] on button "Yes" at bounding box center [501, 245] width 20 height 12
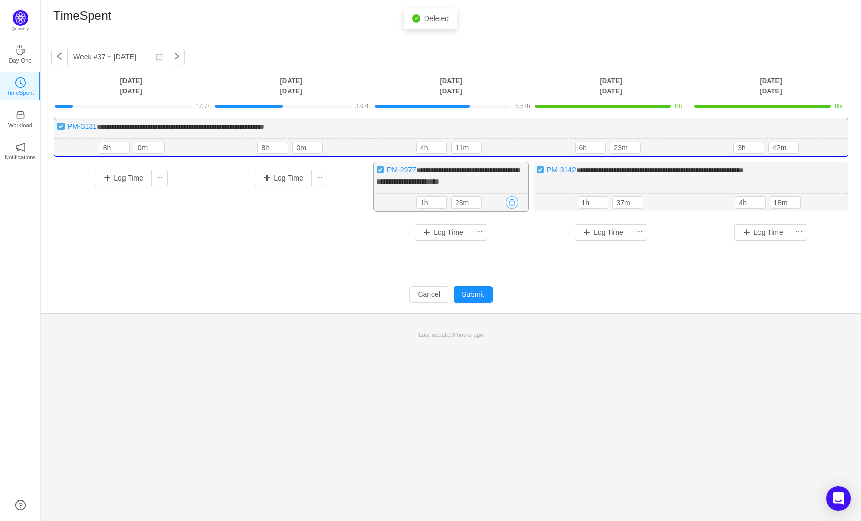
click at [512, 201] on button "button" at bounding box center [512, 202] width 12 height 12
click at [503, 241] on button "Yes" at bounding box center [501, 245] width 20 height 12
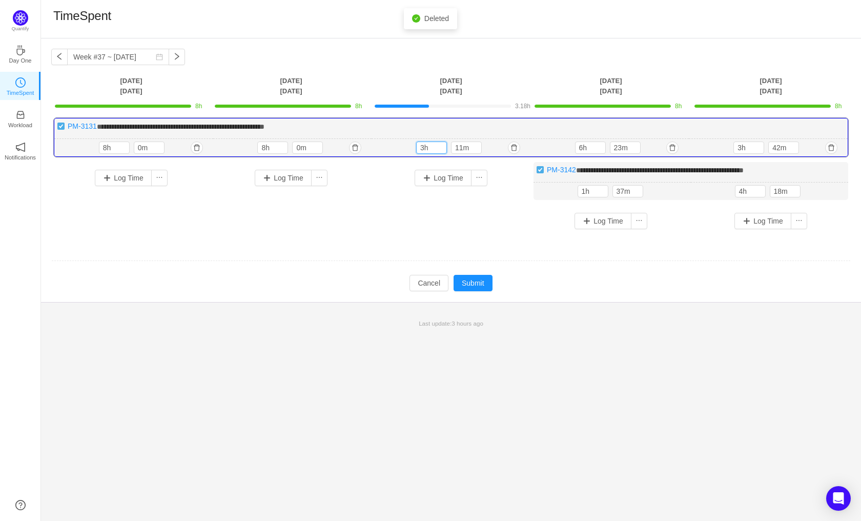
drag, startPoint x: 437, startPoint y: 146, endPoint x: 406, endPoint y: 147, distance: 30.8
click at [406, 147] on div "3h 11m 3h 11m" at bounding box center [451, 148] width 159 height 18
drag, startPoint x: 437, startPoint y: 147, endPoint x: 397, endPoint y: 147, distance: 40.0
click at [397, 147] on div "2h 11m 2h 11m" at bounding box center [451, 148] width 159 height 18
type input "8h"
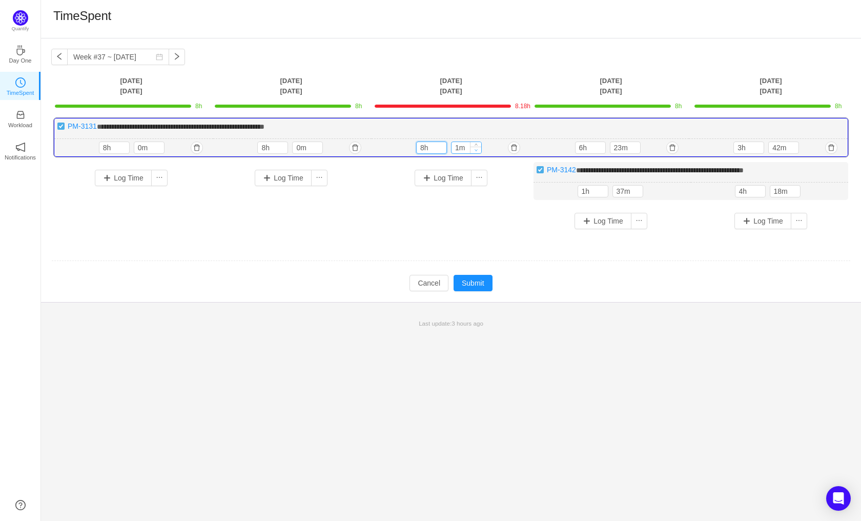
click at [475, 147] on span "Decrease Value" at bounding box center [476, 150] width 11 height 7
type input "0m"
click at [476, 151] on icon "icon: down" at bounding box center [476, 150] width 4 height 4
click at [593, 148] on input "6h" at bounding box center [591, 147] width 30 height 11
click at [673, 146] on button "button" at bounding box center [672, 147] width 12 height 12
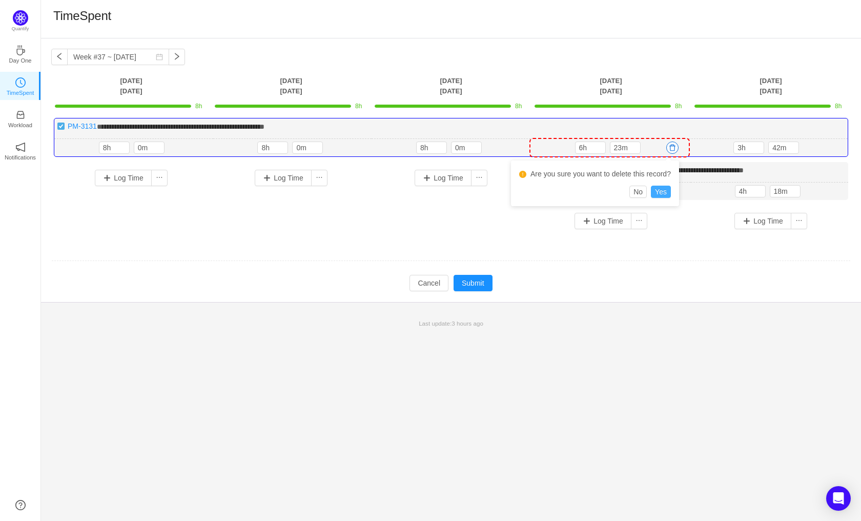
click at [658, 188] on button "Yes" at bounding box center [661, 192] width 20 height 12
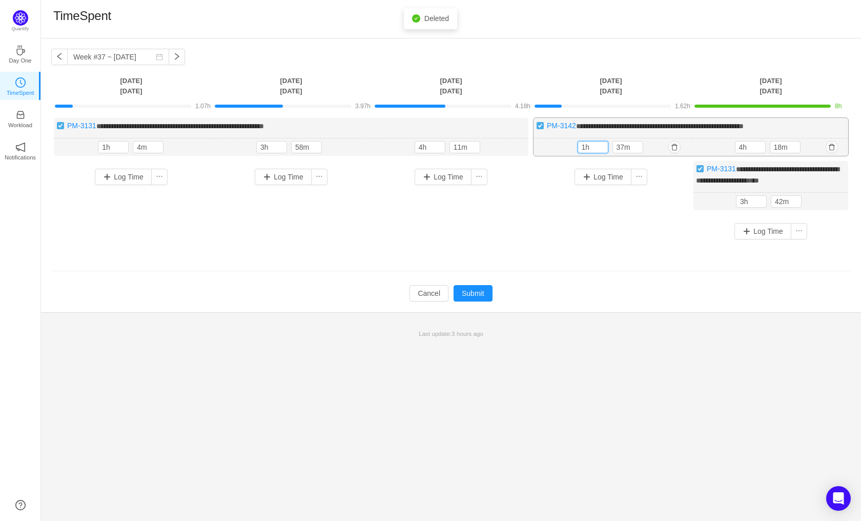
drag, startPoint x: 594, startPoint y: 148, endPoint x: 556, endPoint y: 148, distance: 38.5
click at [556, 148] on div "1h 37m 1h 37m" at bounding box center [612, 147] width 157 height 18
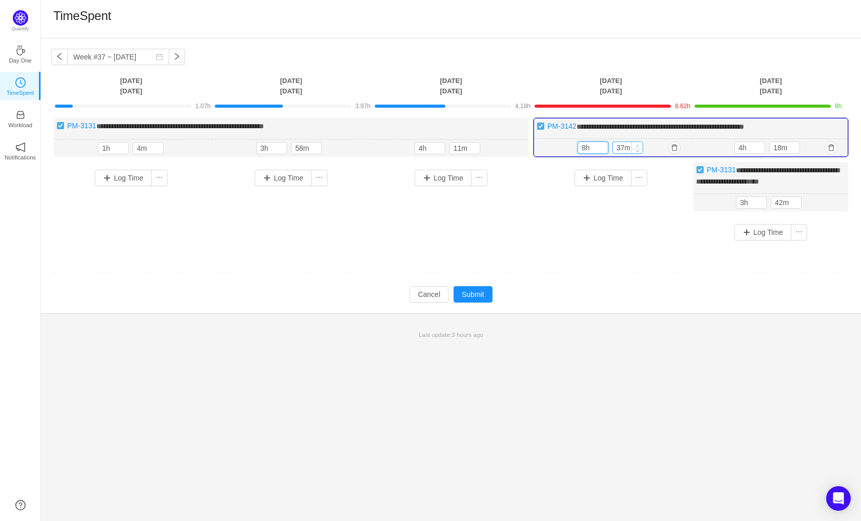
type input "8h"
drag, startPoint x: 637, startPoint y: 144, endPoint x: 606, endPoint y: 148, distance: 31.0
click at [606, 148] on div "8h 47m" at bounding box center [613, 147] width 70 height 12
drag, startPoint x: 641, startPoint y: 151, endPoint x: 618, endPoint y: 152, distance: 23.1
click at [618, 152] on div "37m" at bounding box center [628, 147] width 31 height 12
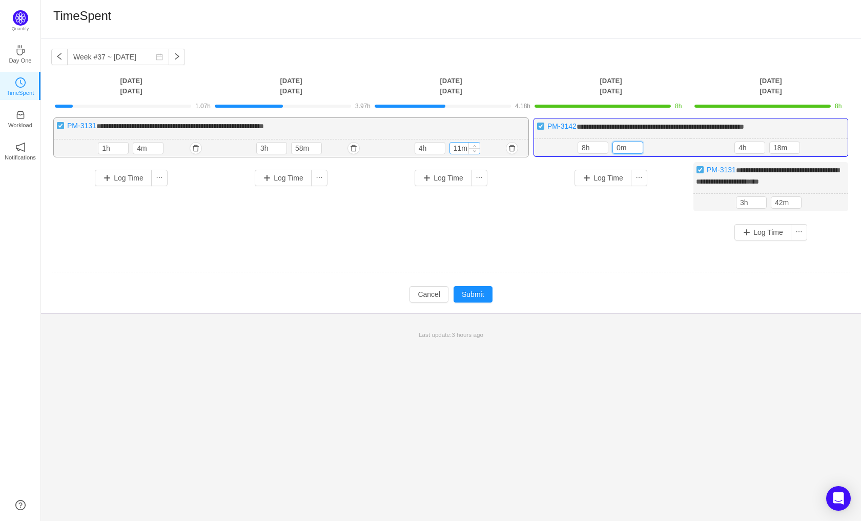
type input "0m"
click at [467, 145] on input "11m" at bounding box center [465, 148] width 30 height 11
drag, startPoint x: 467, startPoint y: 146, endPoint x: 448, endPoint y: 150, distance: 19.4
click at [448, 150] on div "4h 11m" at bounding box center [450, 148] width 70 height 12
type input "0m"
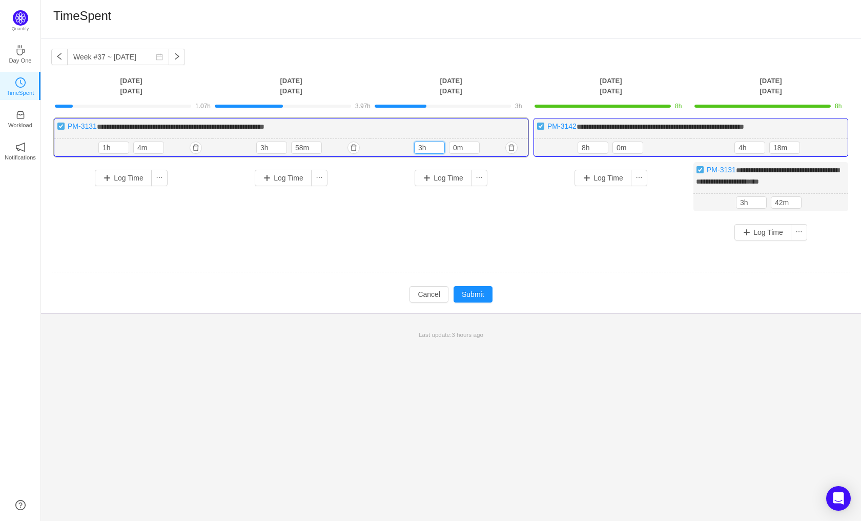
drag, startPoint x: 434, startPoint y: 146, endPoint x: 402, endPoint y: 146, distance: 31.3
click at [402, 146] on div "3h 3h 0m" at bounding box center [449, 148] width 158 height 18
drag, startPoint x: 427, startPoint y: 145, endPoint x: 398, endPoint y: 145, distance: 28.7
click at [398, 145] on div "3h 3h 0m" at bounding box center [449, 148] width 158 height 18
type input "8h"
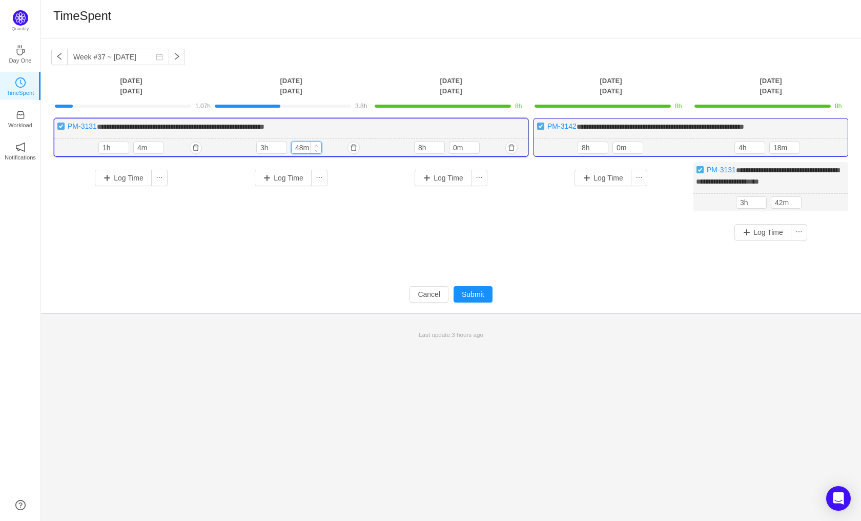
drag, startPoint x: 311, startPoint y: 148, endPoint x: 298, endPoint y: 148, distance: 13.3
click at [296, 148] on div "48m" at bounding box center [306, 147] width 31 height 12
type input "0m"
click at [317, 149] on icon "icon: down" at bounding box center [317, 150] width 4 height 4
click at [280, 144] on icon "icon: up" at bounding box center [282, 146] width 4 height 4
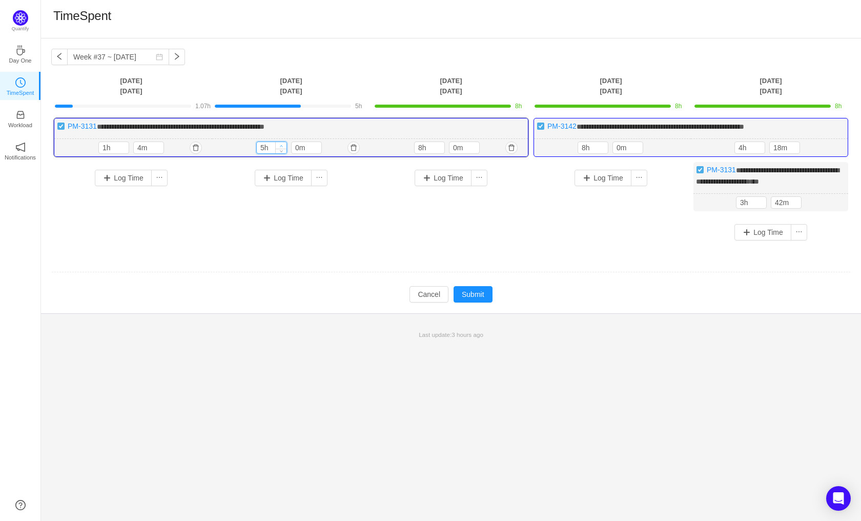
click at [280, 144] on icon "icon: up" at bounding box center [282, 146] width 4 height 4
type input "8h"
click at [280, 144] on icon "icon: up" at bounding box center [282, 146] width 4 height 4
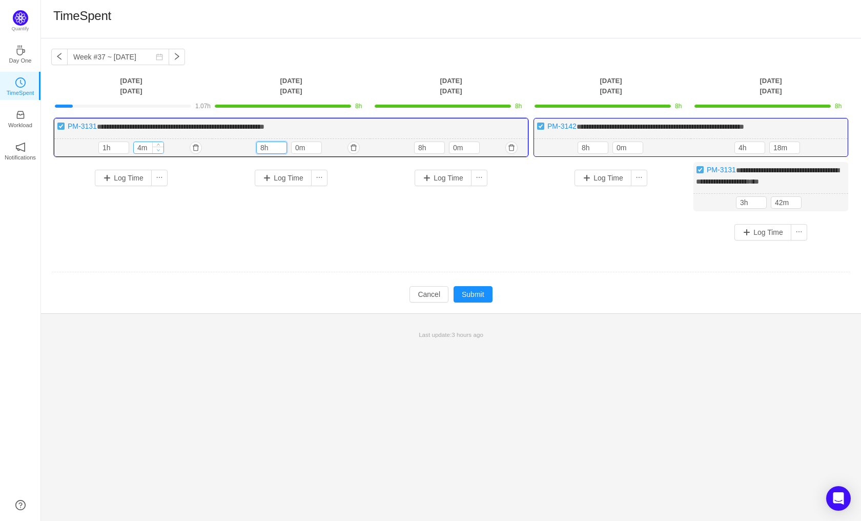
type input "0m"
click at [158, 151] on icon "icon: down" at bounding box center [159, 150] width 4 height 4
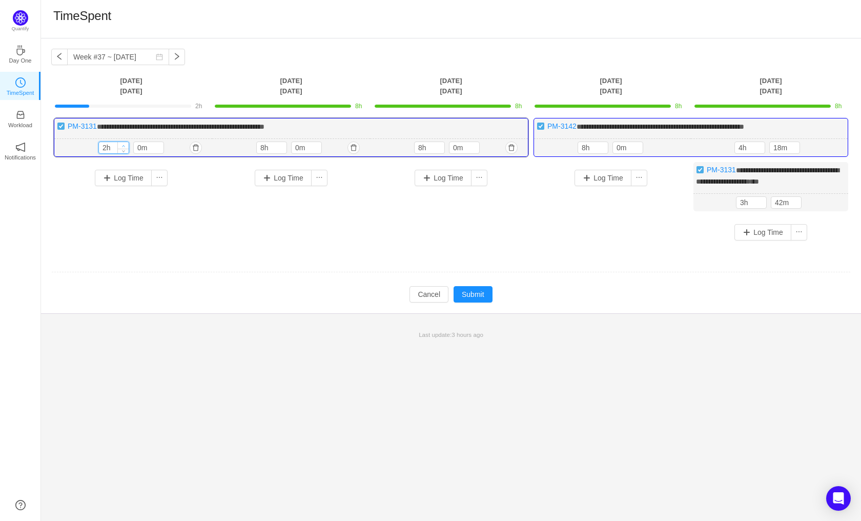
click at [123, 144] on icon "icon: up" at bounding box center [124, 146] width 4 height 4
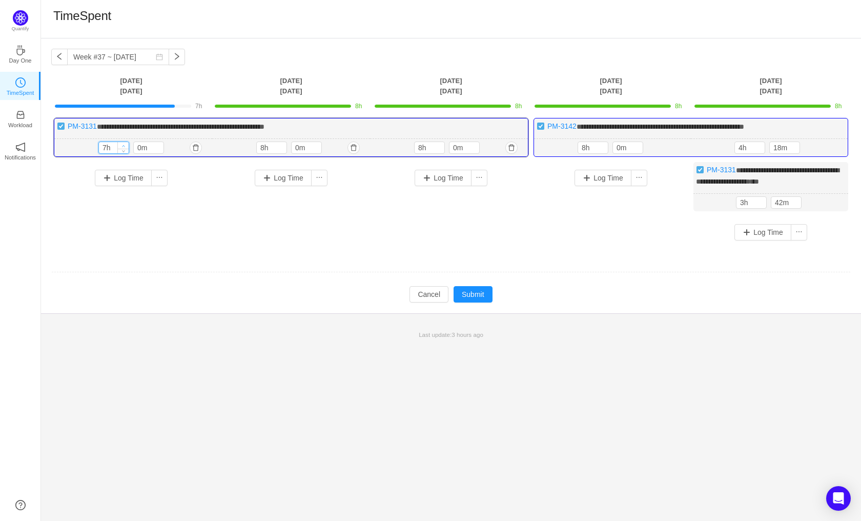
click at [123, 144] on icon "icon: up" at bounding box center [124, 146] width 4 height 4
type input "8h"
click at [123, 144] on icon "icon: up" at bounding box center [124, 146] width 4 height 4
click at [795, 150] on icon "icon: down" at bounding box center [795, 150] width 4 height 4
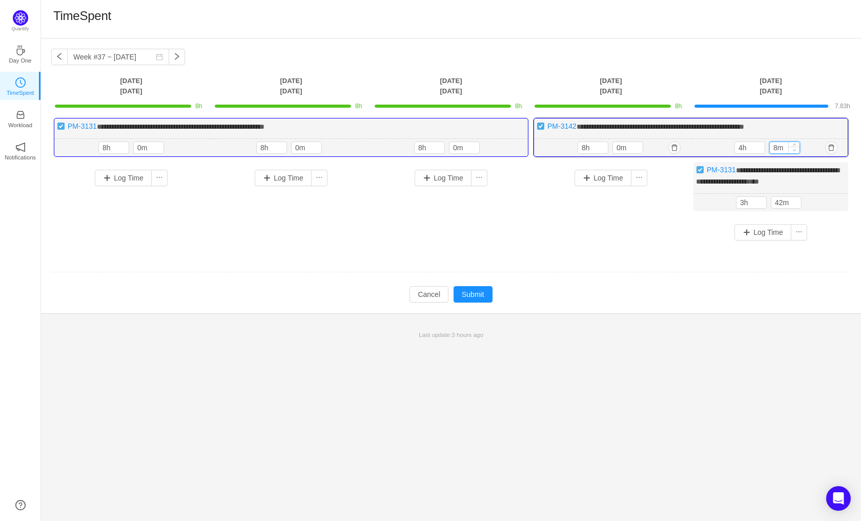
type input "0m"
click at [795, 150] on icon "icon: down" at bounding box center [795, 150] width 4 height 4
type input "0m"
click at [796, 205] on icon "icon: down" at bounding box center [797, 206] width 4 height 4
click at [762, 205] on icon "icon: down" at bounding box center [762, 206] width 4 height 4
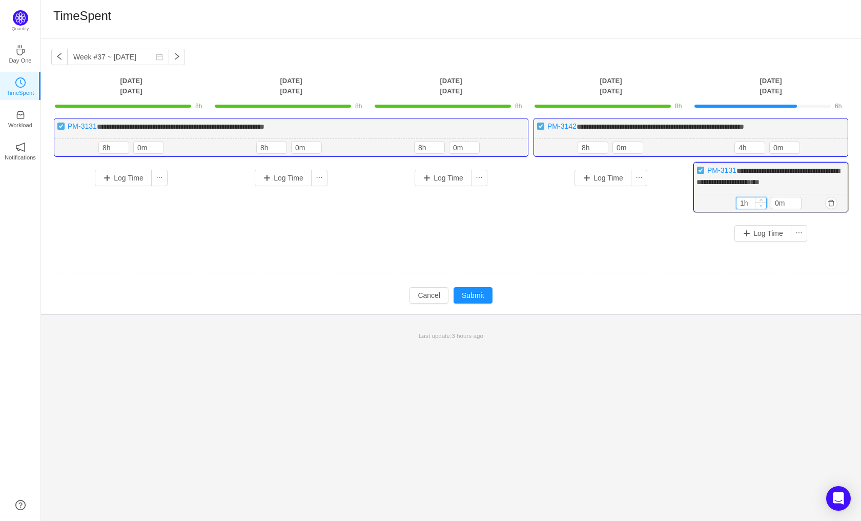
click at [762, 205] on icon "icon: down" at bounding box center [762, 206] width 4 height 4
type input "0h"
click at [762, 205] on icon "icon: down" at bounding box center [762, 206] width 4 height 4
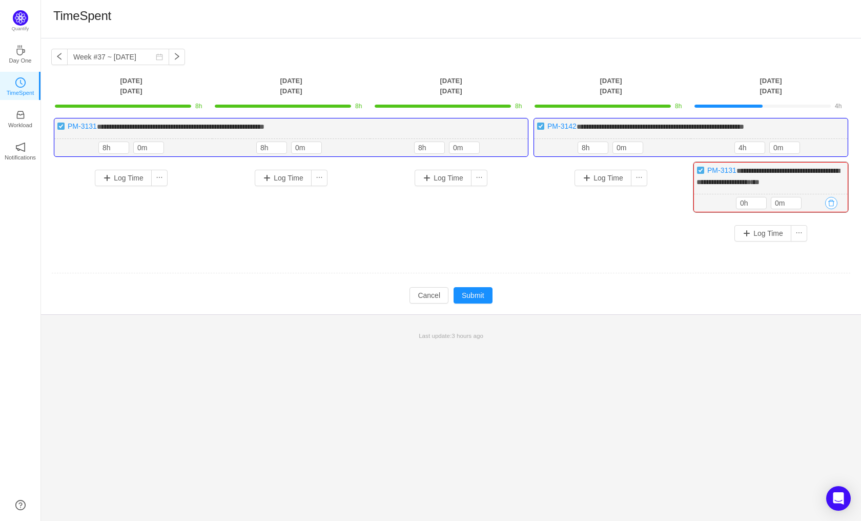
click at [832, 204] on button "button" at bounding box center [831, 203] width 12 height 12
click at [817, 242] on button "Yes" at bounding box center [820, 246] width 20 height 12
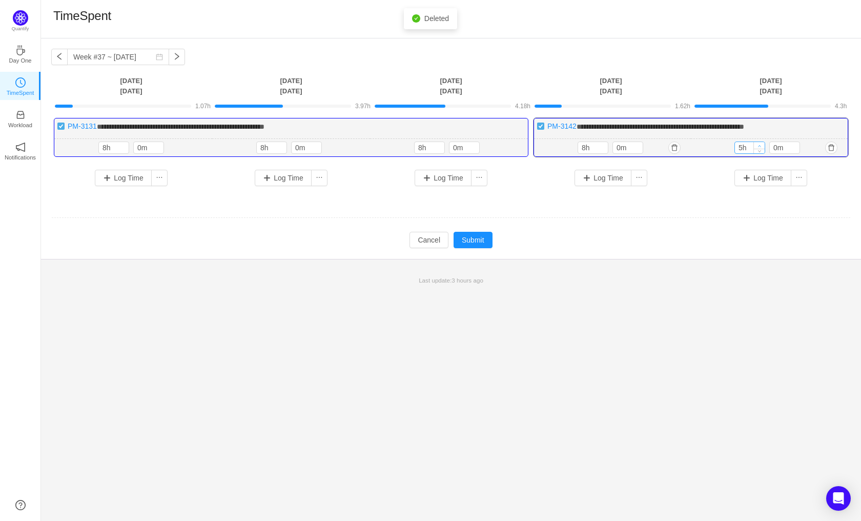
click at [763, 145] on span "Increase Value" at bounding box center [759, 145] width 11 height 7
type input "8h"
click at [763, 145] on span "Increase Value" at bounding box center [759, 145] width 11 height 7
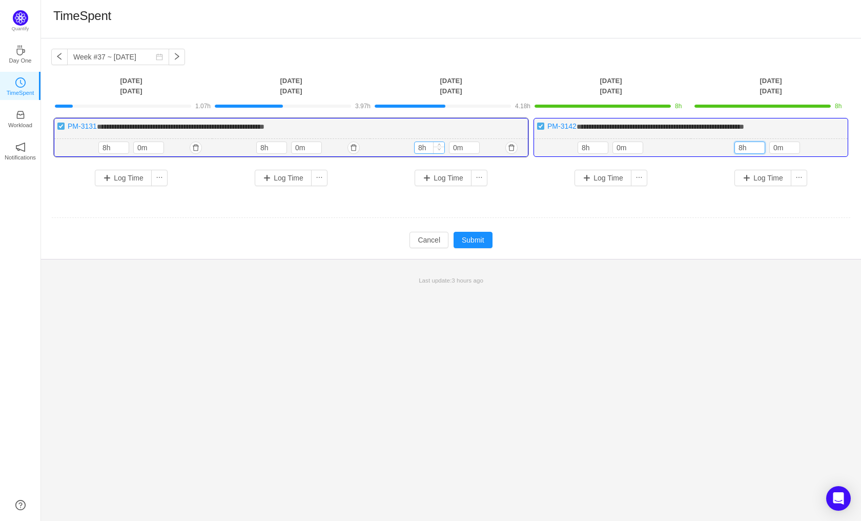
click at [433, 147] on div at bounding box center [438, 147] width 11 height 11
click at [480, 234] on button "Submit" at bounding box center [473, 240] width 39 height 16
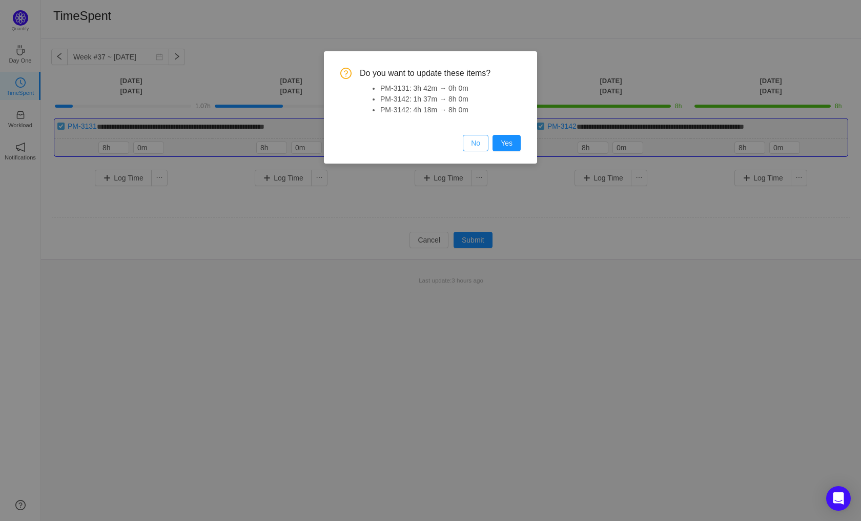
click at [477, 142] on button "No" at bounding box center [476, 143] width 26 height 16
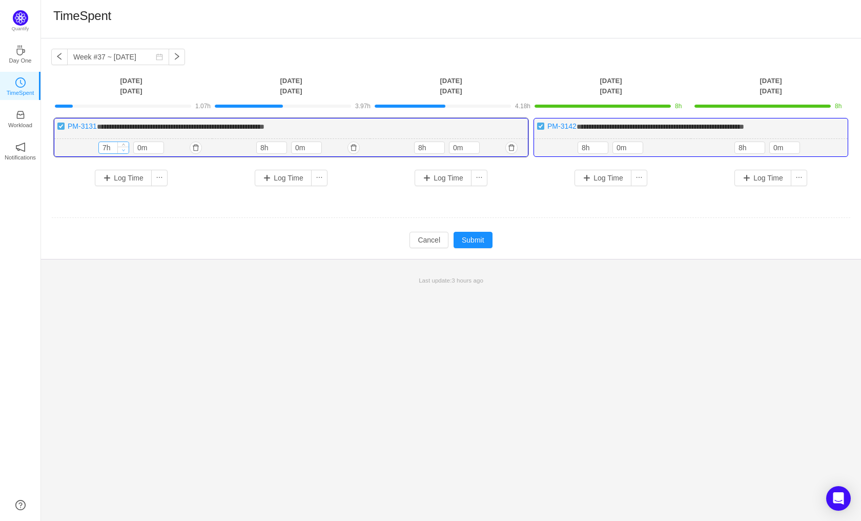
click at [120, 147] on span "Decrease Value" at bounding box center [123, 150] width 11 height 7
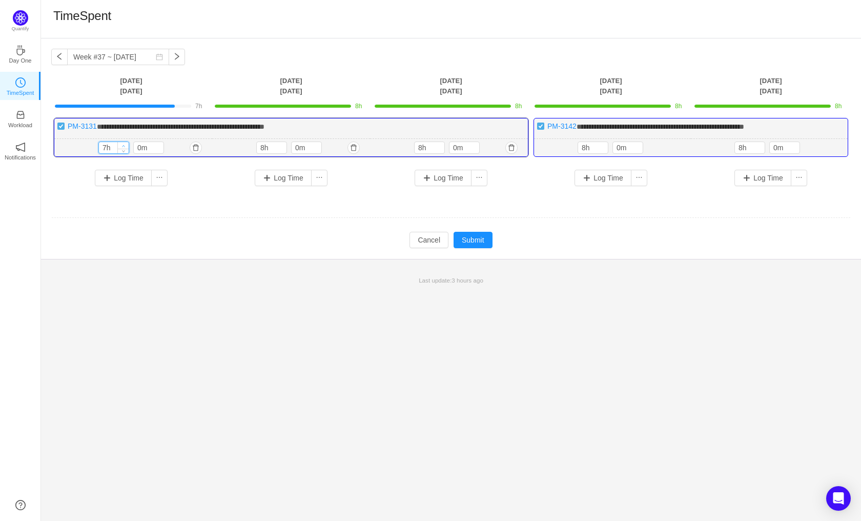
type input "8h"
click at [126, 143] on span "Increase Value" at bounding box center [123, 145] width 11 height 7
click at [492, 237] on button "Submit" at bounding box center [473, 240] width 39 height 16
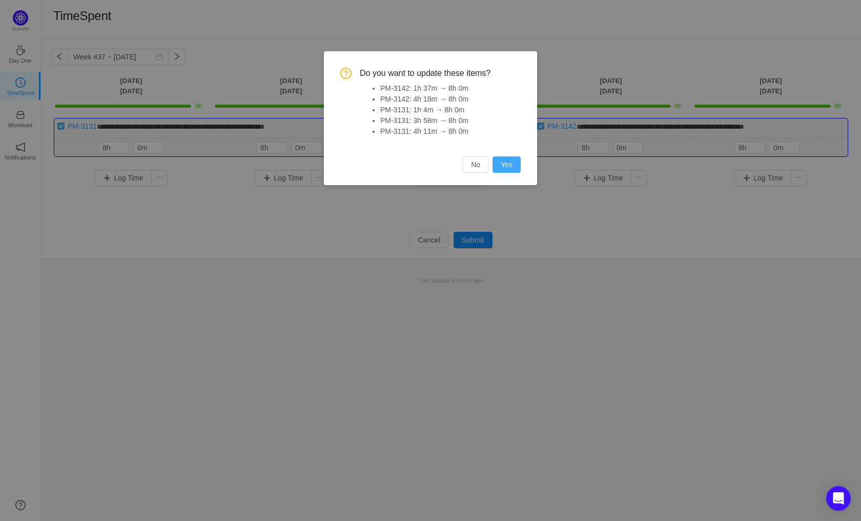
click at [508, 168] on button "Yes" at bounding box center [507, 164] width 28 height 16
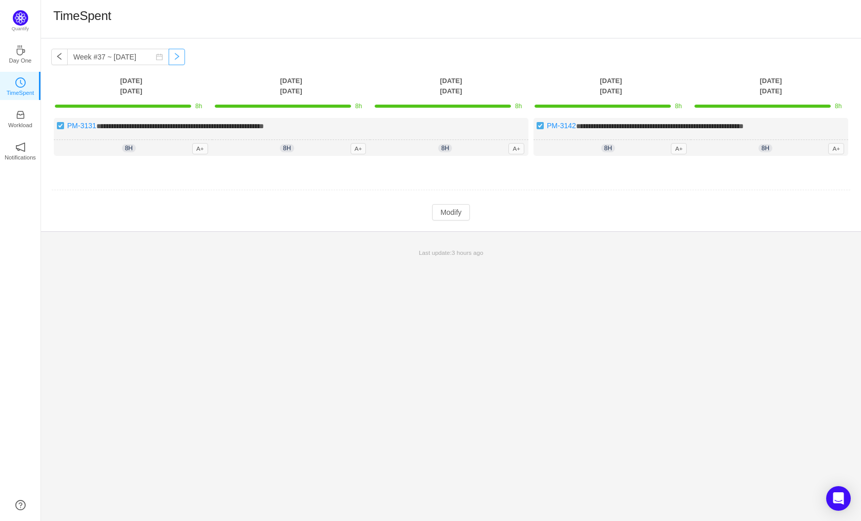
click at [169, 60] on button "button" at bounding box center [177, 57] width 16 height 16
type input "Week #38 ~ [DATE]"
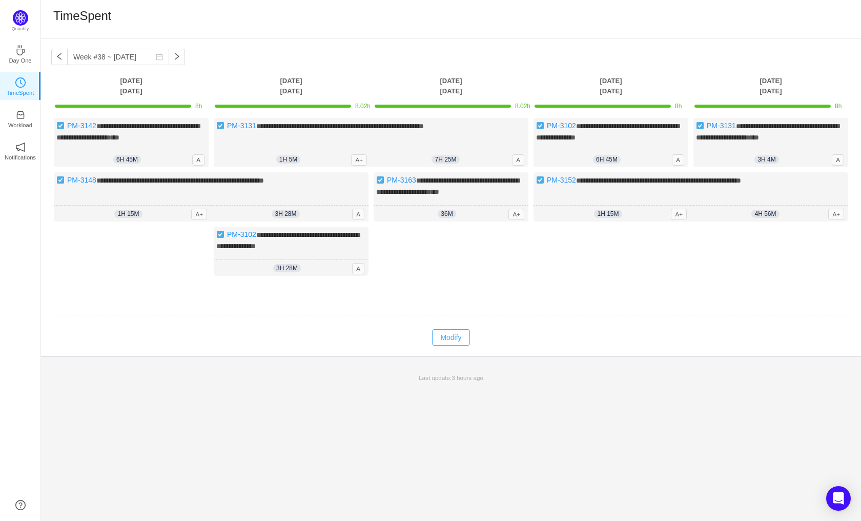
click at [446, 346] on button "Modify" at bounding box center [450, 337] width 37 height 16
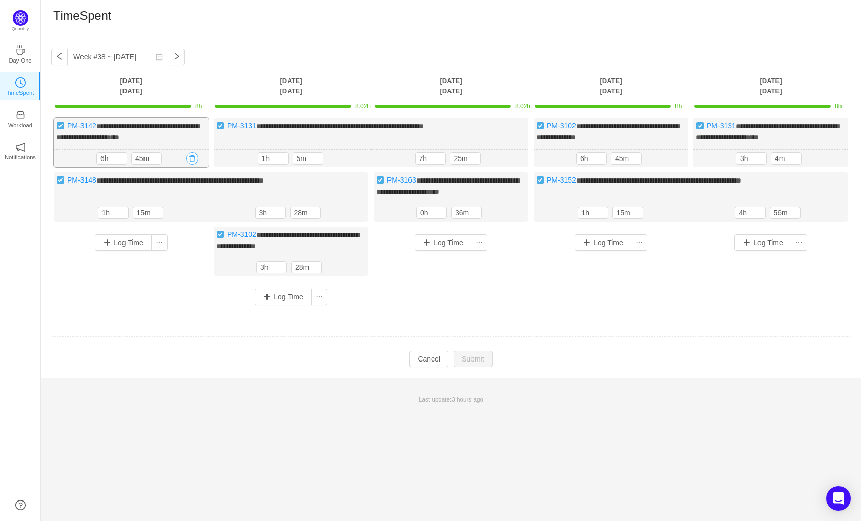
click at [194, 165] on button "button" at bounding box center [192, 158] width 12 height 12
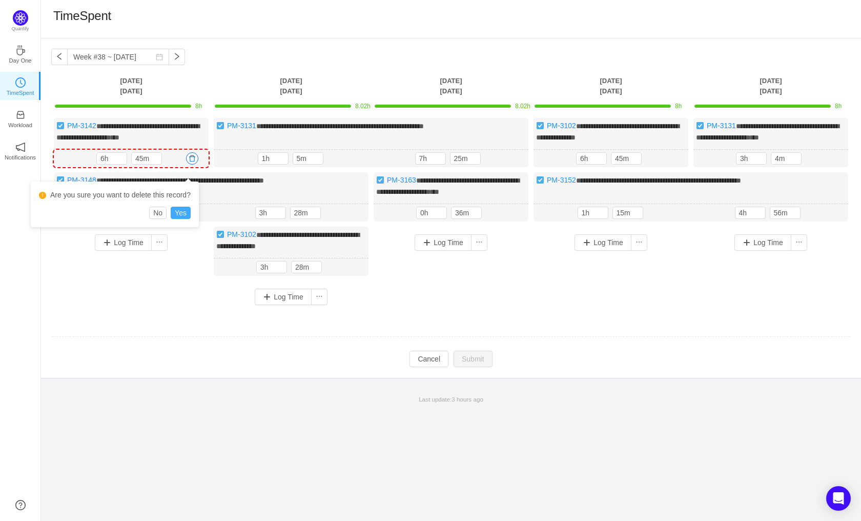
click at [181, 214] on button "Yes" at bounding box center [181, 213] width 20 height 12
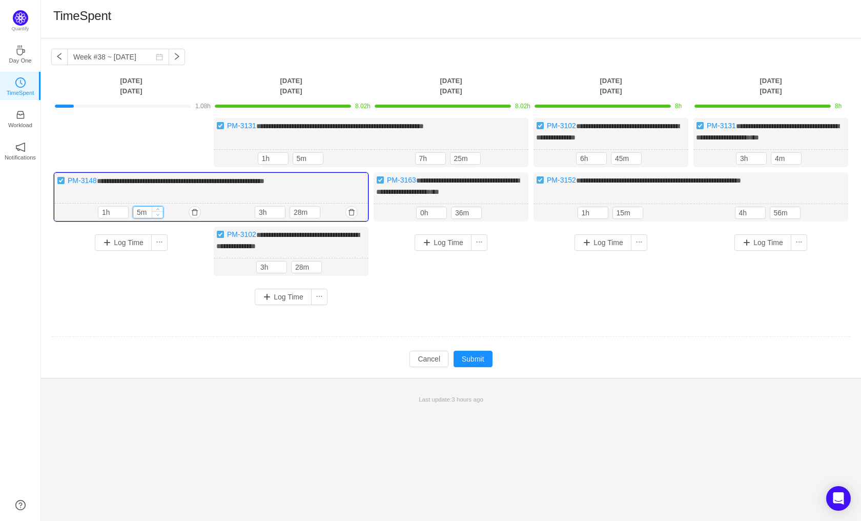
type input "0m"
click at [159, 214] on icon "icon: down" at bounding box center [158, 215] width 4 height 4
type input "8h"
click at [125, 209] on icon "icon: up" at bounding box center [124, 211] width 4 height 4
click at [355, 266] on button "button" at bounding box center [352, 267] width 12 height 12
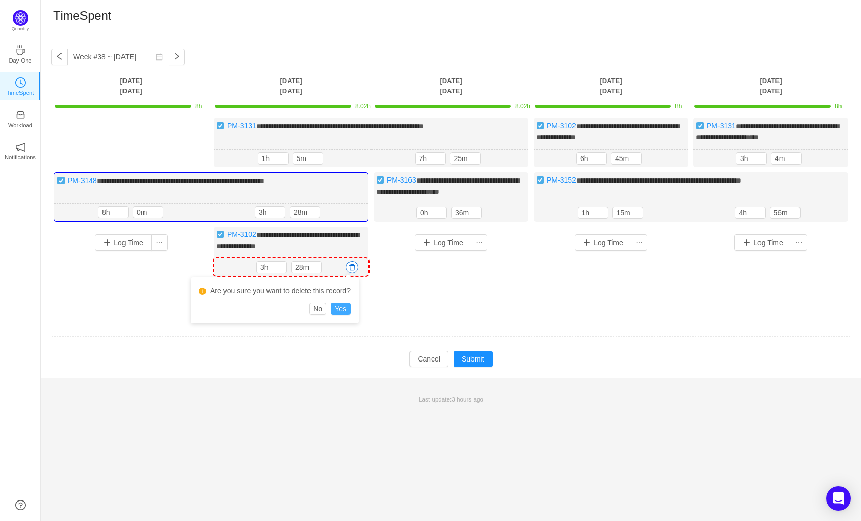
click at [338, 309] on button "Yes" at bounding box center [341, 308] width 20 height 12
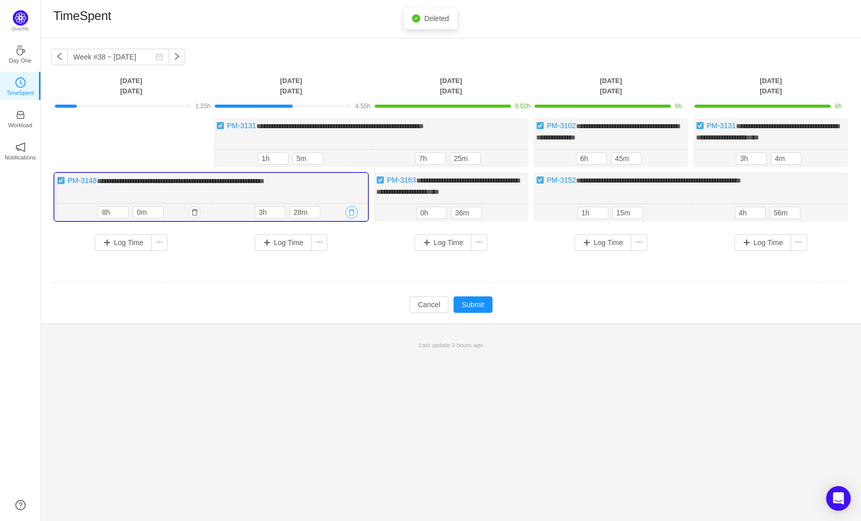
click at [353, 209] on button "button" at bounding box center [352, 212] width 12 height 12
click at [346, 256] on button "Yes" at bounding box center [340, 255] width 20 height 12
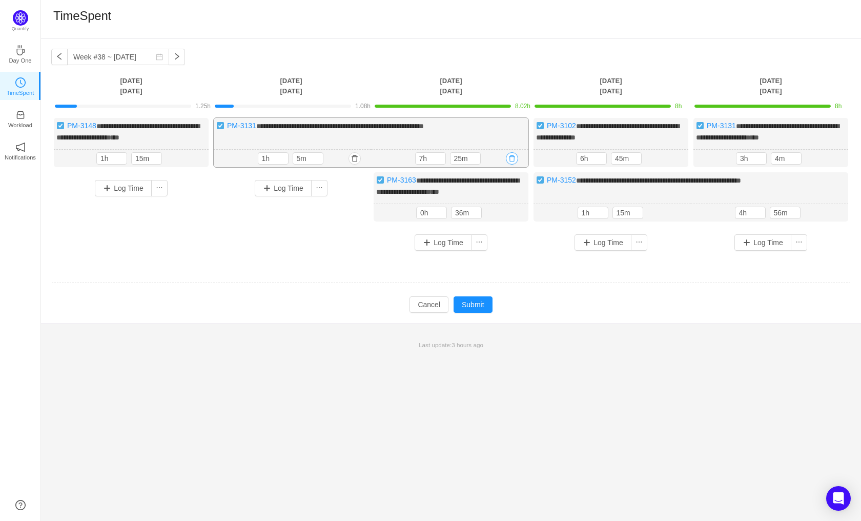
click at [512, 165] on button "button" at bounding box center [512, 158] width 12 height 12
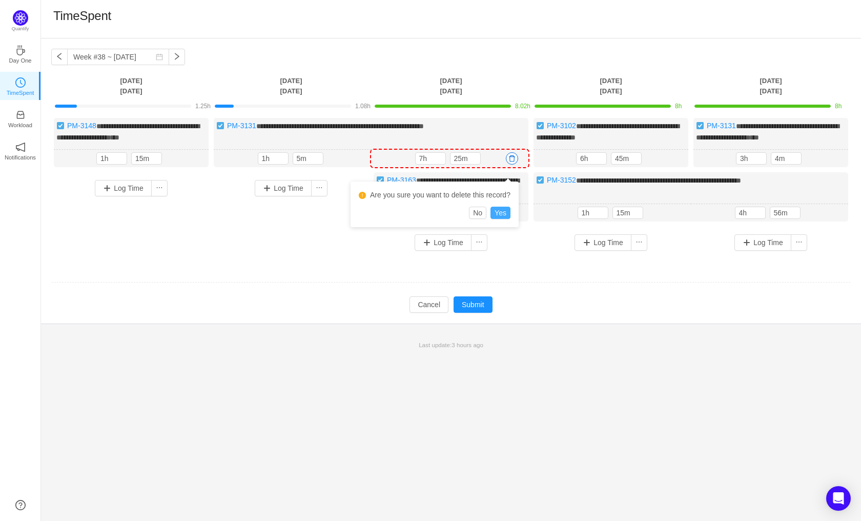
click at [499, 213] on button "Yes" at bounding box center [501, 213] width 20 height 12
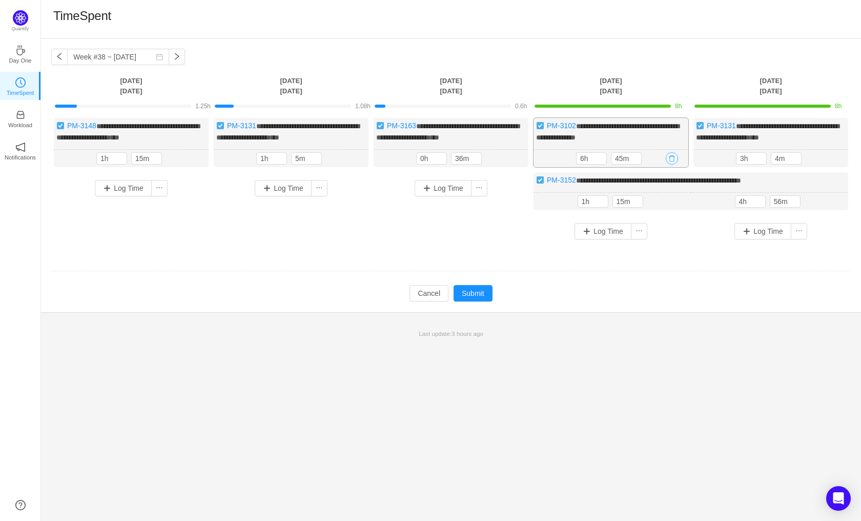
click at [671, 165] on button "button" at bounding box center [672, 158] width 12 height 12
click at [661, 210] on button "Yes" at bounding box center [661, 213] width 20 height 12
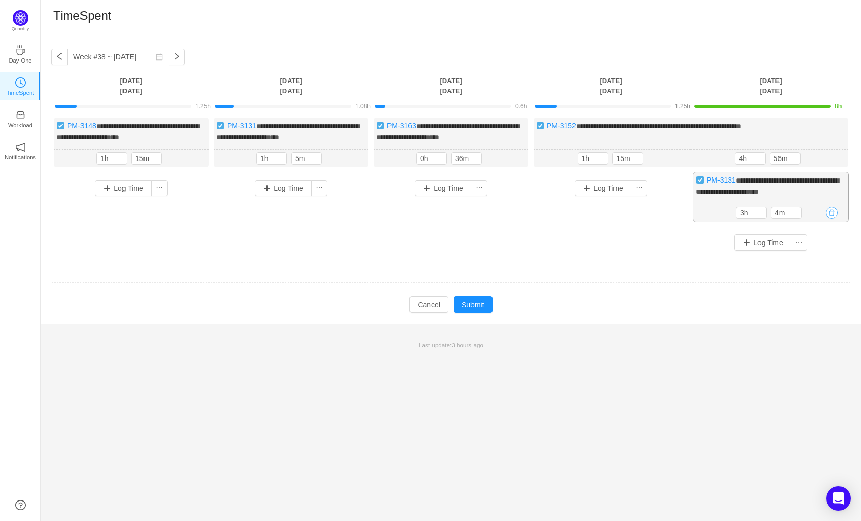
click at [833, 219] on button "button" at bounding box center [832, 213] width 12 height 12
click at [824, 266] on button "Yes" at bounding box center [821, 266] width 20 height 12
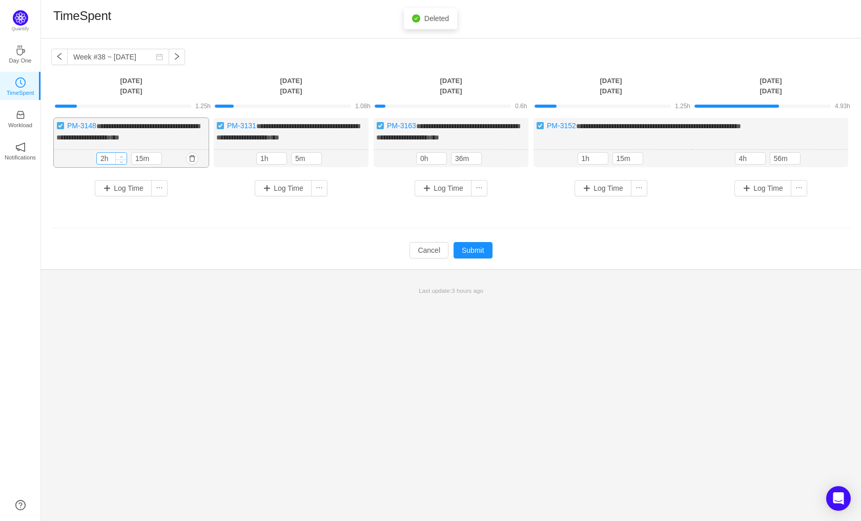
click at [120, 158] on icon "icon: up" at bounding box center [122, 157] width 4 height 4
type input "8h"
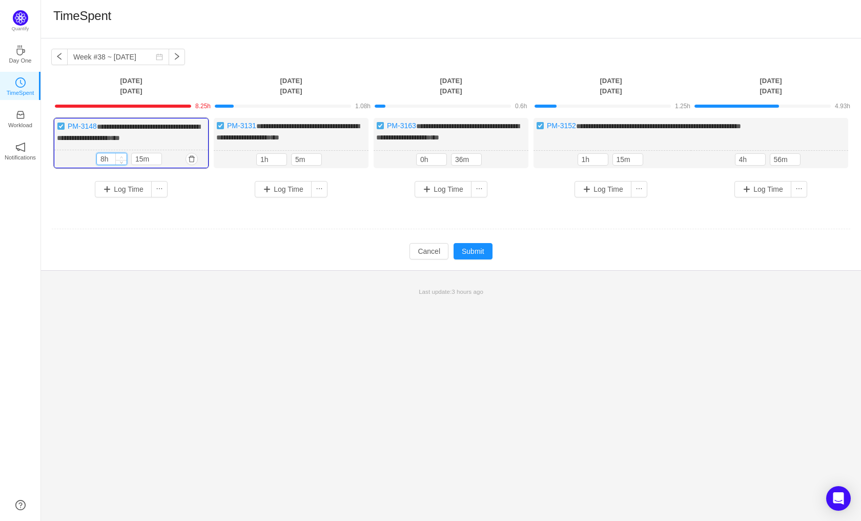
click at [120, 159] on icon "icon: up" at bounding box center [122, 157] width 4 height 4
type input "0m"
click at [158, 165] on span "Decrease Value" at bounding box center [156, 161] width 11 height 7
type input "0m"
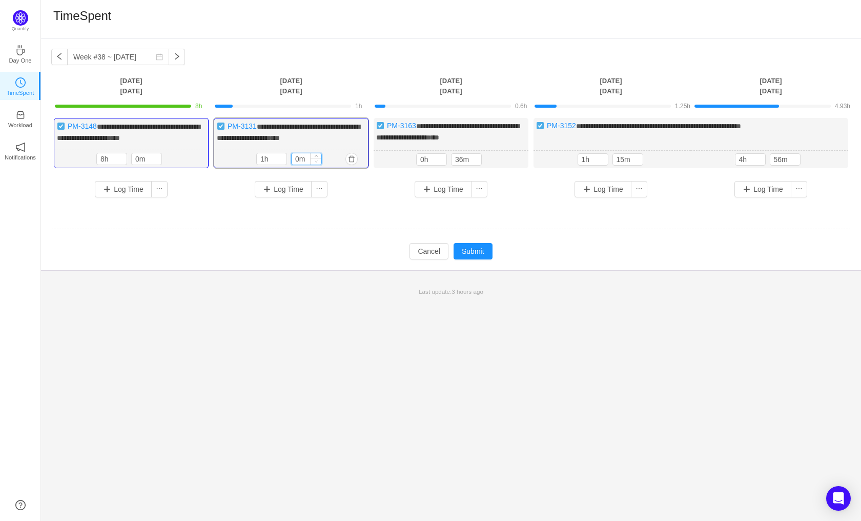
click at [319, 165] on span "Decrease Value" at bounding box center [316, 161] width 11 height 7
click at [280, 159] on icon "icon: up" at bounding box center [282, 157] width 4 height 4
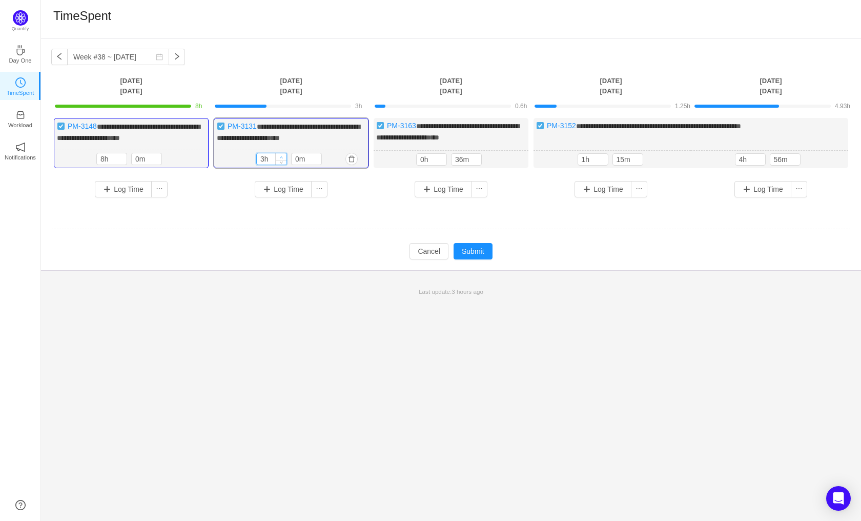
click at [280, 159] on icon "icon: up" at bounding box center [282, 157] width 4 height 4
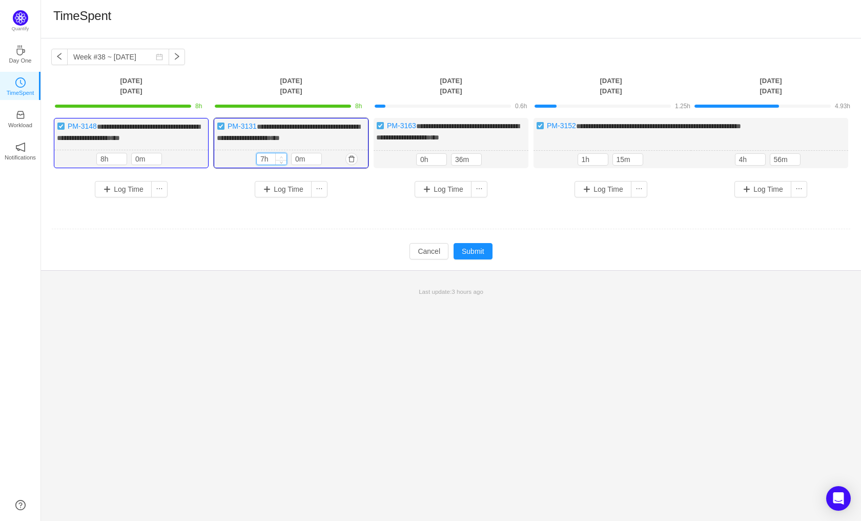
type input "8h"
click at [280, 159] on icon "icon: up" at bounding box center [282, 157] width 4 height 4
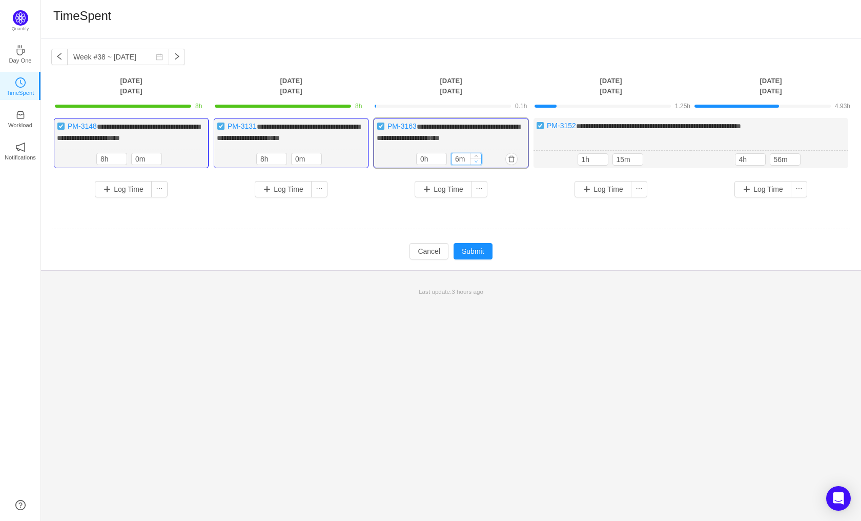
type input "0m"
click at [477, 163] on icon "icon: down" at bounding box center [477, 161] width 4 height 4
click at [439, 165] on span "Decrease Value" at bounding box center [441, 161] width 11 height 7
click at [442, 160] on span "Increase Value" at bounding box center [441, 156] width 11 height 7
click at [442, 158] on icon "icon: up" at bounding box center [441, 157] width 3 height 2
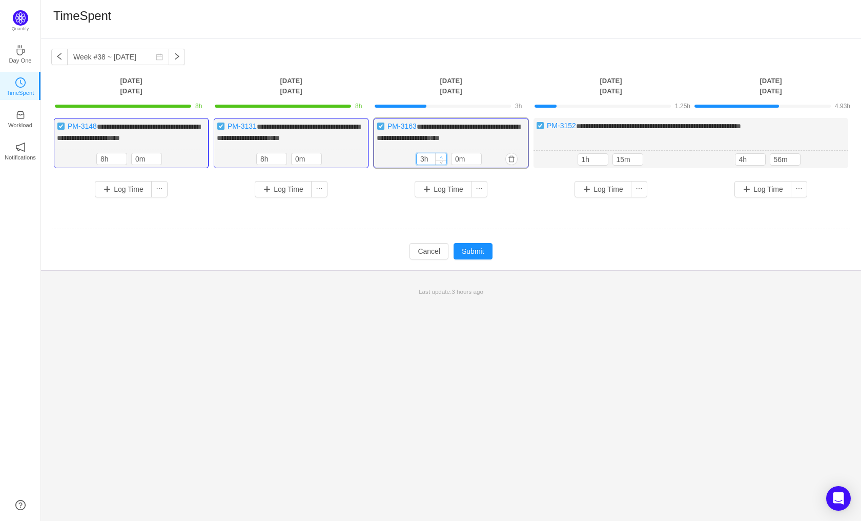
click at [442, 158] on icon "icon: up" at bounding box center [441, 157] width 3 height 2
type input "8h"
click at [442, 158] on icon "icon: up" at bounding box center [441, 157] width 3 height 2
click at [639, 164] on icon "icon: down" at bounding box center [638, 162] width 4 height 4
type input "0m"
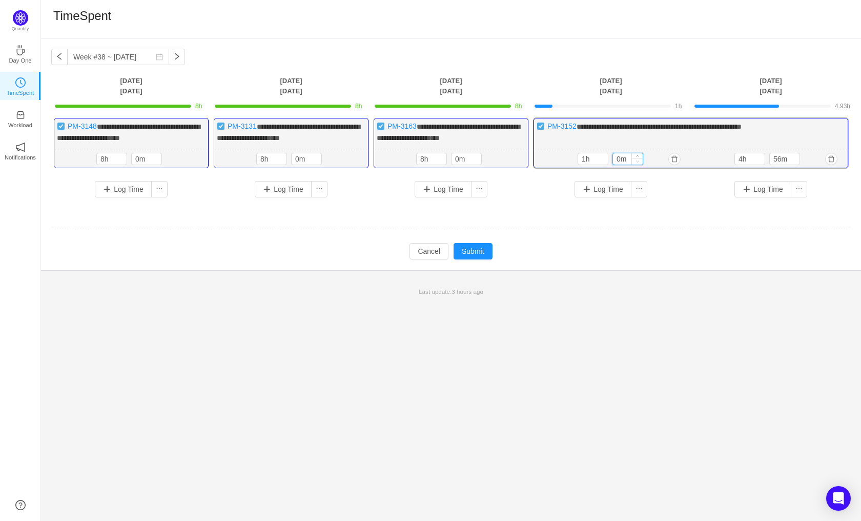
click at [639, 163] on icon "icon: down" at bounding box center [638, 161] width 4 height 4
click at [602, 159] on icon "icon: up" at bounding box center [603, 157] width 4 height 4
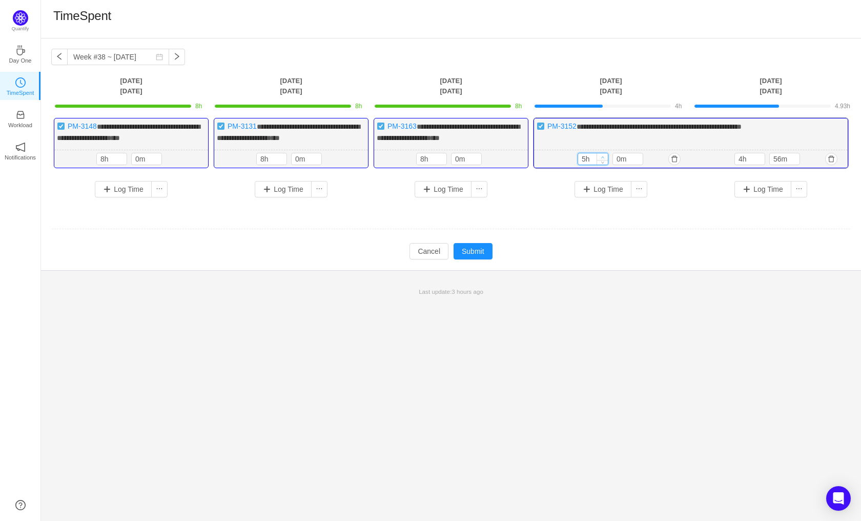
click at [602, 159] on icon "icon: up" at bounding box center [603, 157] width 4 height 4
type input "8h"
click at [602, 159] on icon "icon: up" at bounding box center [603, 157] width 4 height 4
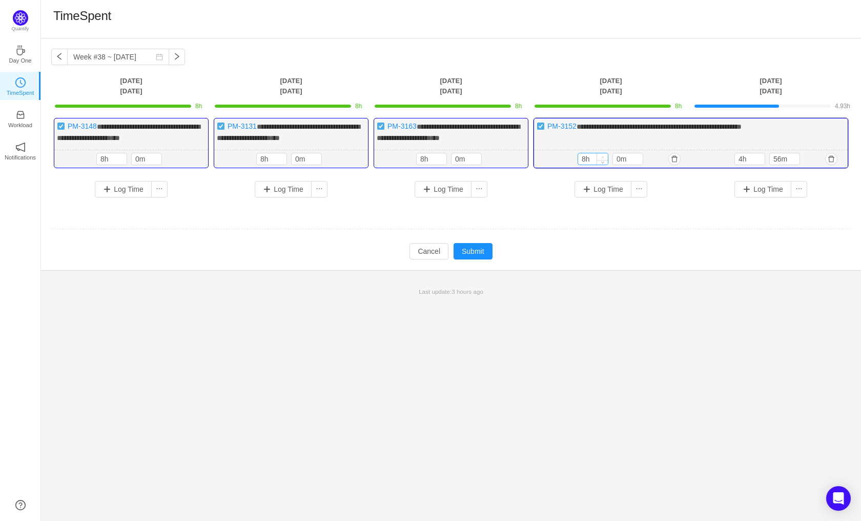
click at [602, 159] on icon "icon: up" at bounding box center [603, 157] width 4 height 4
click at [796, 165] on span "Decrease Value" at bounding box center [794, 161] width 11 height 7
click at [796, 163] on icon "icon: down" at bounding box center [795, 161] width 4 height 4
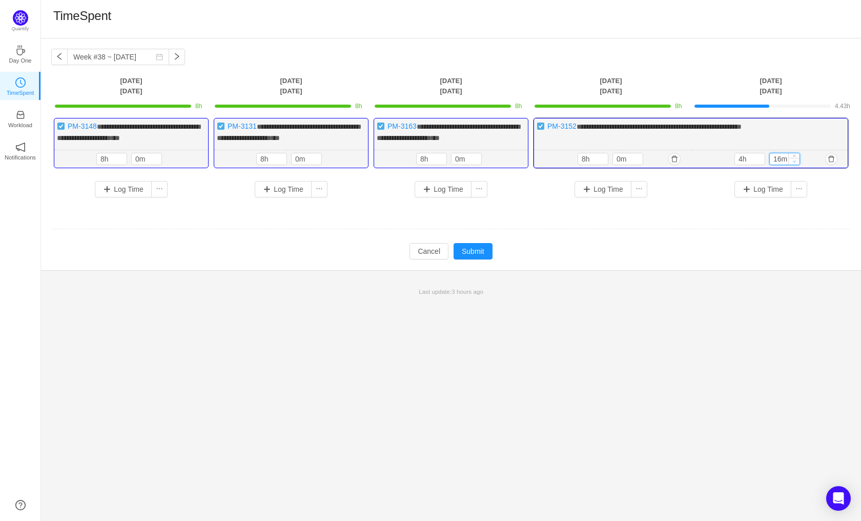
click at [796, 163] on icon "icon: down" at bounding box center [795, 161] width 4 height 4
type input "0m"
click at [796, 163] on icon "icon: down" at bounding box center [795, 161] width 4 height 4
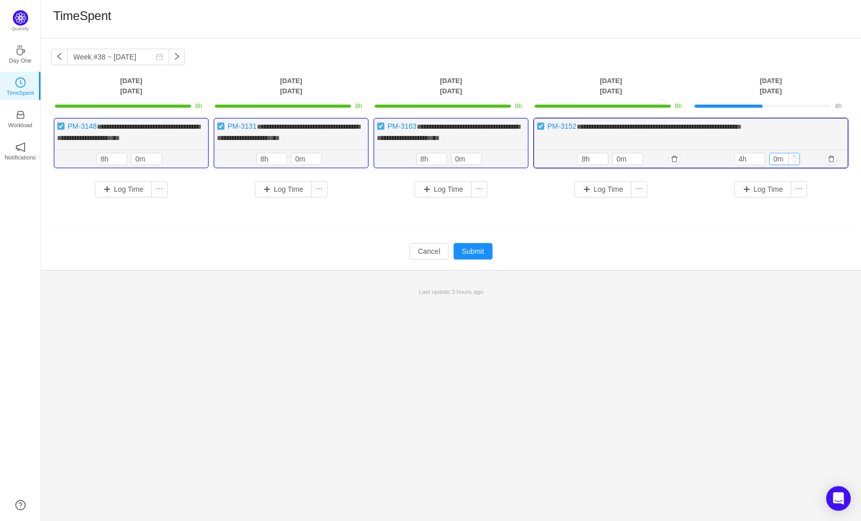
click at [796, 163] on icon "icon: down" at bounding box center [795, 161] width 4 height 4
click at [759, 159] on icon "icon: up" at bounding box center [760, 157] width 4 height 4
type input "8h"
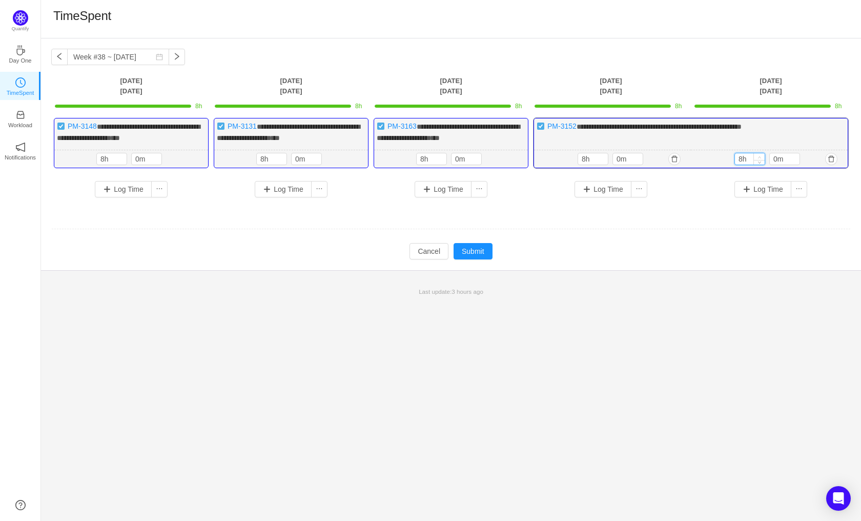
click at [759, 159] on icon "icon: up" at bounding box center [760, 157] width 4 height 4
click at [480, 259] on button "Submit" at bounding box center [473, 251] width 39 height 16
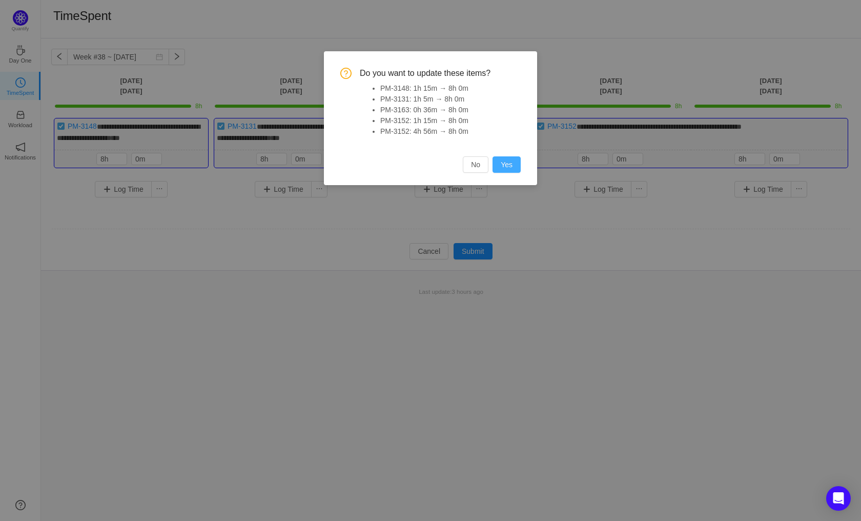
click at [508, 164] on button "Yes" at bounding box center [507, 164] width 28 height 16
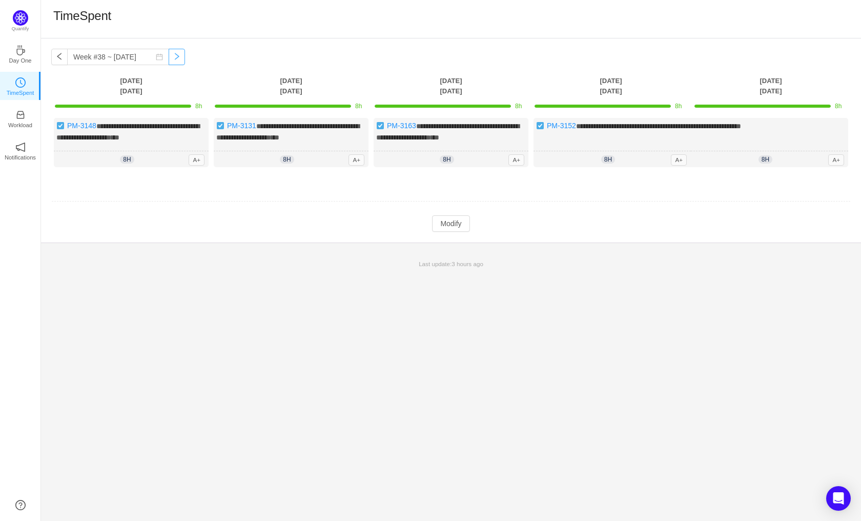
click at [169, 57] on button "button" at bounding box center [177, 57] width 16 height 16
type input "Week #39 ~ [DATE]"
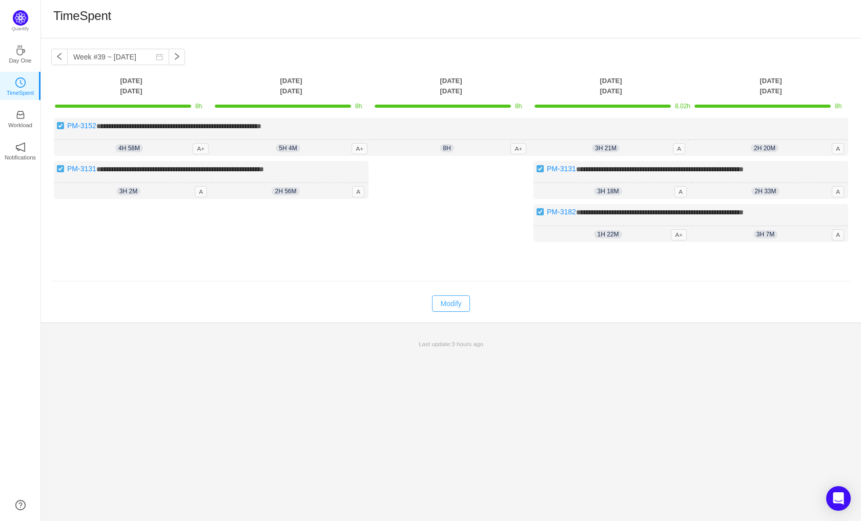
click at [442, 307] on button "Modify" at bounding box center [450, 303] width 37 height 16
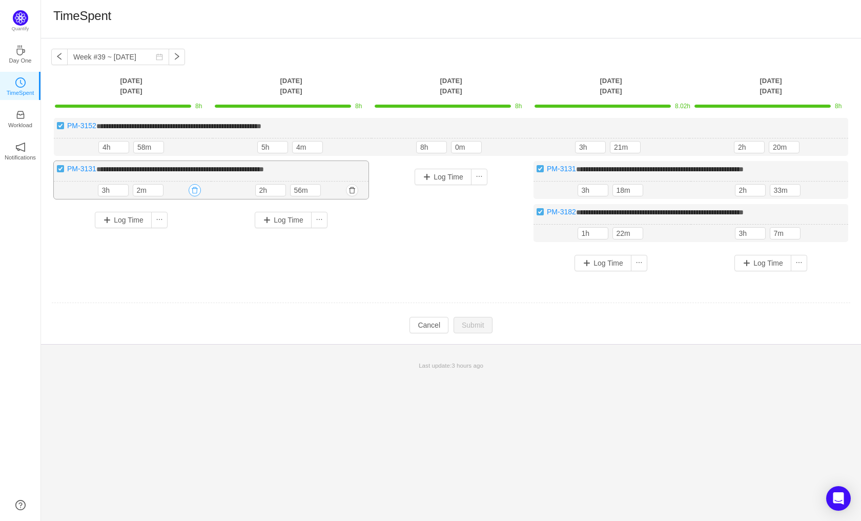
click at [194, 189] on button "button" at bounding box center [195, 190] width 12 height 12
click at [181, 231] on button "Yes" at bounding box center [183, 234] width 20 height 12
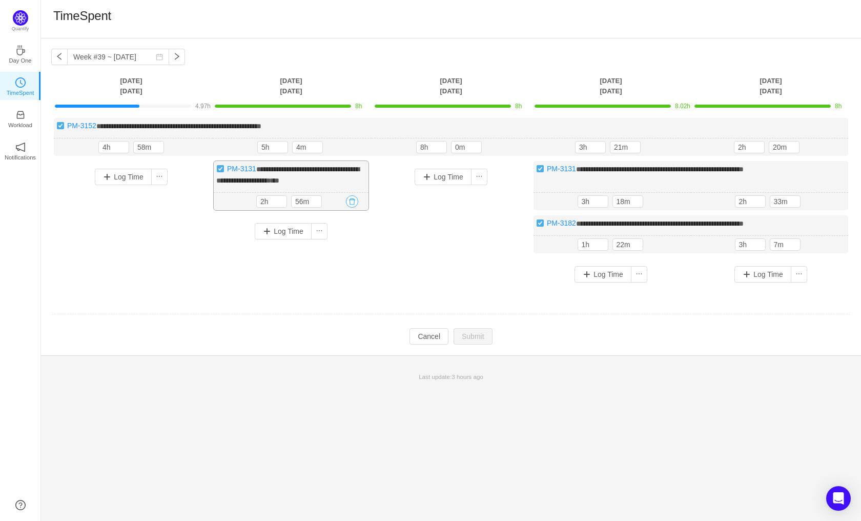
click at [349, 198] on button "button" at bounding box center [352, 201] width 12 height 12
click at [341, 242] on button "Yes" at bounding box center [341, 244] width 20 height 12
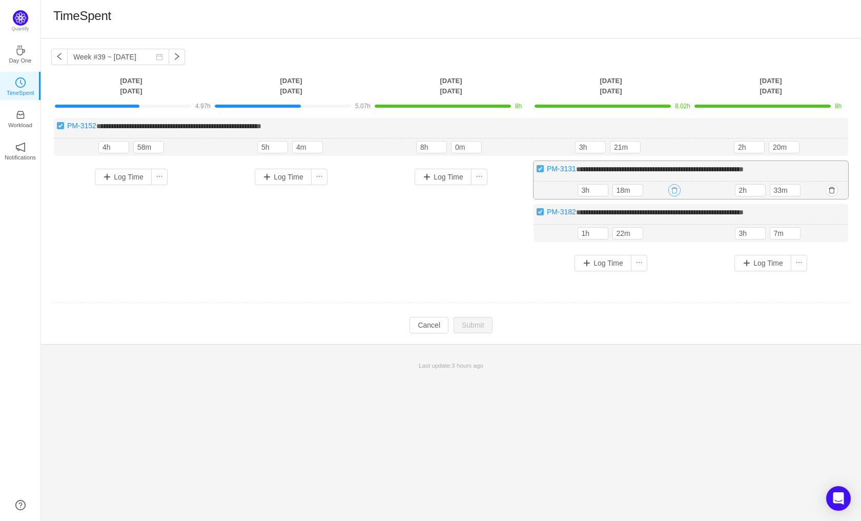
click at [673, 187] on button "button" at bounding box center [675, 190] width 12 height 12
click at [659, 237] on button "Yes" at bounding box center [663, 234] width 20 height 12
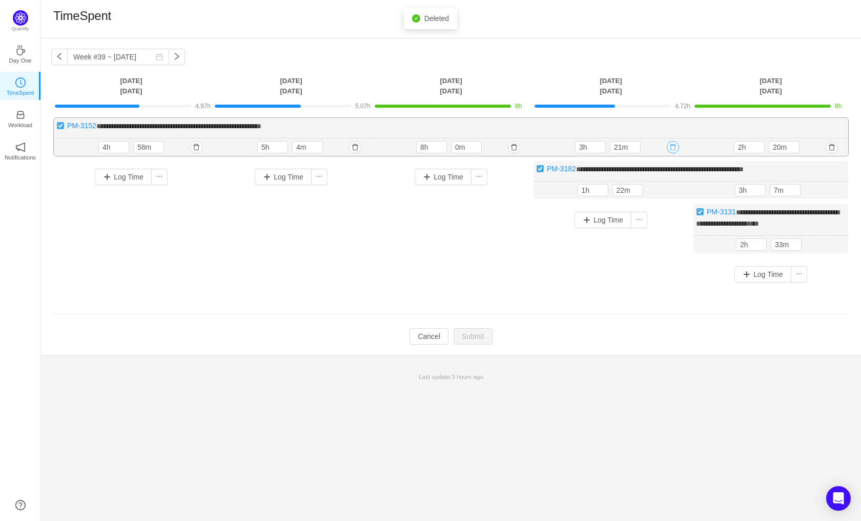
click at [676, 144] on button "button" at bounding box center [673, 147] width 12 height 12
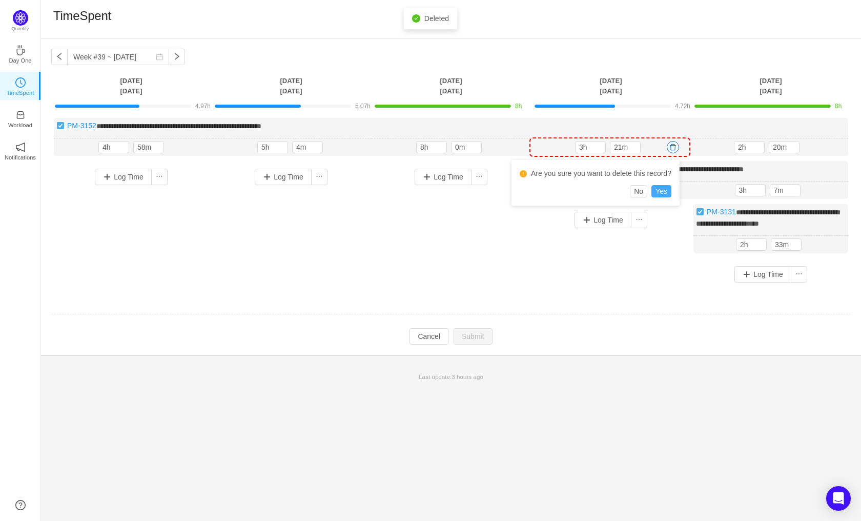
click at [660, 193] on button "Yes" at bounding box center [662, 191] width 20 height 12
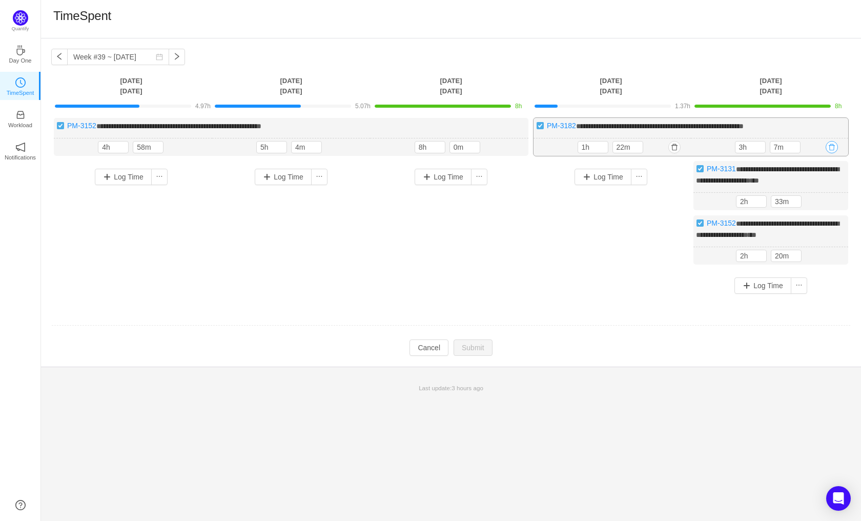
click at [835, 147] on button "button" at bounding box center [832, 147] width 12 height 12
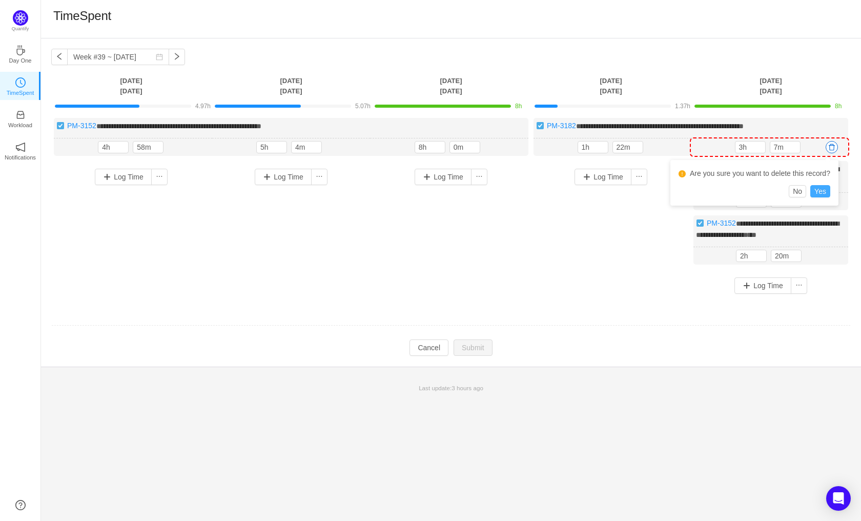
click at [826, 194] on button "Yes" at bounding box center [821, 191] width 20 height 12
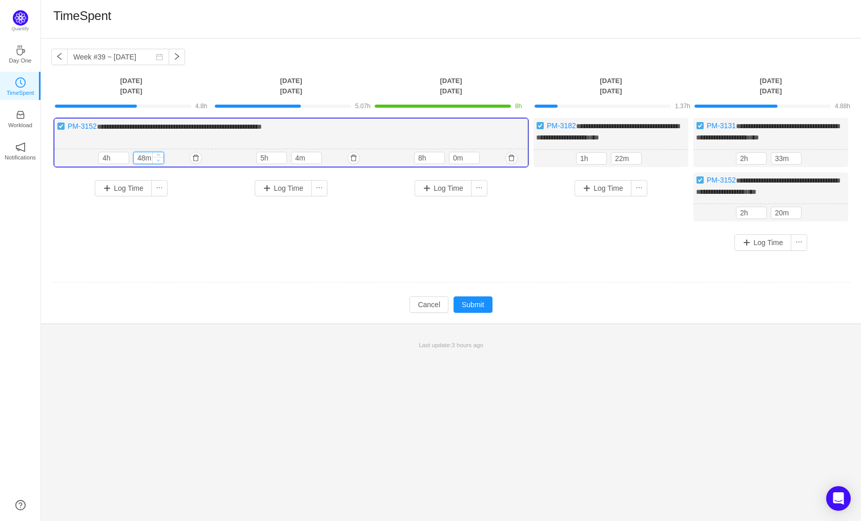
click at [158, 163] on div "48m" at bounding box center [148, 158] width 31 height 12
type input "0m"
click at [158, 159] on icon "icon: down" at bounding box center [158, 160] width 3 height 2
type input "8h"
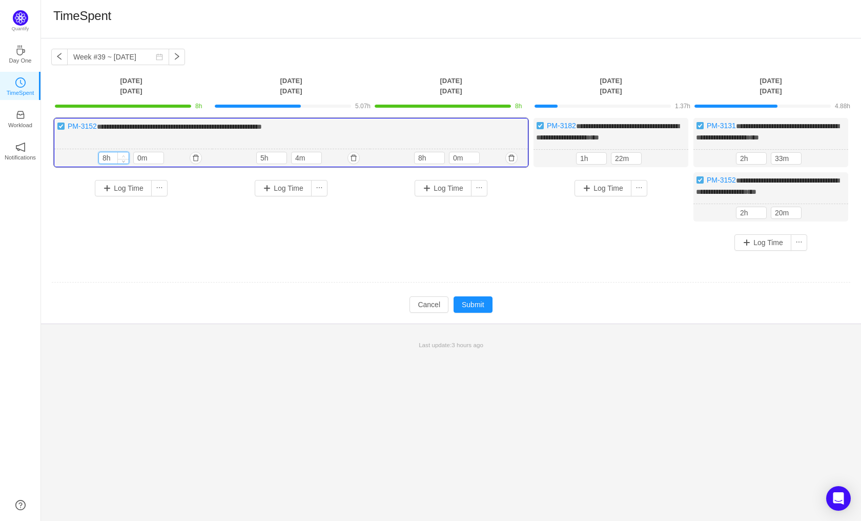
click at [125, 154] on icon "icon: up" at bounding box center [124, 156] width 4 height 4
type input "0m"
click at [315, 159] on icon "icon: down" at bounding box center [317, 160] width 4 height 4
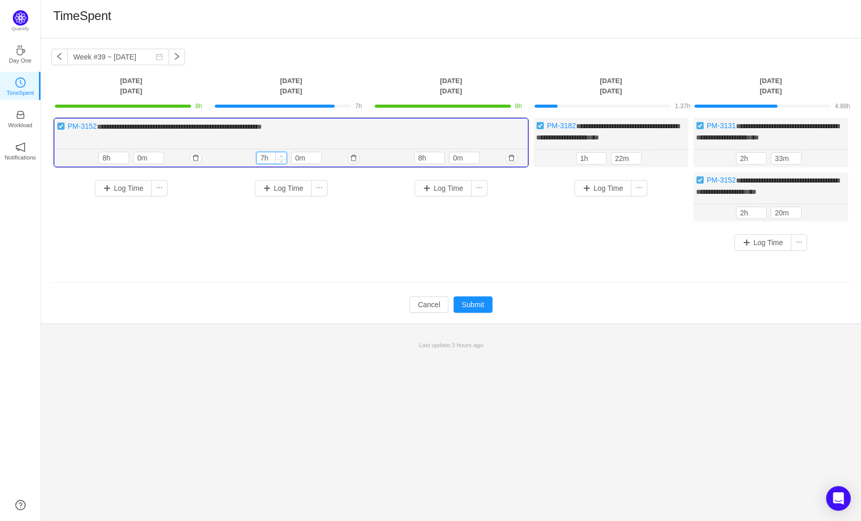
type input "8h"
click at [278, 155] on span "Increase Value" at bounding box center [281, 155] width 11 height 7
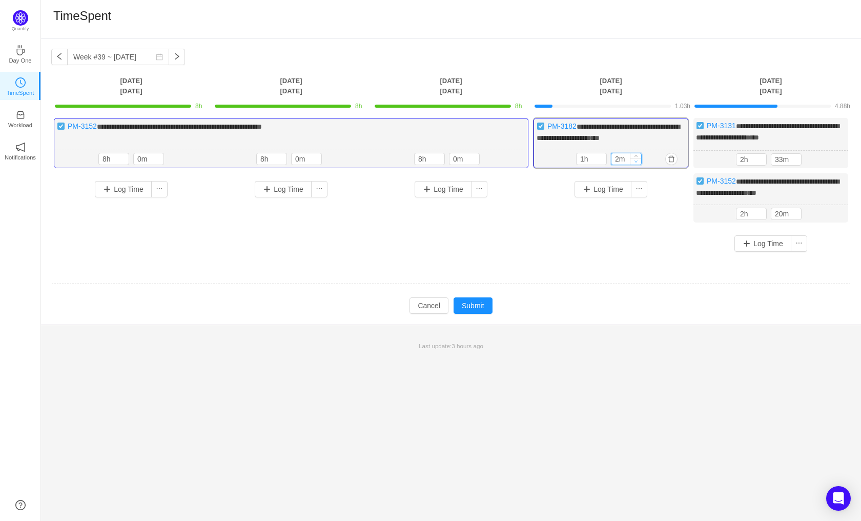
type input "0m"
click at [636, 160] on icon "icon: down" at bounding box center [637, 161] width 4 height 4
type input "8h"
click at [601, 156] on icon "icon: up" at bounding box center [602, 157] width 4 height 4
click at [473, 308] on button "Submit" at bounding box center [473, 305] width 39 height 16
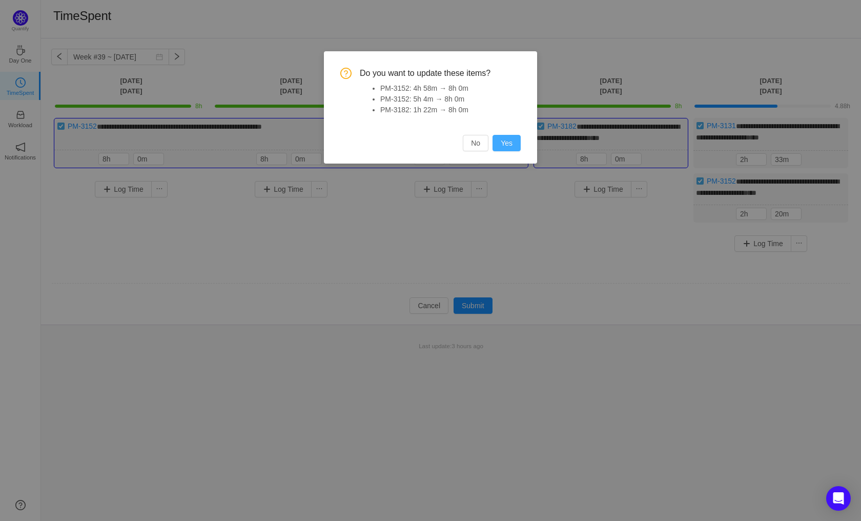
click at [517, 147] on button "Yes" at bounding box center [507, 143] width 28 height 16
